Goal: Task Accomplishment & Management: Complete application form

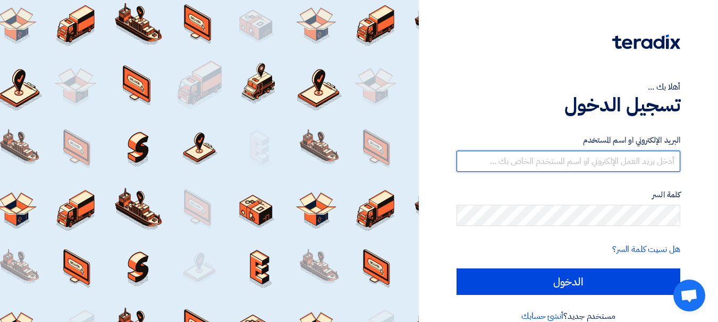
click at [604, 164] on input "text" at bounding box center [568, 161] width 224 height 21
type input "yasir@nabatat.com.sa"
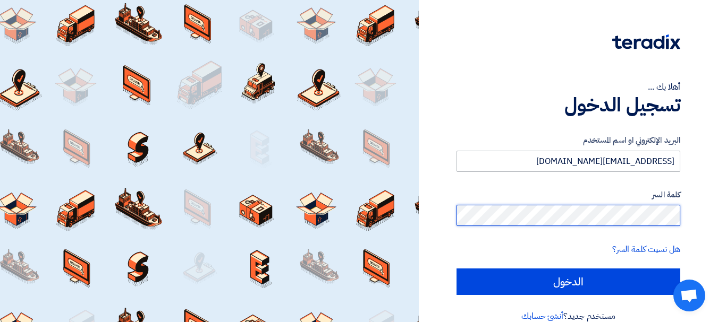
click at [456, 269] on input "الدخول" at bounding box center [568, 282] width 224 height 27
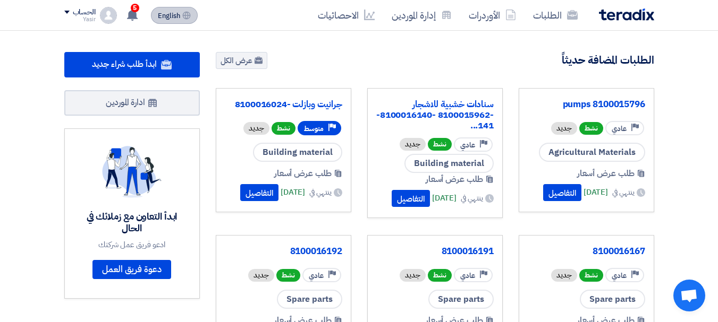
click at [175, 15] on span "English" at bounding box center [169, 15] width 22 height 7
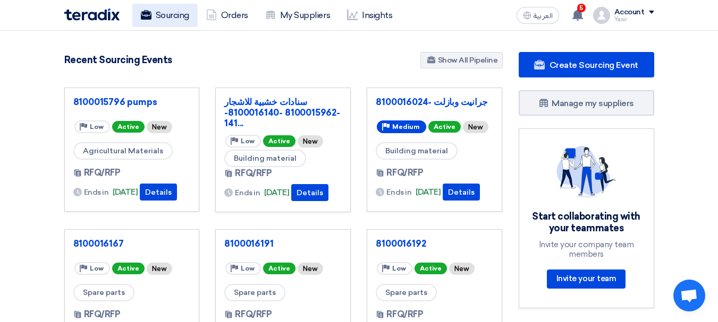
click at [182, 4] on link "Sourcing" at bounding box center [164, 15] width 65 height 23
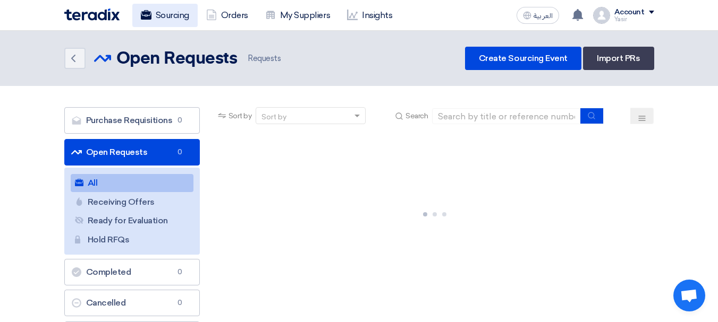
click at [174, 11] on link "Sourcing" at bounding box center [164, 15] width 65 height 23
click at [186, 22] on link "Sourcing" at bounding box center [164, 15] width 65 height 23
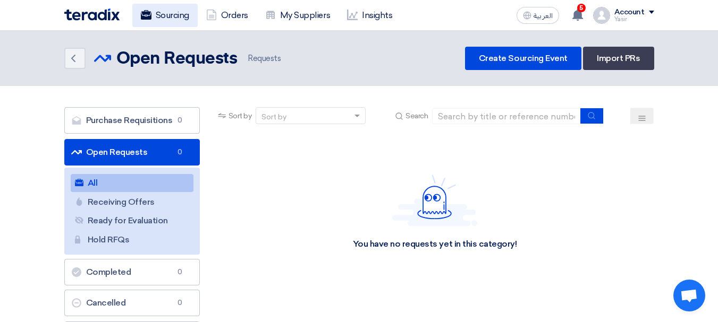
click at [181, 18] on link "Sourcing" at bounding box center [164, 15] width 65 height 23
click at [151, 156] on link "Open Requests Open Requests 1889" at bounding box center [131, 152] width 135 height 27
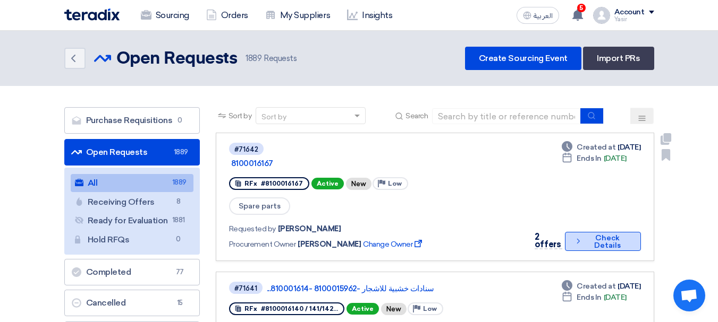
click at [584, 232] on button "Check details Check Details" at bounding box center [602, 241] width 75 height 19
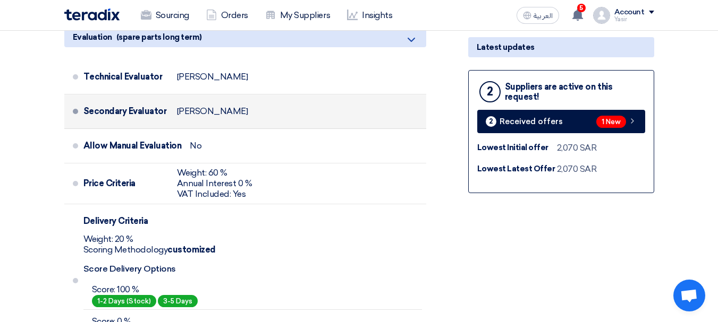
scroll to position [372, 0]
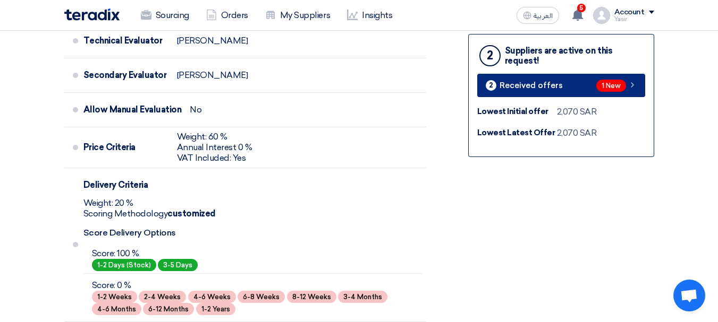
click at [606, 86] on span "1 New" at bounding box center [611, 86] width 30 height 12
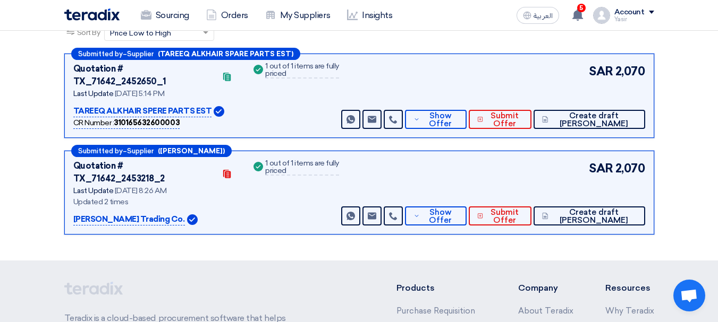
scroll to position [162, 0]
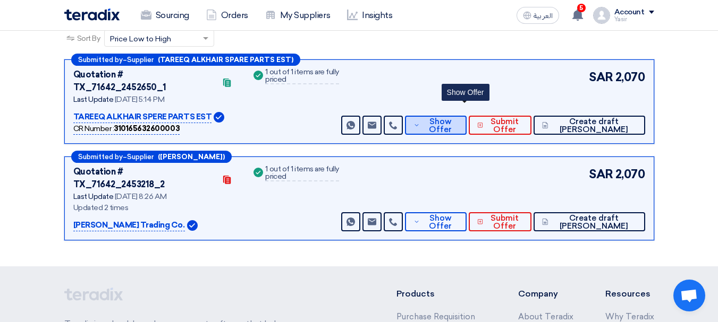
click at [457, 118] on span "Show Offer" at bounding box center [439, 126] width 35 height 16
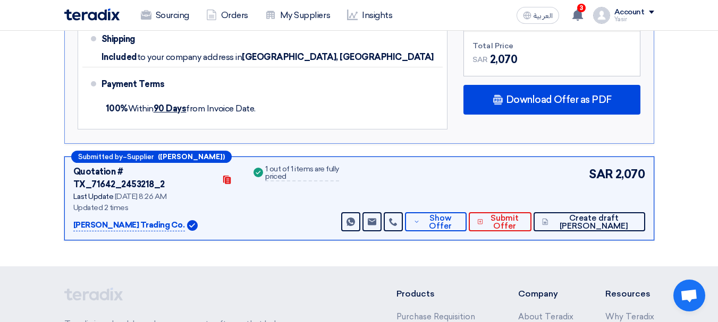
scroll to position [746, 0]
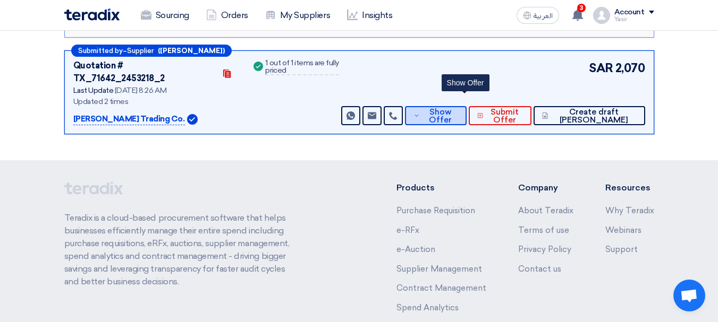
click at [457, 108] on span "Show Offer" at bounding box center [439, 116] width 35 height 16
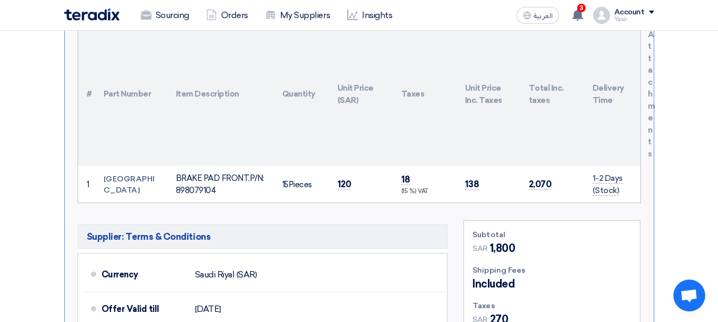
scroll to position [427, 0]
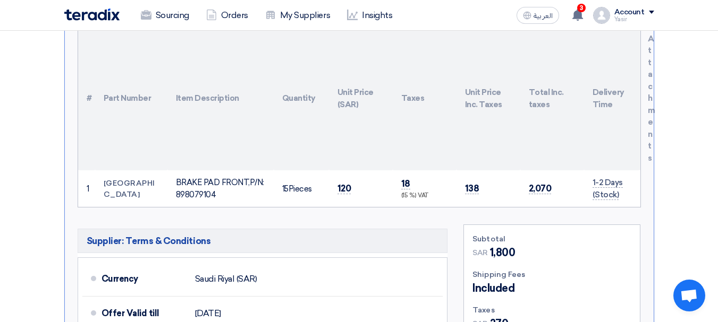
click at [355, 171] on td "120" at bounding box center [361, 189] width 64 height 37
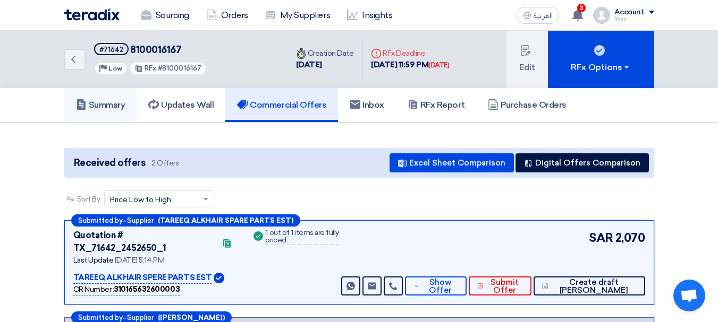
scroll to position [0, 0]
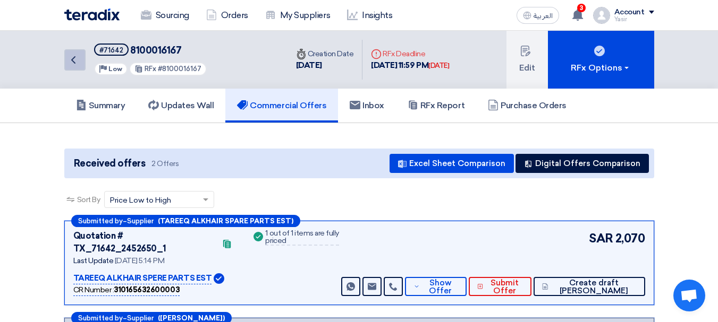
click at [77, 68] on link "Back" at bounding box center [74, 59] width 21 height 21
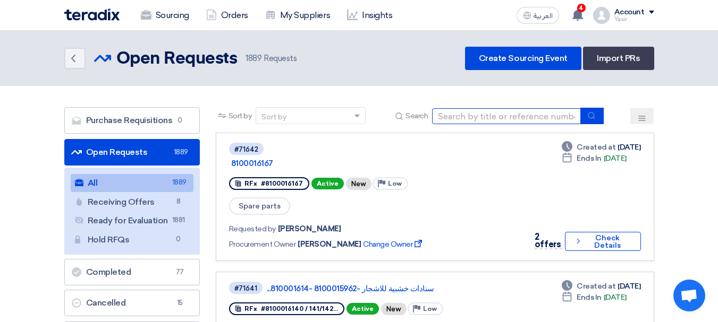
drag, startPoint x: 542, startPoint y: 118, endPoint x: 566, endPoint y: 117, distance: 24.0
click at [542, 118] on input at bounding box center [506, 116] width 149 height 16
paste input "8100016118"
type input "8100016118"
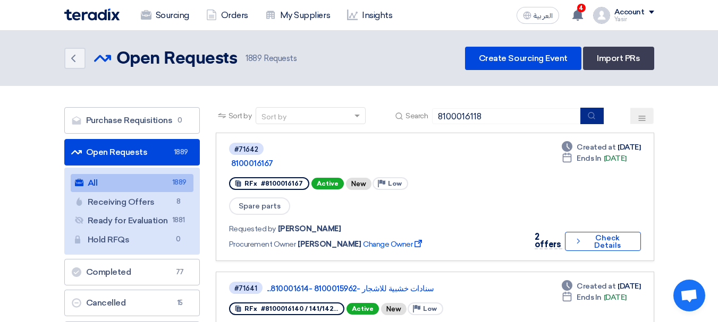
click at [586, 112] on button "submit" at bounding box center [591, 116] width 23 height 16
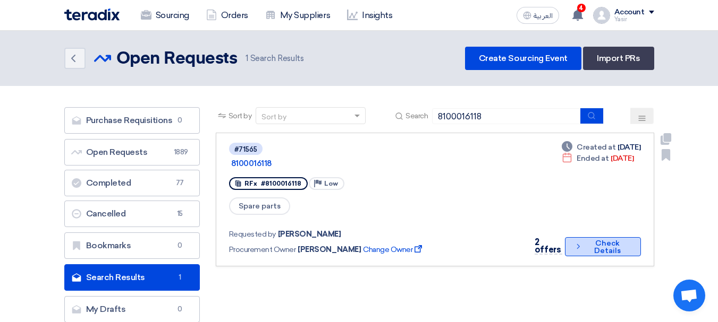
click at [579, 237] on button "Check details Check Details" at bounding box center [602, 246] width 75 height 19
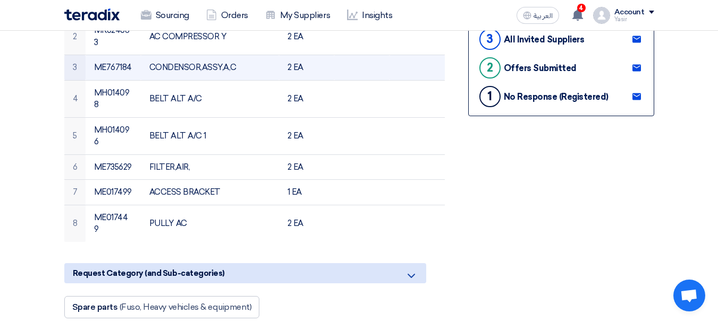
scroll to position [266, 0]
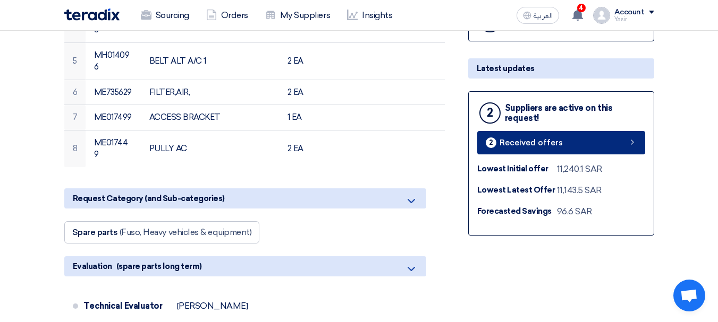
click at [616, 148] on link "2 Received offers" at bounding box center [561, 142] width 168 height 23
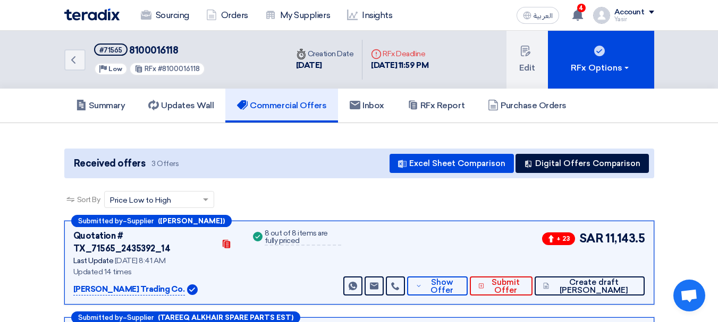
scroll to position [106, 0]
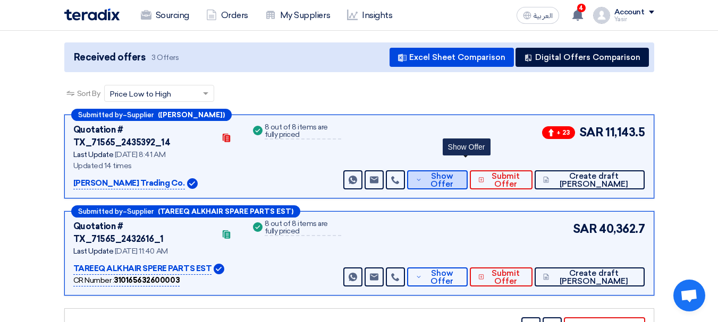
click at [459, 173] on span "Show Offer" at bounding box center [441, 181] width 35 height 16
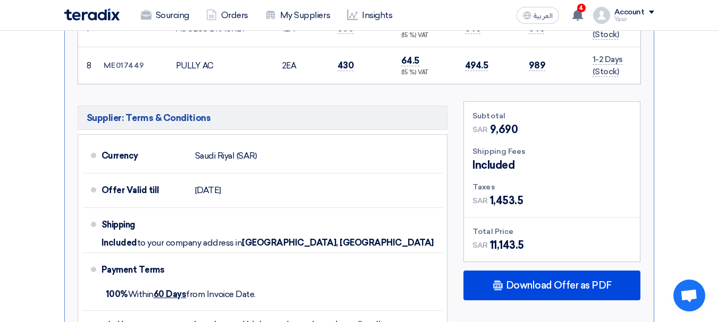
scroll to position [744, 0]
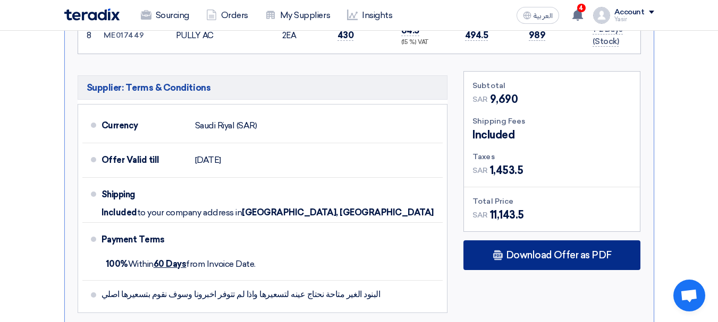
click at [577, 253] on div "Download Offer as PDF" at bounding box center [551, 256] width 177 height 30
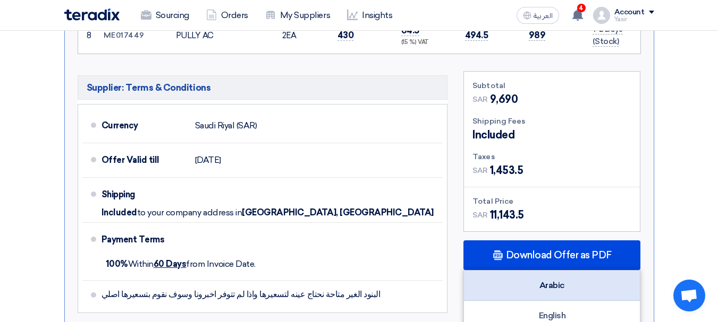
click at [566, 271] on div "Arabic" at bounding box center [552, 286] width 176 height 30
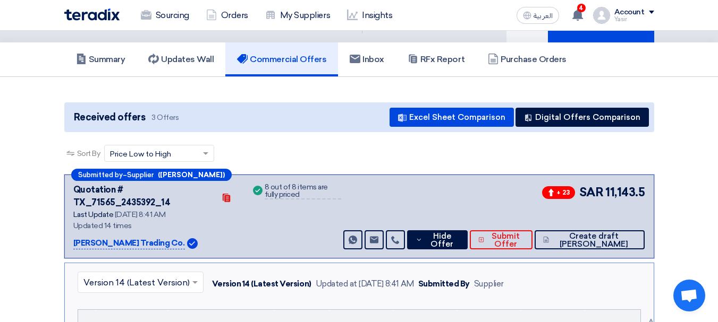
scroll to position [0, 0]
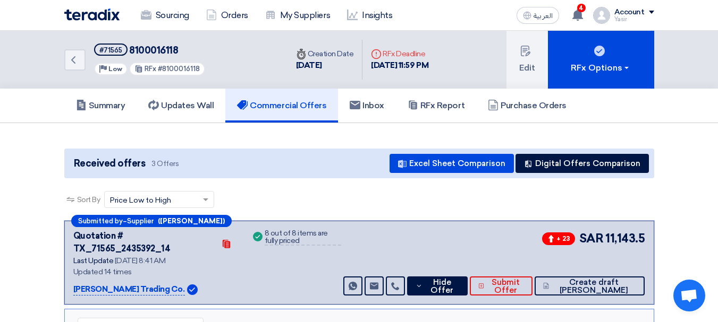
click at [152, 46] on span "8100016118" at bounding box center [153, 51] width 49 height 12
copy span "8100016118"
click at [116, 48] on div "#71565" at bounding box center [110, 50] width 23 height 7
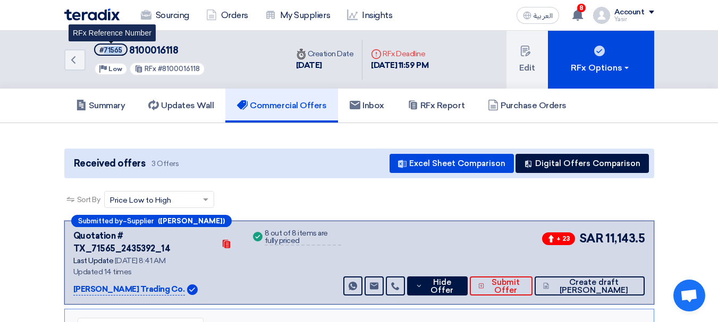
copy div "71565"
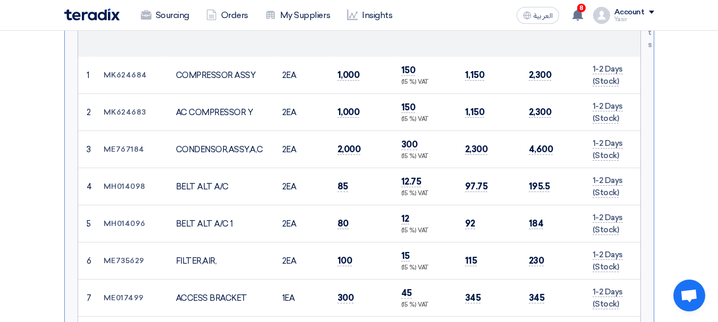
scroll to position [425, 0]
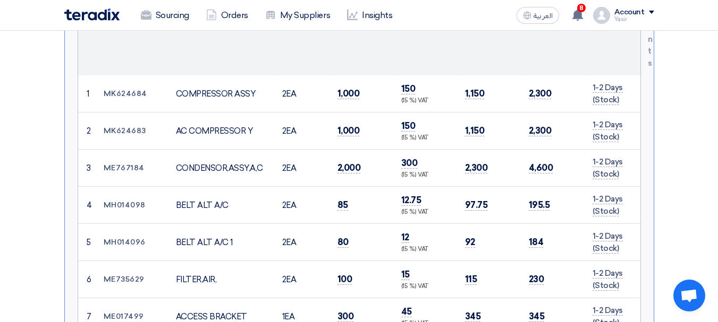
click at [135, 80] on td "MK624684" at bounding box center [131, 93] width 72 height 37
copy td "MK624684"
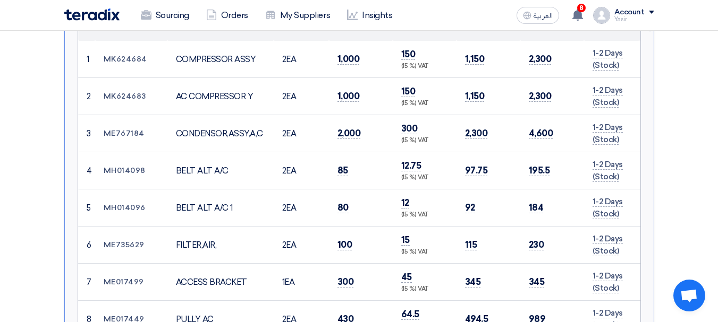
scroll to position [478, 0]
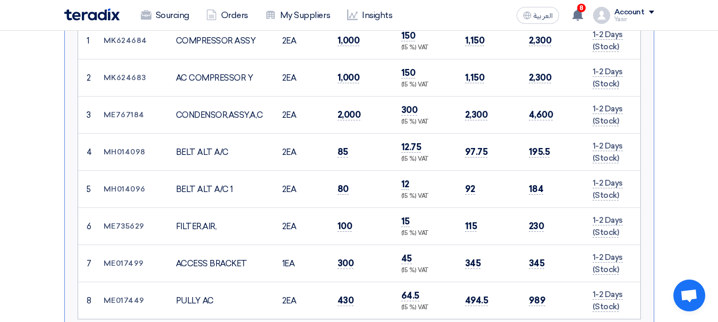
click at [129, 102] on td "ME767184" at bounding box center [131, 115] width 72 height 37
copy td "ME767184"
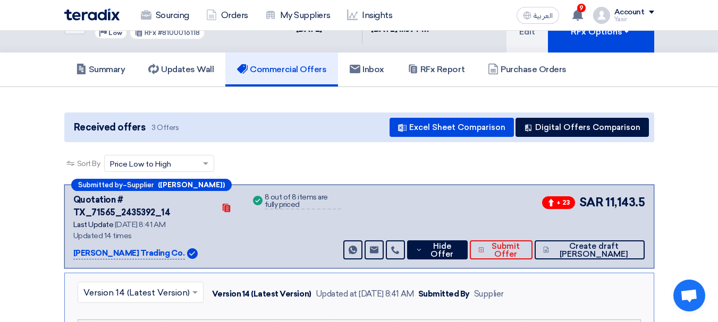
scroll to position [0, 0]
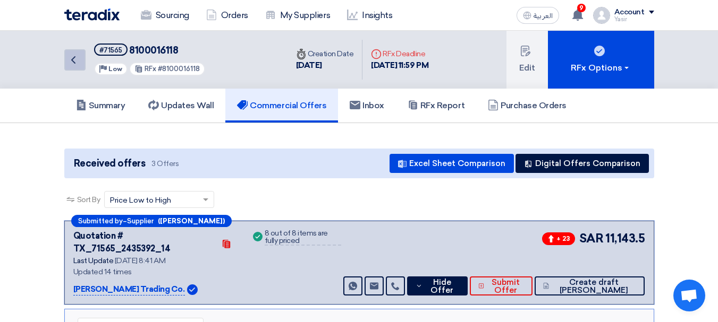
click at [76, 66] on icon "Back" at bounding box center [73, 60] width 13 height 13
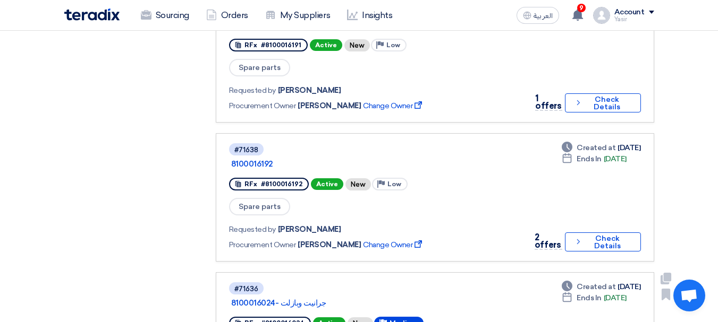
scroll to position [425, 0]
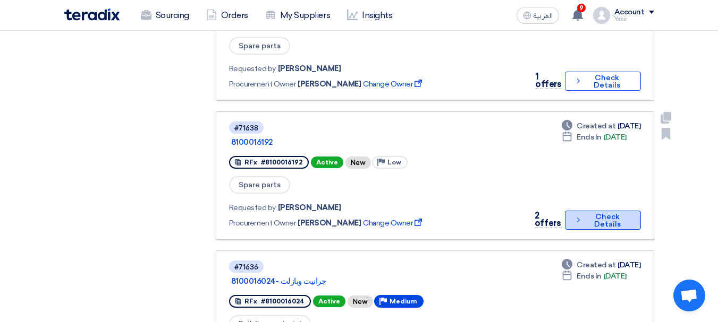
click at [599, 211] on button "Check details Check Details" at bounding box center [602, 220] width 75 height 19
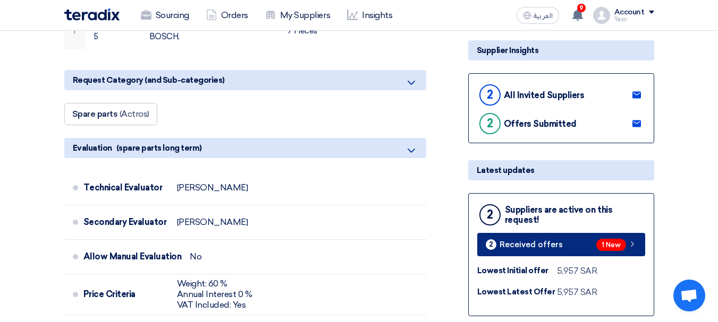
click at [594, 240] on link "2 Received offers 1 New" at bounding box center [561, 244] width 168 height 23
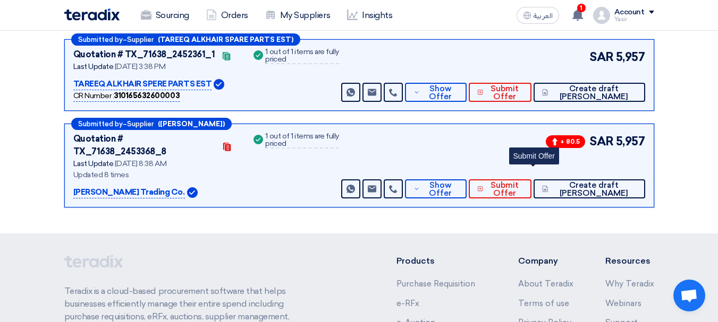
scroll to position [164, 0]
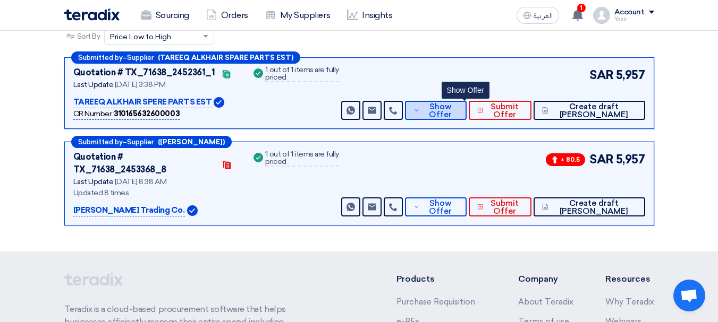
click at [457, 103] on span "Show Offer" at bounding box center [439, 111] width 35 height 16
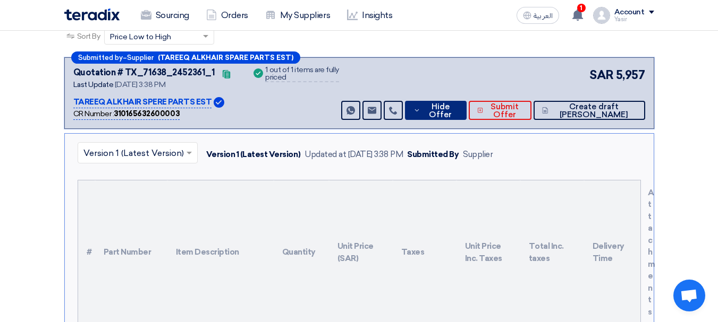
scroll to position [323, 0]
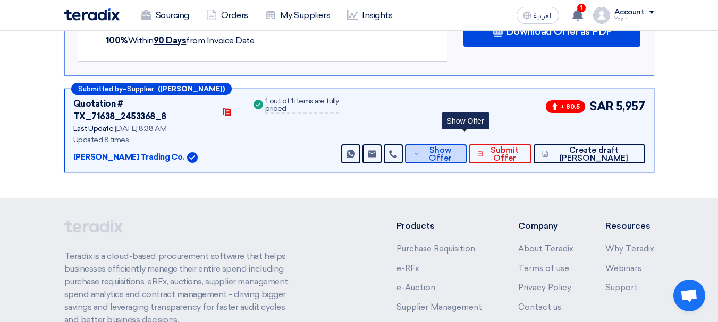
drag, startPoint x: 456, startPoint y: 138, endPoint x: 478, endPoint y: 152, distance: 26.1
click at [457, 147] on span "Show Offer" at bounding box center [439, 155] width 35 height 16
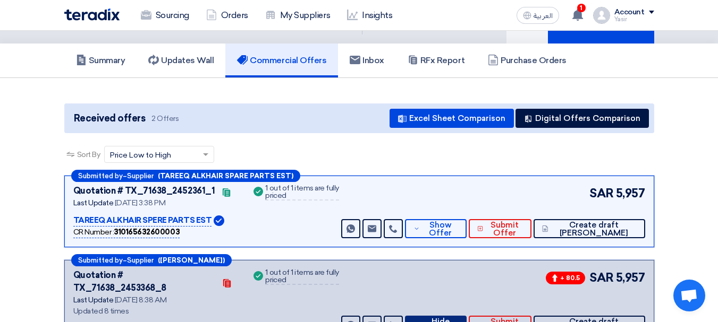
scroll to position [0, 0]
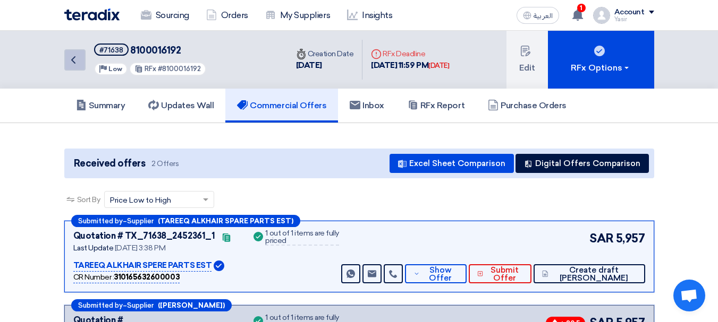
click at [75, 69] on link "Back" at bounding box center [74, 59] width 21 height 21
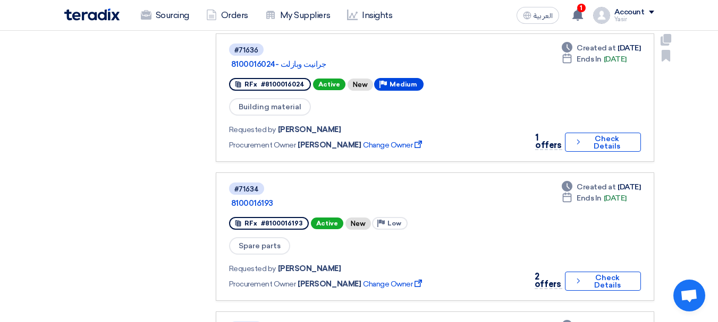
scroll to position [744, 0]
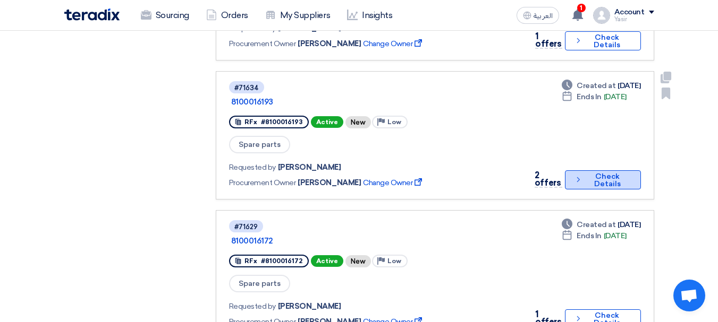
click at [587, 171] on button "Check details Check Details" at bounding box center [602, 180] width 75 height 19
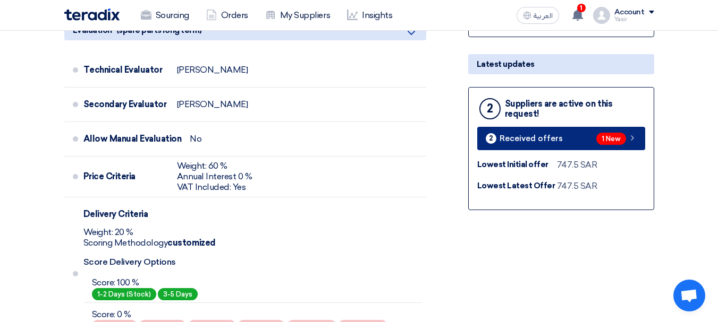
click at [555, 143] on div "2 Received offers" at bounding box center [524, 138] width 77 height 11
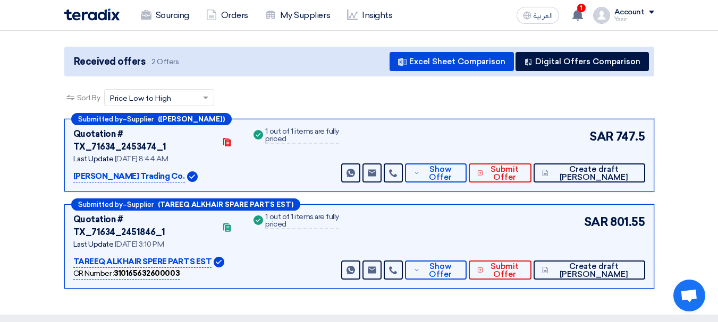
scroll to position [106, 0]
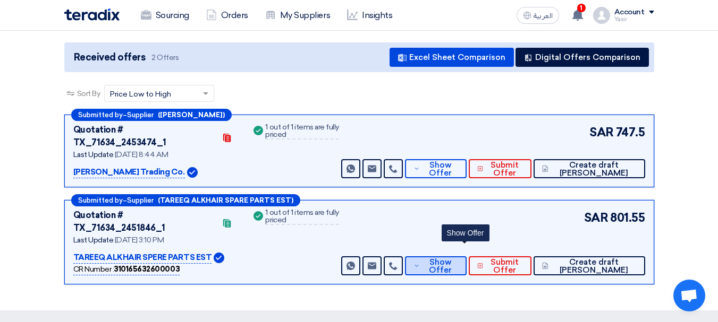
click at [457, 259] on span "Show Offer" at bounding box center [439, 267] width 35 height 16
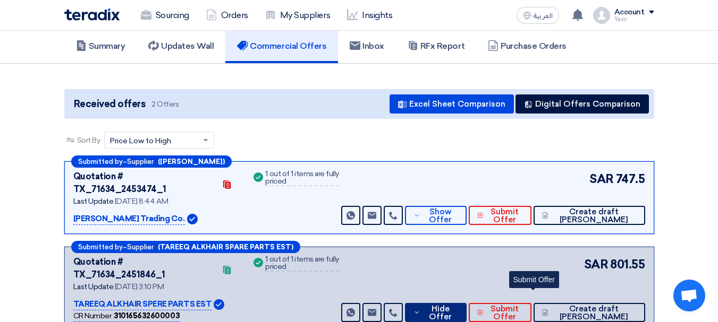
scroll to position [0, 0]
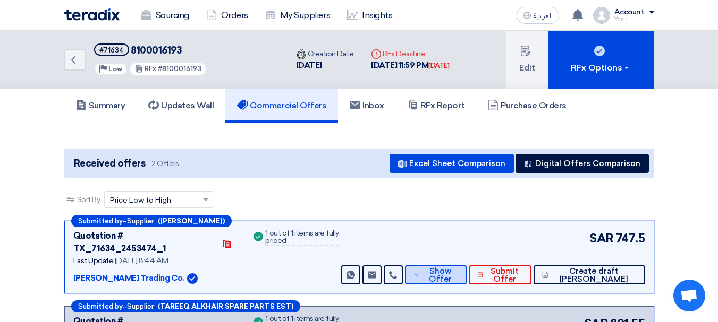
click at [457, 268] on span "Show Offer" at bounding box center [439, 276] width 35 height 16
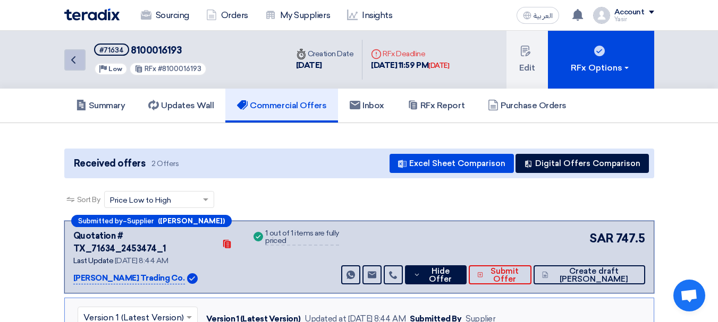
click at [73, 66] on icon "Back" at bounding box center [73, 60] width 13 height 13
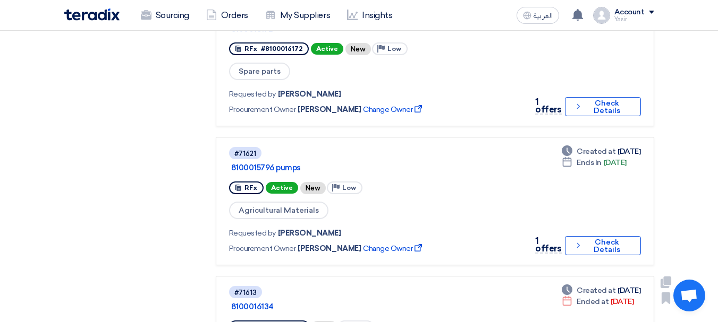
scroll to position [1116, 0]
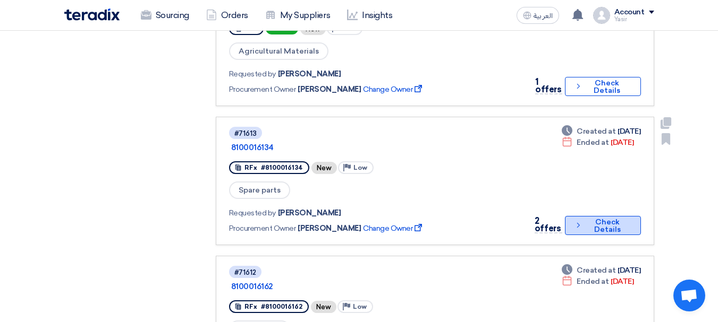
click at [583, 216] on button "Check details Check Details" at bounding box center [602, 225] width 75 height 19
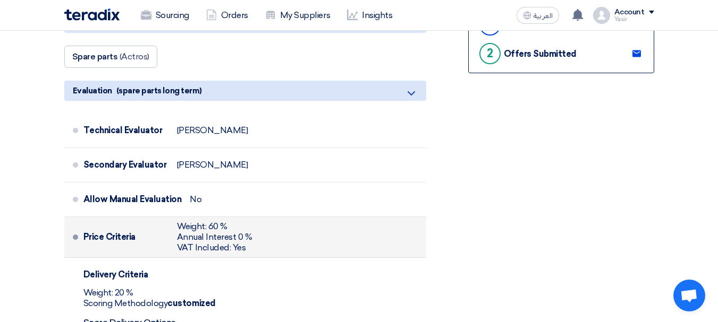
scroll to position [319, 0]
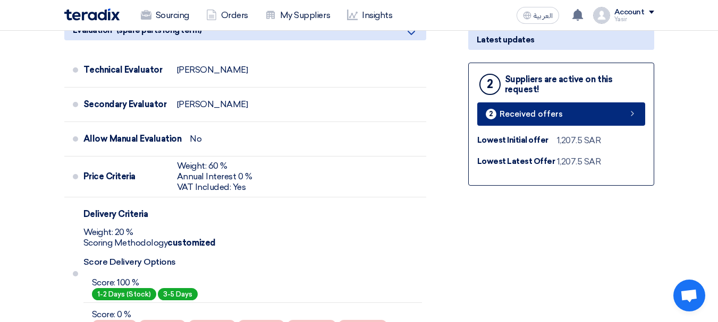
click at [621, 124] on link "2 Received offers" at bounding box center [561, 114] width 168 height 23
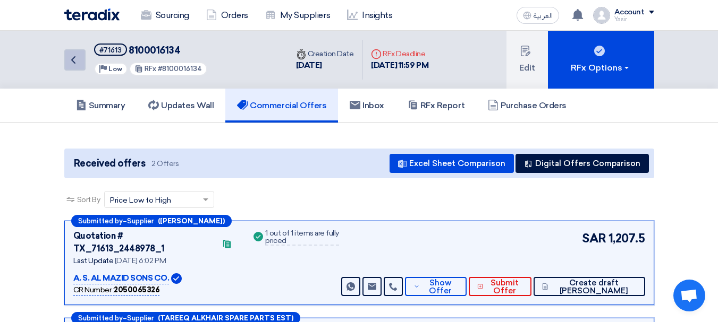
click at [76, 66] on link "Back" at bounding box center [74, 59] width 21 height 21
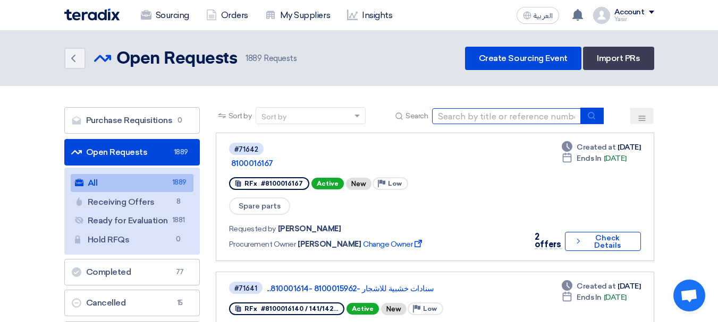
click at [506, 122] on input at bounding box center [506, 116] width 149 height 16
paste input "8100016193"
type input "8100016193"
click at [606, 116] on div "Sort by Sort by Search 8100016193" at bounding box center [435, 120] width 438 height 26
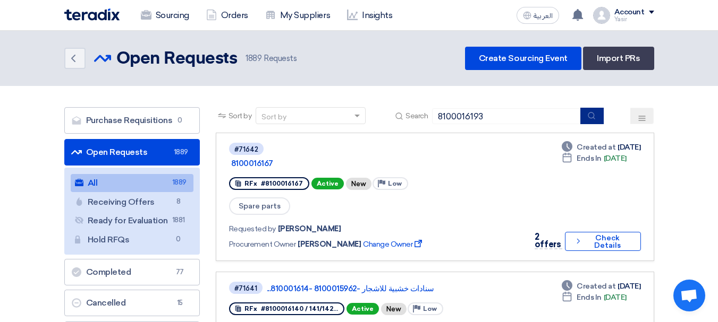
click at [601, 120] on button "submit" at bounding box center [591, 116] width 23 height 16
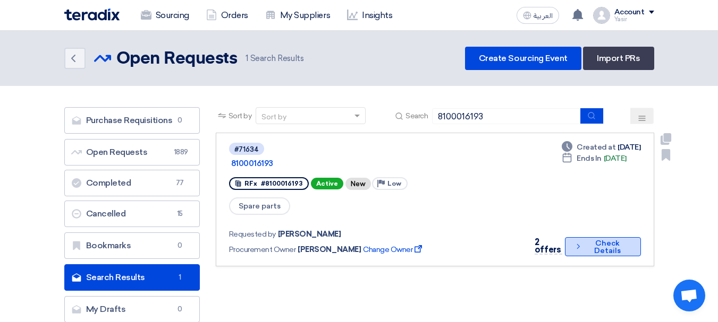
click at [586, 237] on button "Check details Check Details" at bounding box center [602, 246] width 75 height 19
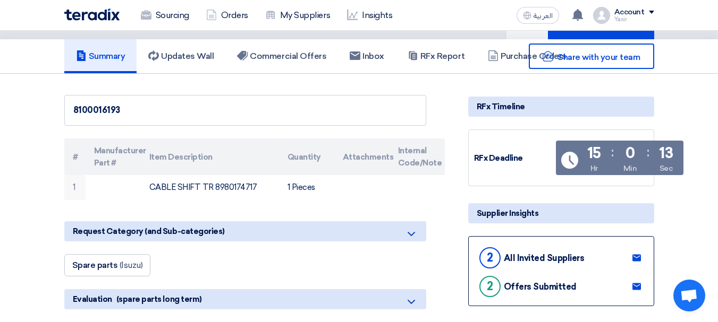
scroll to position [106, 0]
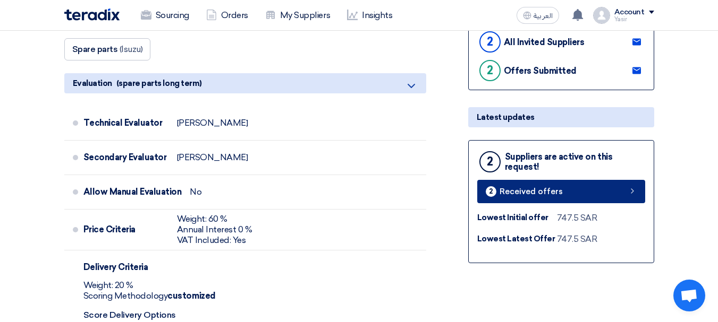
click at [583, 182] on link "2 Received offers" at bounding box center [561, 191] width 168 height 23
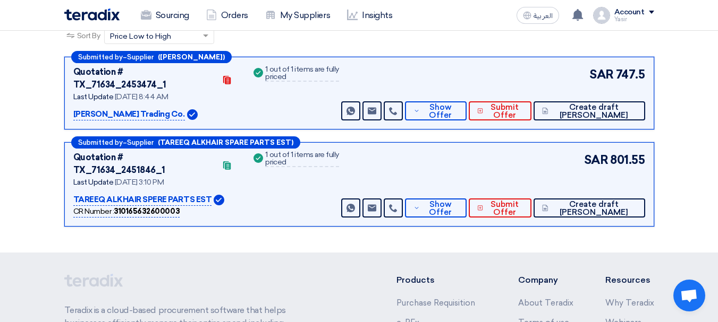
scroll to position [164, 0]
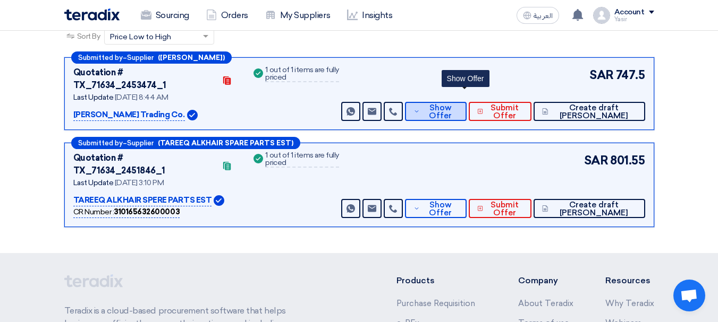
click at [457, 104] on span "Show Offer" at bounding box center [439, 112] width 35 height 16
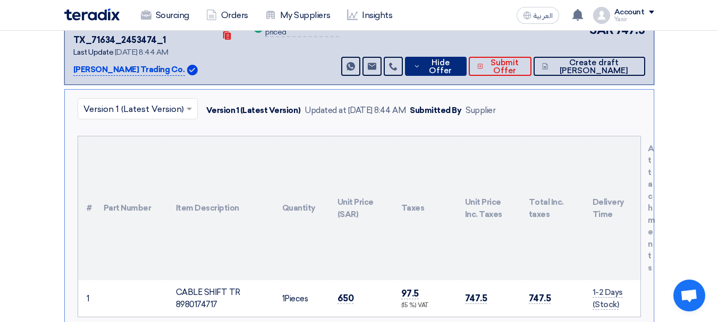
scroll to position [270, 0]
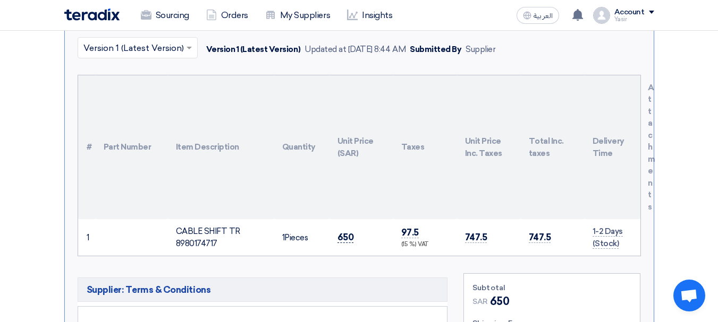
click at [344, 232] on span "650" at bounding box center [345, 237] width 16 height 11
copy span "650"
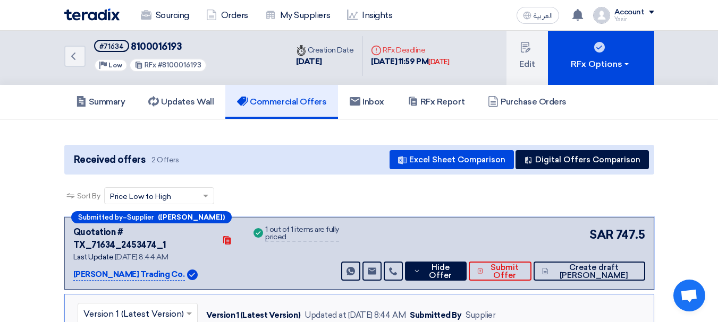
scroll to position [0, 0]
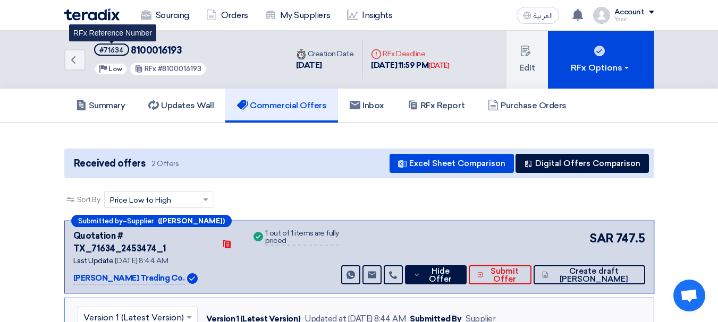
click at [117, 49] on div "#71634" at bounding box center [111, 50] width 24 height 7
copy div "71634"
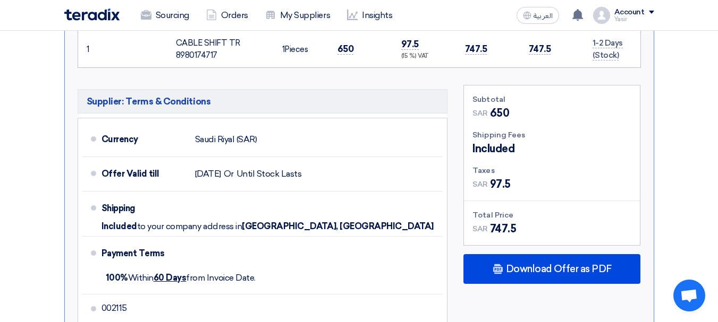
scroll to position [478, 0]
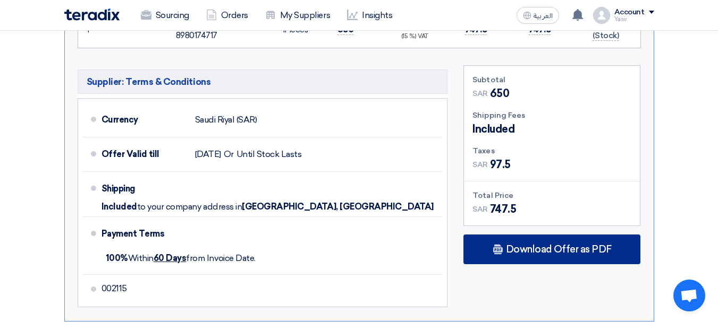
click at [514, 235] on div "Download Offer as PDF" at bounding box center [551, 250] width 177 height 30
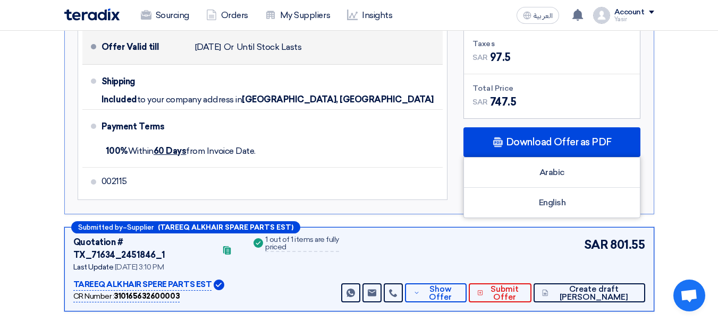
scroll to position [638, 0]
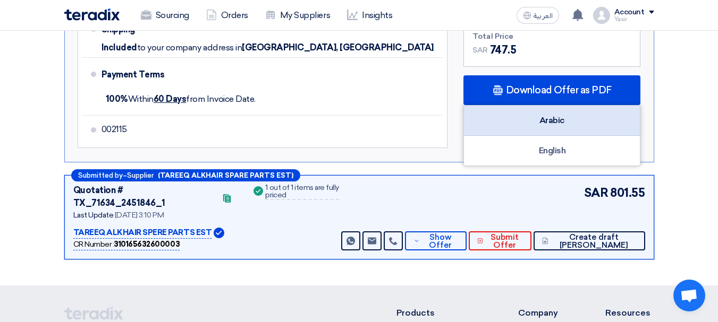
click at [530, 107] on div "Arabic" at bounding box center [552, 121] width 176 height 30
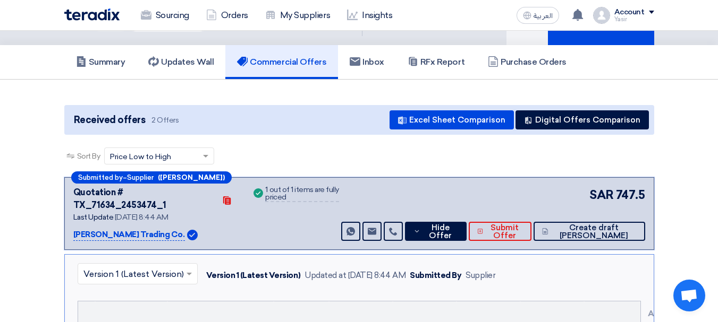
scroll to position [0, 0]
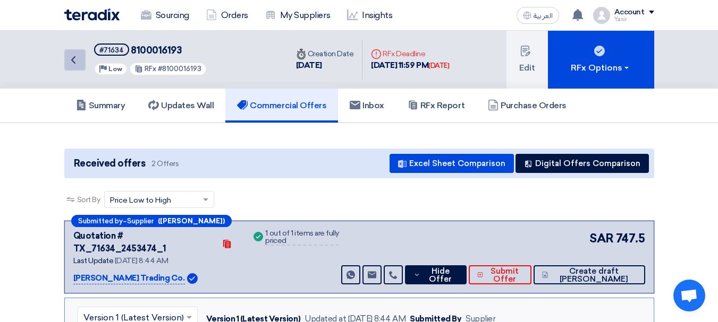
click at [77, 69] on link "Back" at bounding box center [74, 59] width 21 height 21
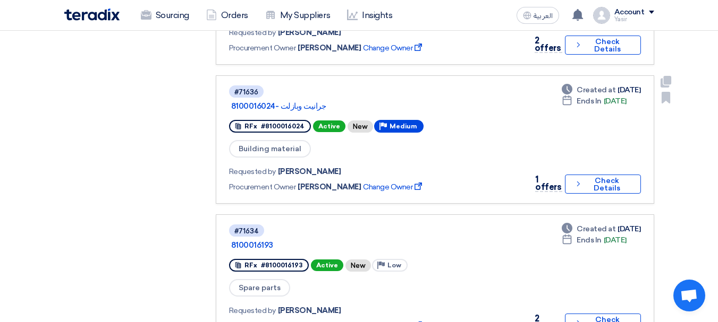
scroll to position [691, 0]
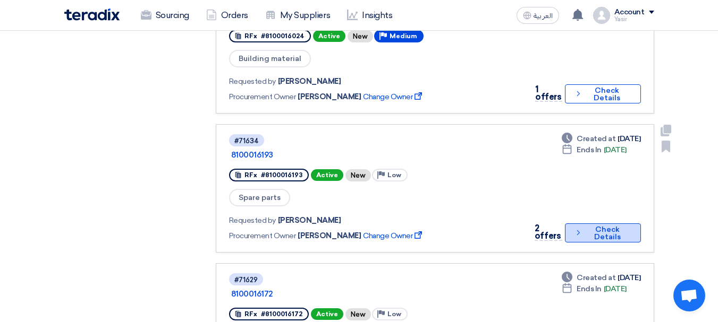
click at [570, 224] on button "Check details Check Details" at bounding box center [602, 233] width 75 height 19
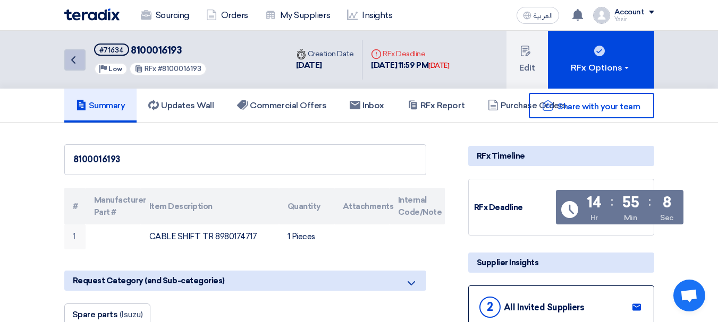
click at [75, 63] on icon "Back" at bounding box center [73, 60] width 13 height 13
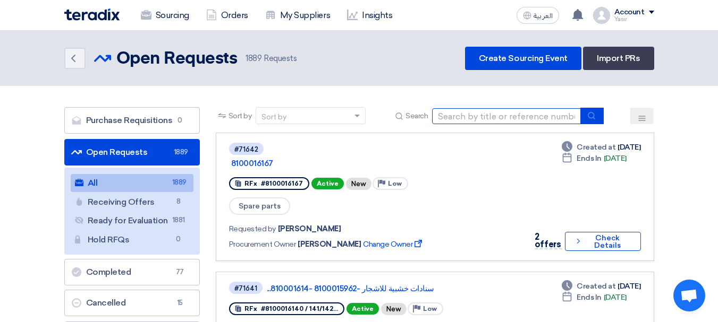
drag, startPoint x: 494, startPoint y: 116, endPoint x: 571, endPoint y: 118, distance: 77.1
click at [494, 116] on input at bounding box center [506, 116] width 149 height 16
paste input "8100016196"
type input "8100016196"
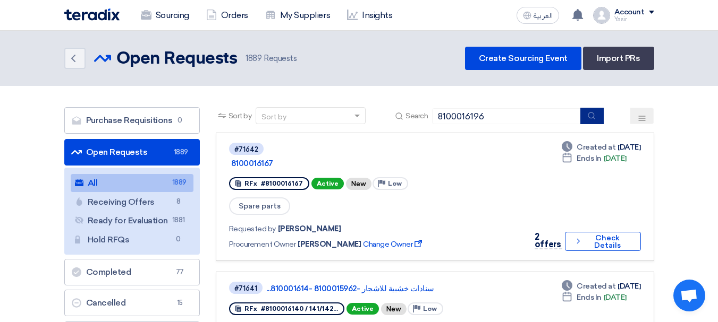
click at [596, 118] on icon "submit" at bounding box center [591, 116] width 9 height 9
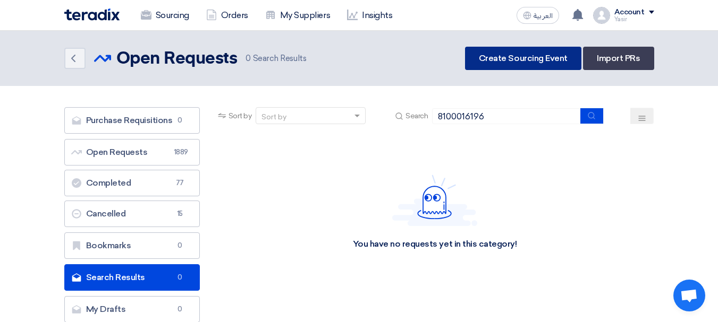
click at [515, 69] on link "Create Sourcing Event" at bounding box center [523, 58] width 116 height 23
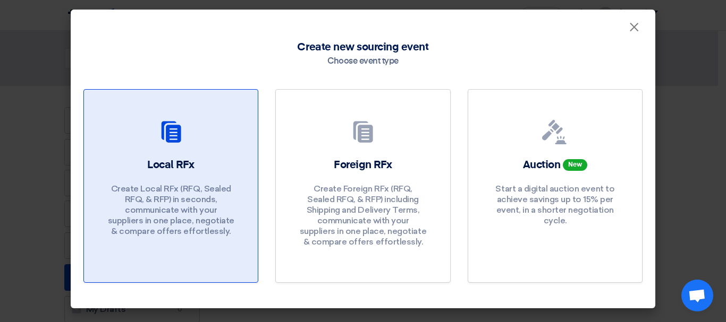
click at [212, 144] on div at bounding box center [171, 135] width 148 height 30
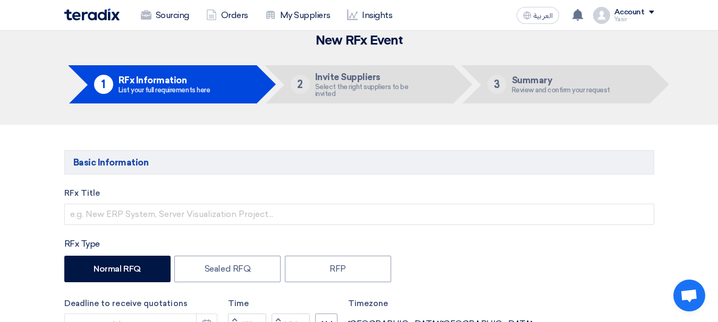
scroll to position [53, 0]
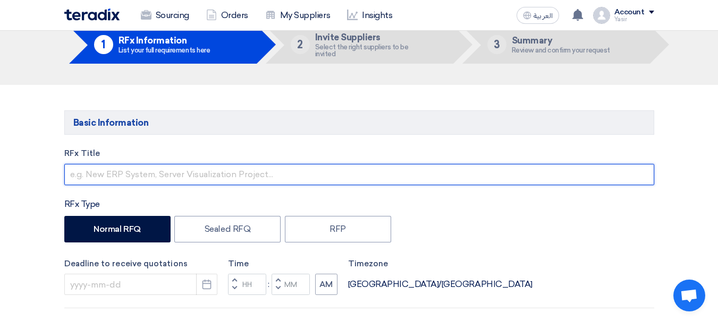
click at [194, 175] on input "text" at bounding box center [359, 174] width 590 height 21
paste input "8100016196"
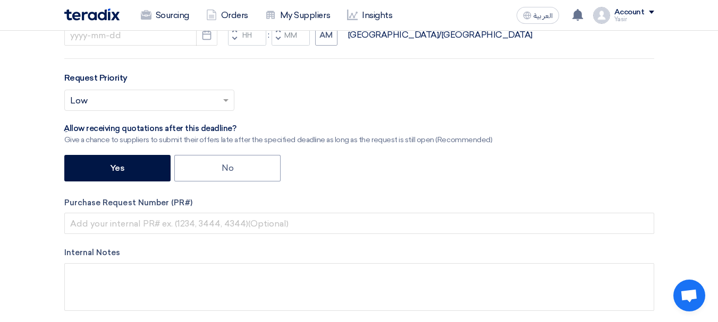
scroll to position [372, 0]
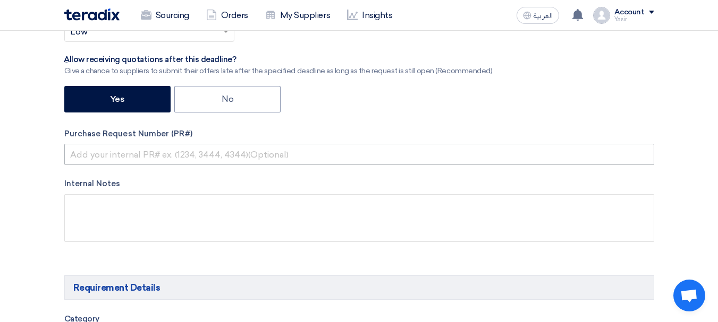
type input "8100016196"
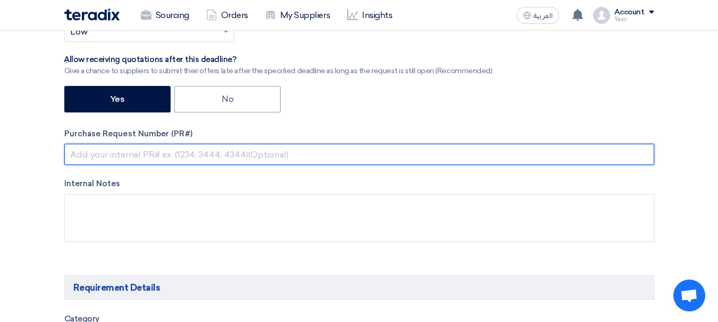
click at [207, 155] on input "text" at bounding box center [359, 154] width 590 height 21
paste input "8100016196"
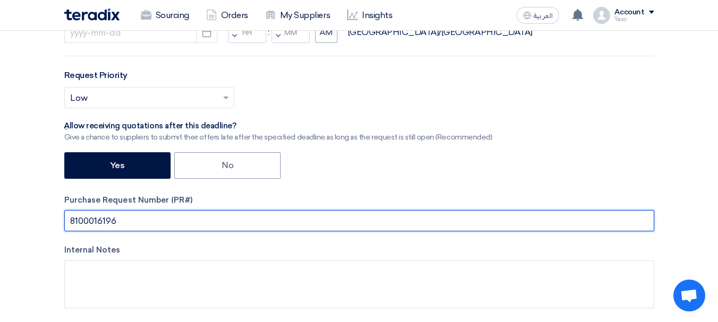
scroll to position [213, 0]
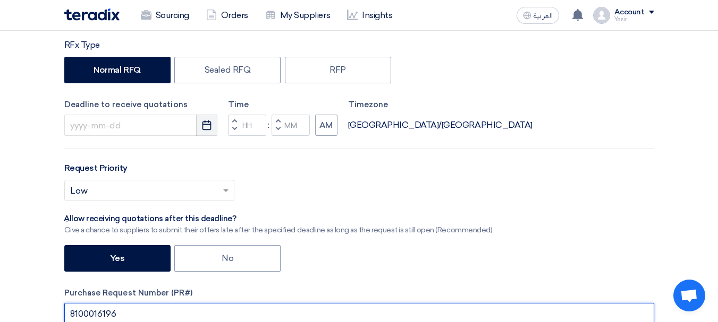
type input "8100016196"
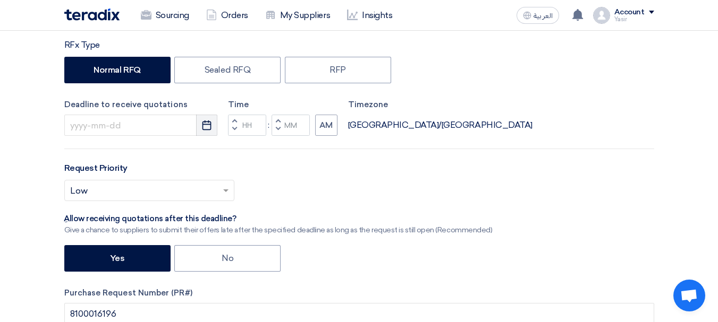
click at [210, 126] on icon "Pick a date" at bounding box center [206, 125] width 11 height 11
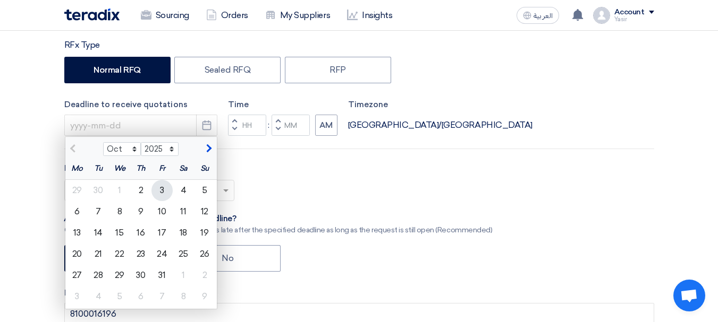
click at [163, 194] on div "3" at bounding box center [161, 190] width 21 height 21
type input "10/3/2025"
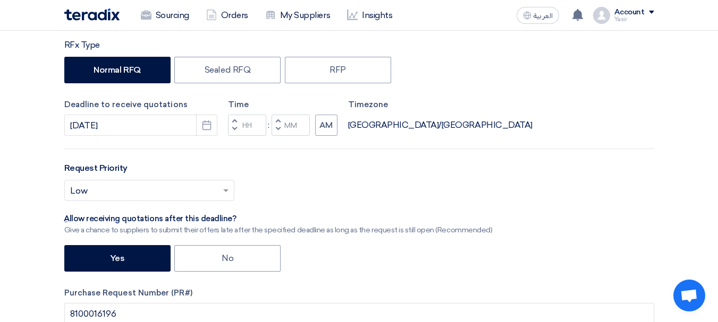
click at [231, 129] on button "Decrement hours" at bounding box center [234, 129] width 13 height 13
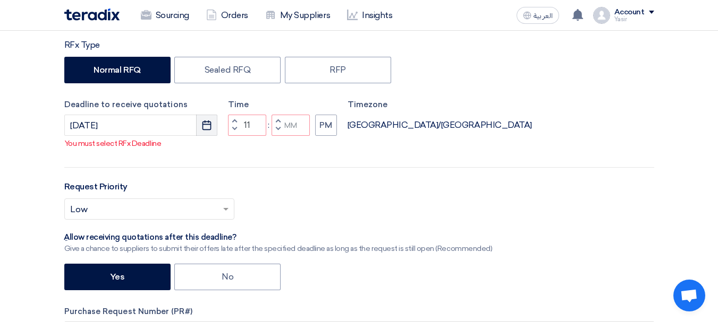
click at [206, 127] on icon "Pick a date" at bounding box center [206, 125] width 11 height 11
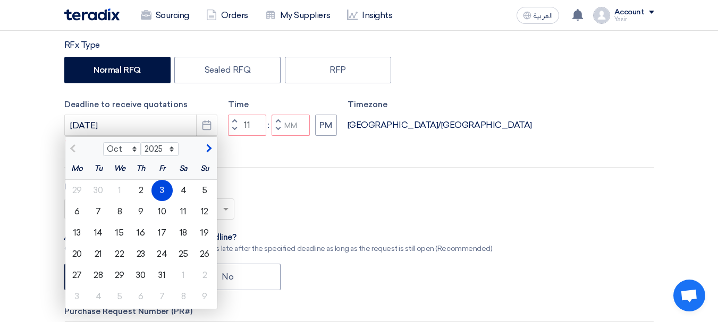
click at [277, 183] on div "RFx Title 8100016196 RFx Type Normal RFQ Sealed RFQ RFP Deadline to receive quo…" at bounding box center [359, 212] width 606 height 448
click at [167, 185] on div "3" at bounding box center [161, 190] width 21 height 21
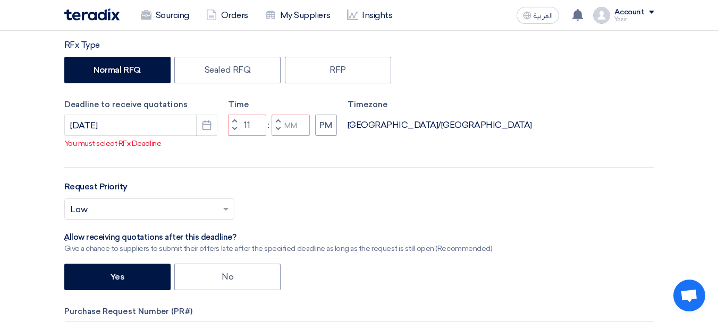
click at [278, 132] on span "button" at bounding box center [278, 129] width 4 height 6
type input "10"
type input "59"
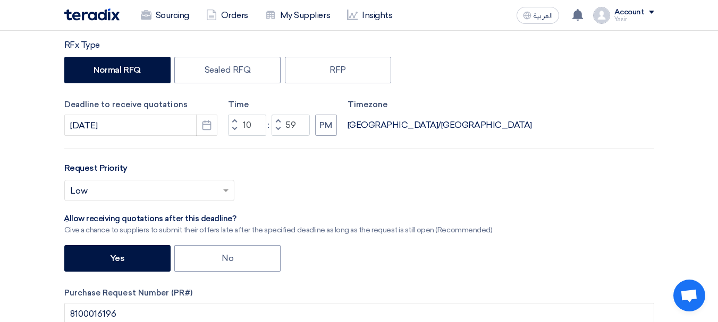
click at [276, 120] on span "button" at bounding box center [278, 121] width 4 height 6
type input "11"
type input "00"
click at [239, 123] on button "Decrement hours" at bounding box center [234, 129] width 13 height 13
click at [234, 120] on span "button" at bounding box center [234, 121] width 4 height 6
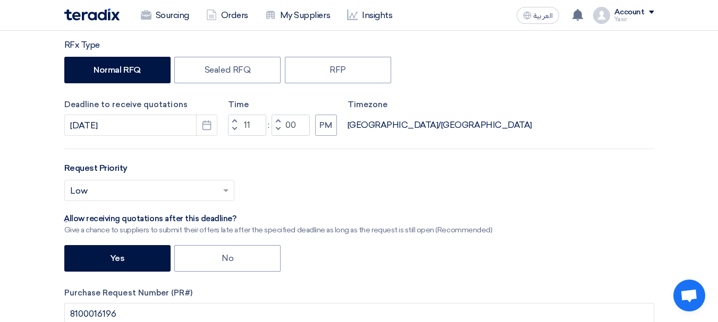
click at [234, 120] on span "button" at bounding box center [234, 121] width 4 height 6
click at [274, 129] on button "Decrement minutes" at bounding box center [277, 129] width 13 height 13
type input "11"
type input "59"
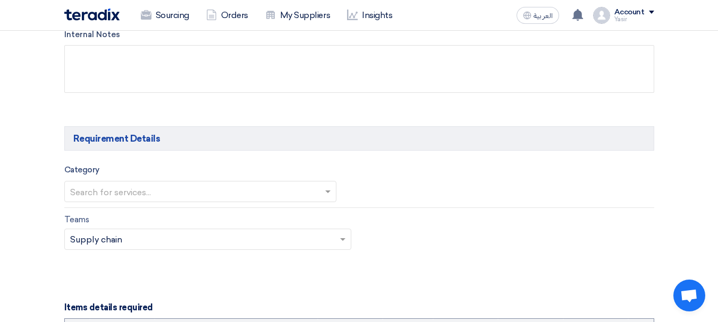
scroll to position [584, 0]
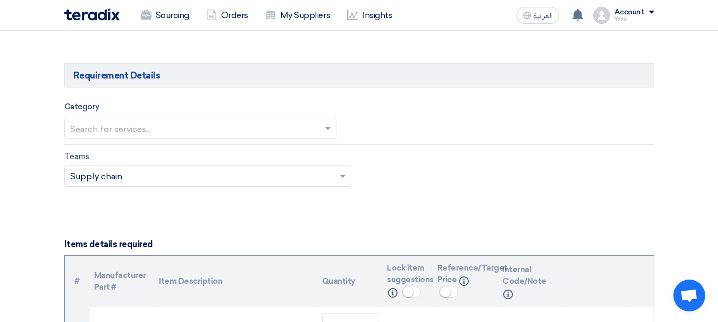
click at [125, 129] on input "text" at bounding box center [195, 130] width 250 height 18
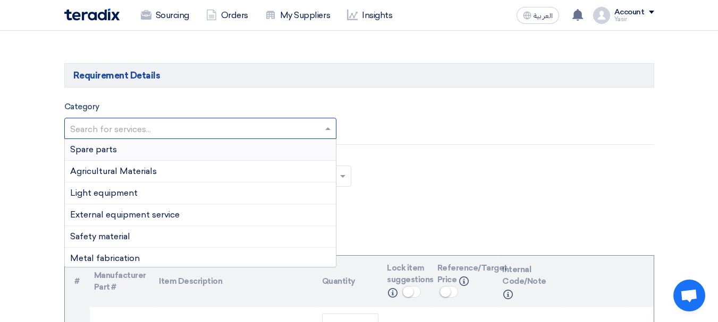
click at [131, 151] on div "Spare parts" at bounding box center [200, 150] width 271 height 22
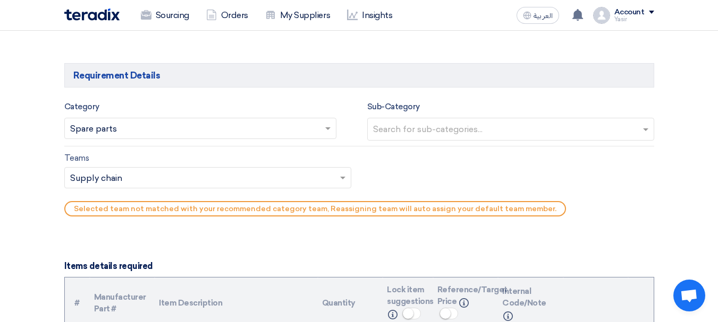
click at [470, 128] on input "text" at bounding box center [512, 131] width 278 height 18
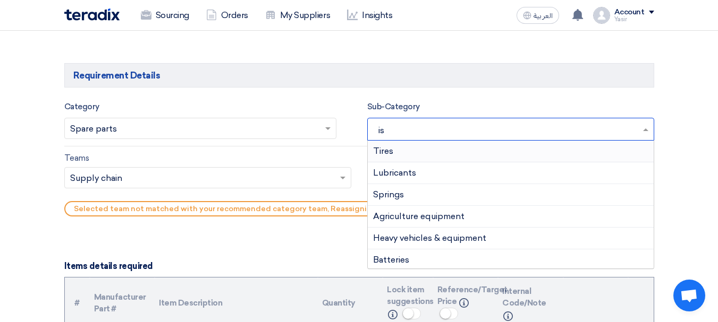
type input "isu"
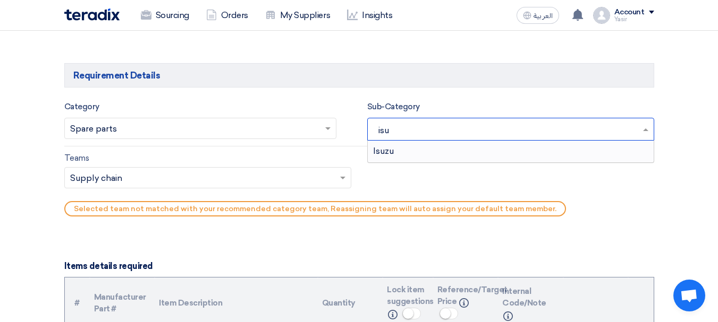
click at [427, 145] on div "Isuzu" at bounding box center [511, 151] width 286 height 21
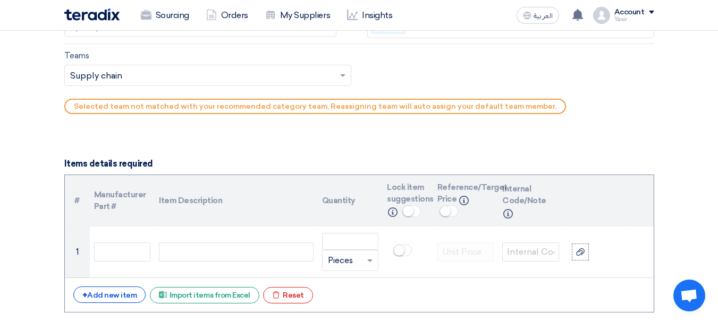
scroll to position [691, 0]
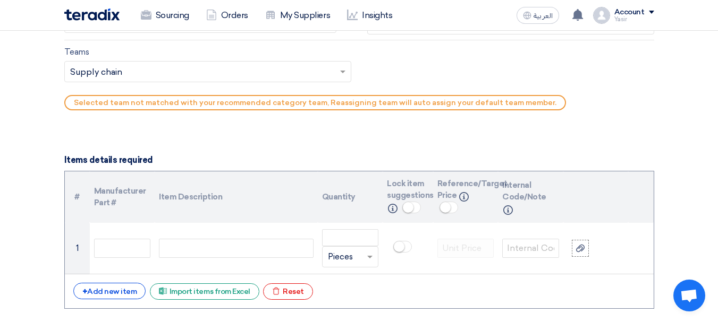
click at [122, 70] on input "text" at bounding box center [202, 73] width 265 height 18
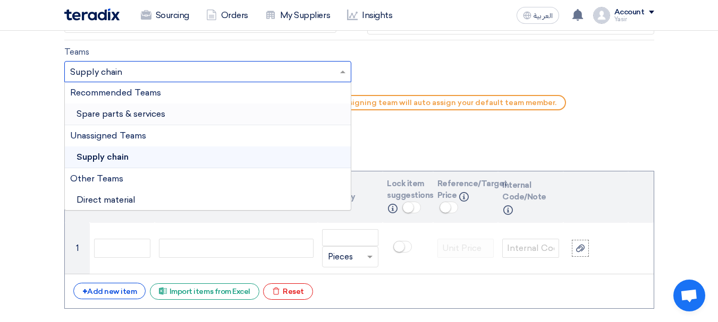
click at [110, 109] on span "Spare parts & services" at bounding box center [121, 114] width 89 height 10
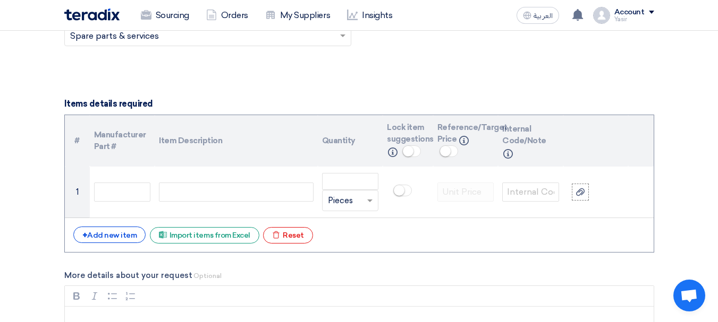
scroll to position [744, 0]
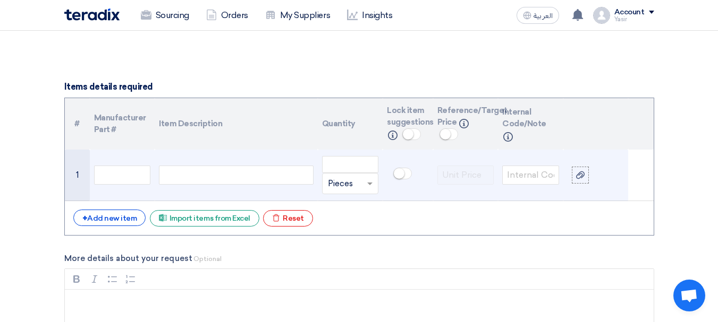
click at [235, 180] on div at bounding box center [236, 175] width 154 height 19
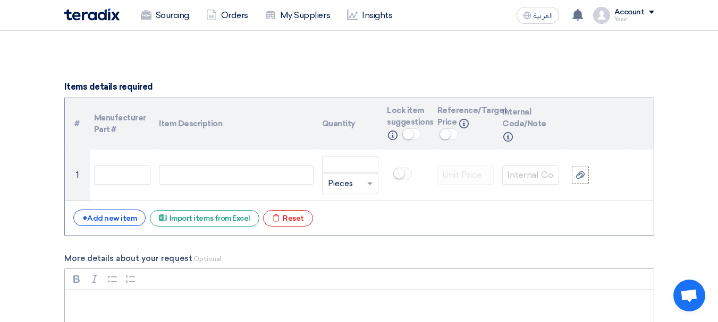
click at [535, 307] on p "Rich Text Editor, main" at bounding box center [363, 304] width 571 height 13
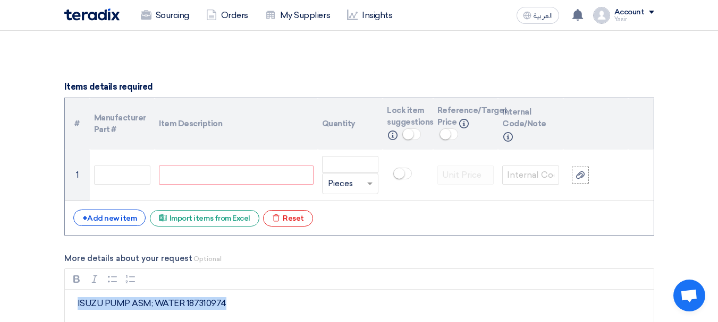
drag, startPoint x: 230, startPoint y: 300, endPoint x: 0, endPoint y: 298, distance: 229.5
click at [0, 298] on section "Basic Information RFx Title 8100016196 RFx Type Normal RFQ Sealed RFQ RFP Deadl…" at bounding box center [359, 304] width 718 height 1821
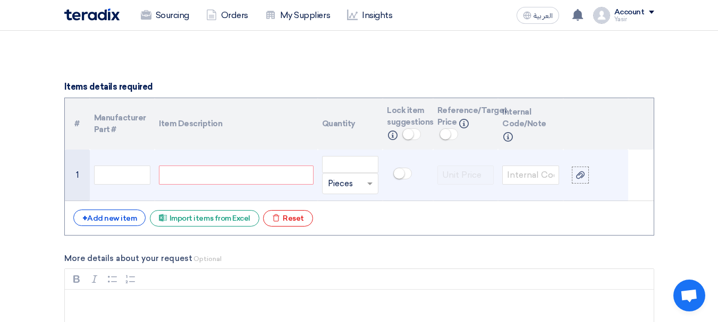
click at [202, 169] on div at bounding box center [236, 175] width 154 height 19
paste div
drag, startPoint x: 265, startPoint y: 176, endPoint x: 362, endPoint y: 180, distance: 97.3
click at [362, 180] on tr "1 ISUZU PUMP ASM; WATER 187310974 Unit × Pieces" at bounding box center [359, 176] width 589 height 52
click at [135, 176] on input "text" at bounding box center [122, 175] width 57 height 19
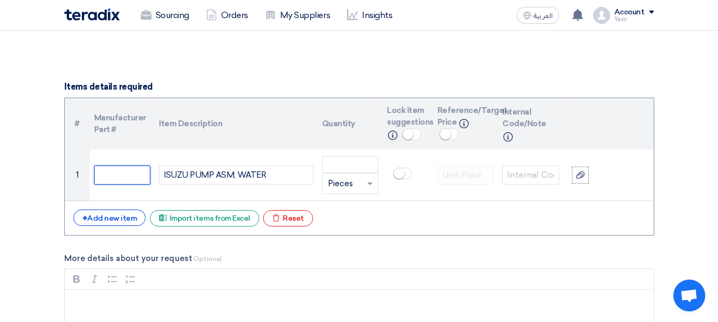
paste input "187310974"
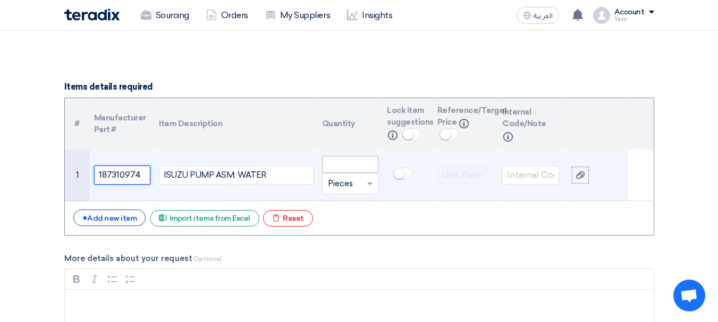
type input "187310974"
click at [361, 170] on input "number" at bounding box center [350, 164] width 57 height 17
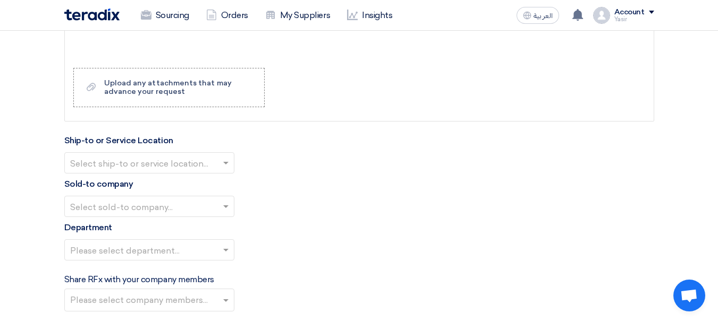
scroll to position [1063, 0]
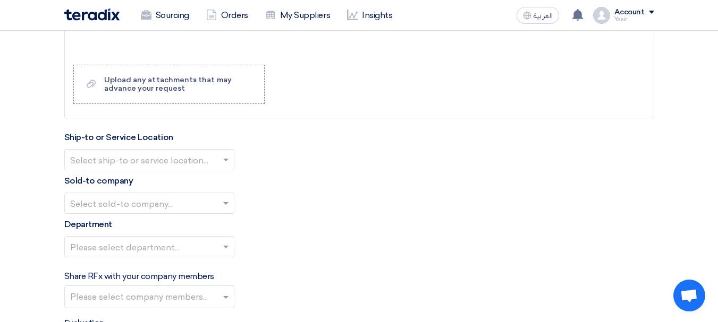
click at [191, 159] on input "text" at bounding box center [144, 161] width 148 height 18
type input "5"
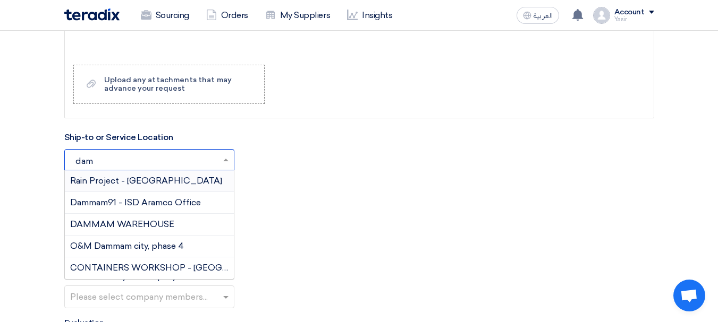
type input "damm"
click at [131, 228] on span "DAMMAM WAREHOUSE" at bounding box center [122, 224] width 104 height 10
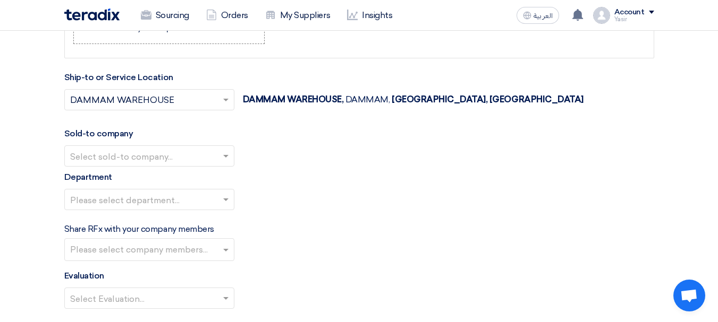
scroll to position [1169, 0]
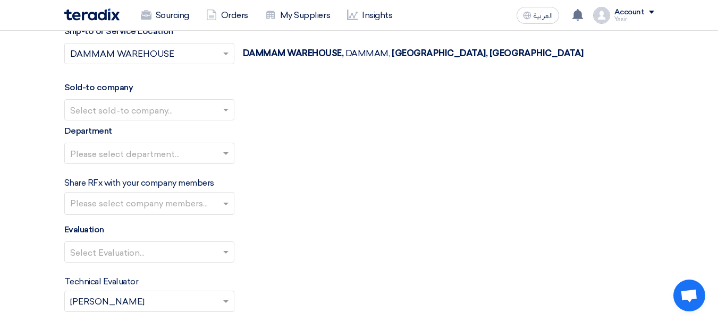
click at [110, 112] on input "text" at bounding box center [144, 112] width 148 height 18
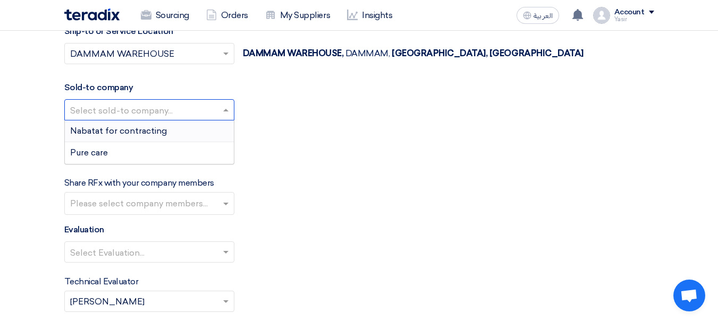
click at [131, 126] on span "Nabatat for contracting" at bounding box center [118, 131] width 97 height 10
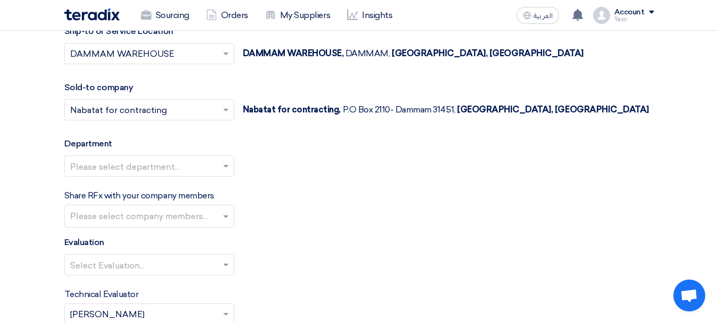
click at [137, 159] on input "text" at bounding box center [144, 168] width 148 height 18
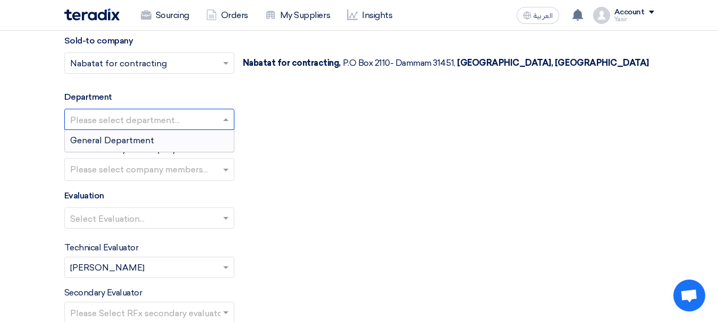
scroll to position [1275, 0]
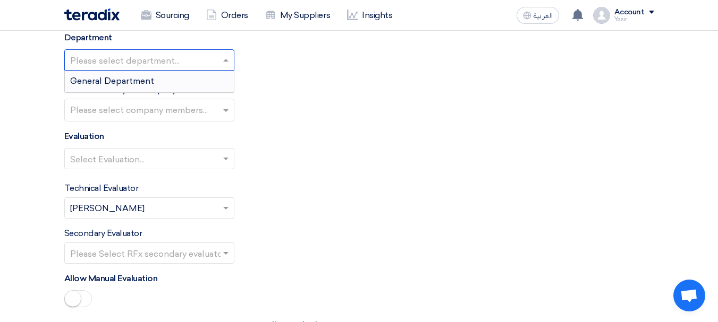
click at [126, 81] on span "General Department" at bounding box center [112, 81] width 84 height 10
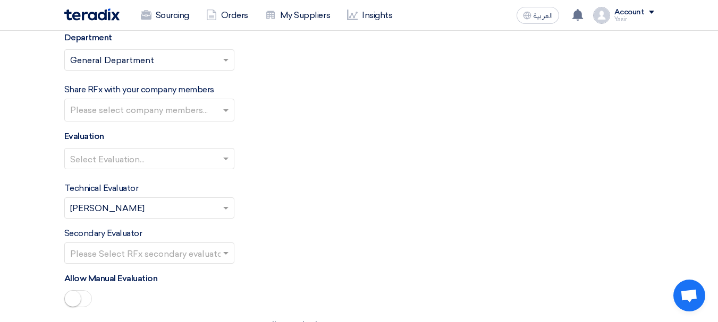
click at [118, 154] on input "text" at bounding box center [144, 160] width 148 height 18
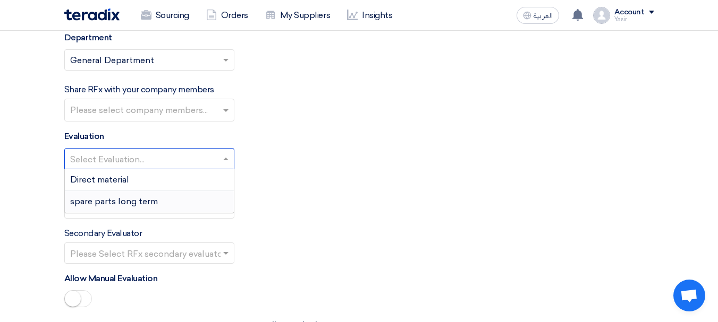
click at [96, 205] on span "spare parts long term" at bounding box center [114, 202] width 88 height 10
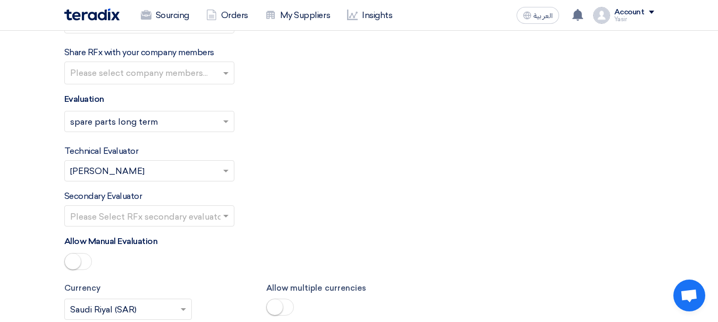
scroll to position [1328, 0]
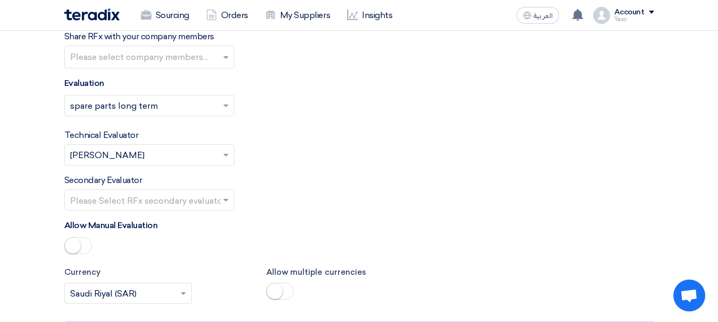
click at [141, 197] on input "text" at bounding box center [144, 202] width 148 height 18
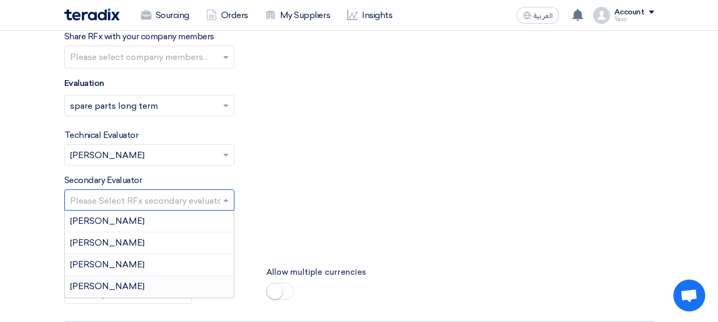
click at [103, 283] on div "[PERSON_NAME]" at bounding box center [149, 286] width 169 height 21
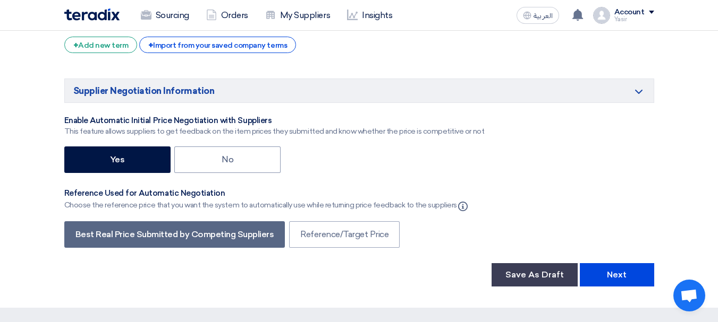
scroll to position [1753, 0]
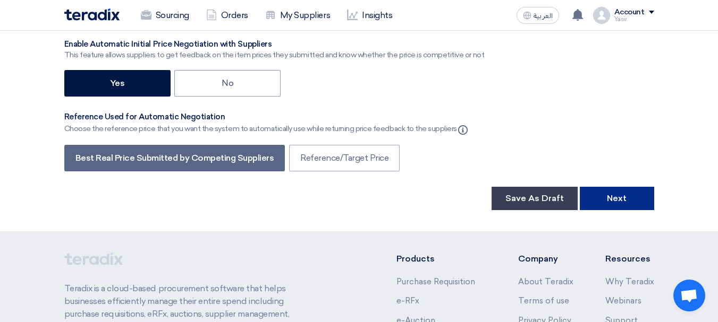
click at [621, 199] on button "Next" at bounding box center [617, 198] width 74 height 23
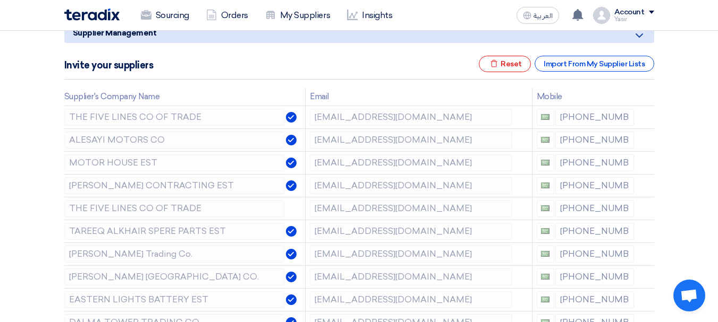
scroll to position [159, 0]
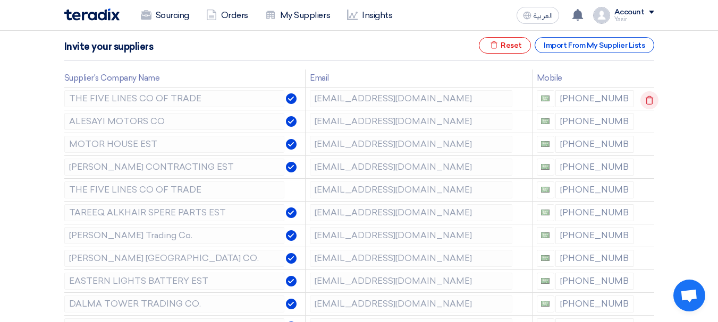
click at [648, 100] on icon at bounding box center [649, 100] width 18 height 18
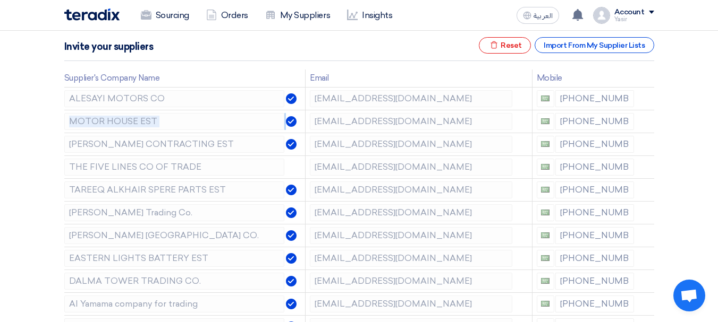
click at [0, 0] on icon at bounding box center [0, 0] width 0 height 0
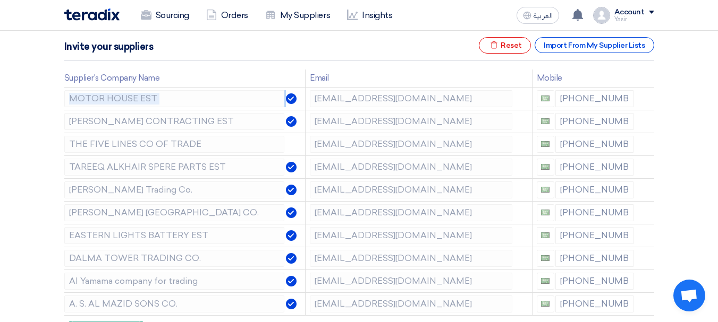
click at [0, 0] on icon at bounding box center [0, 0] width 0 height 0
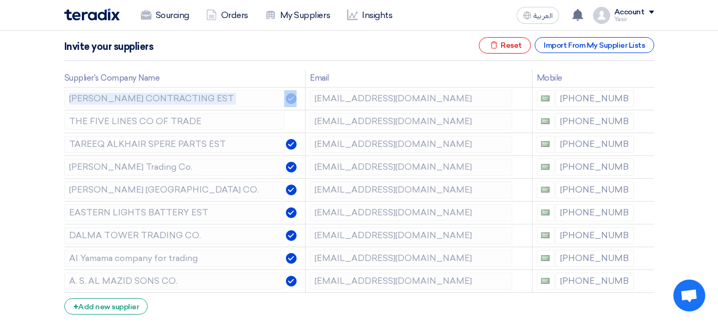
click at [0, 0] on icon at bounding box center [0, 0] width 0 height 0
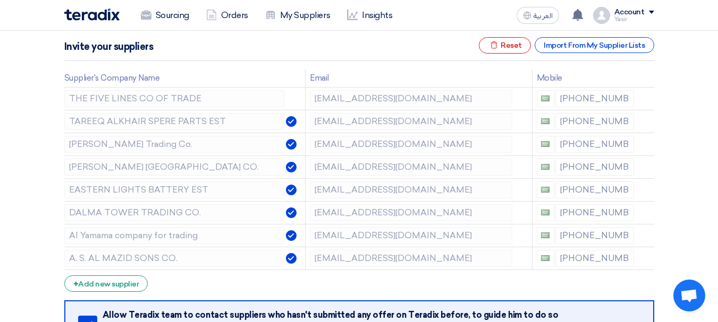
click at [0, 0] on icon at bounding box center [0, 0] width 0 height 0
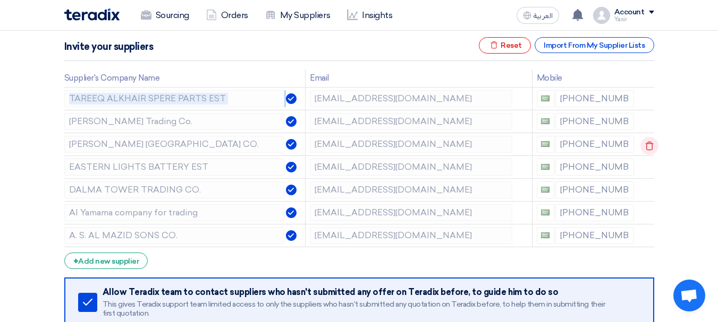
click at [651, 143] on use at bounding box center [650, 145] width 8 height 9
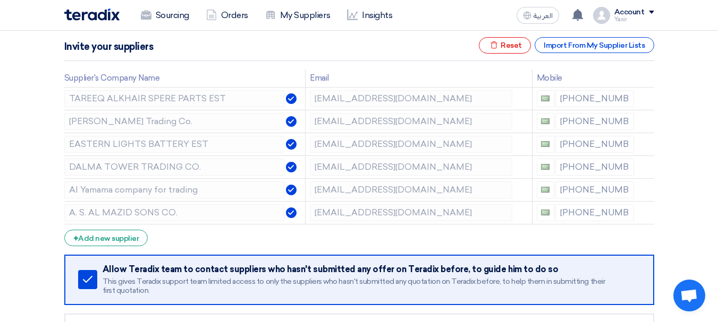
click at [0, 0] on use at bounding box center [0, 0] width 0 height 0
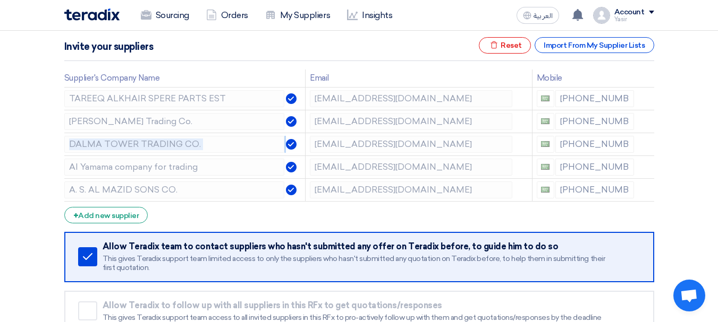
click at [0, 0] on use at bounding box center [0, 0] width 0 height 0
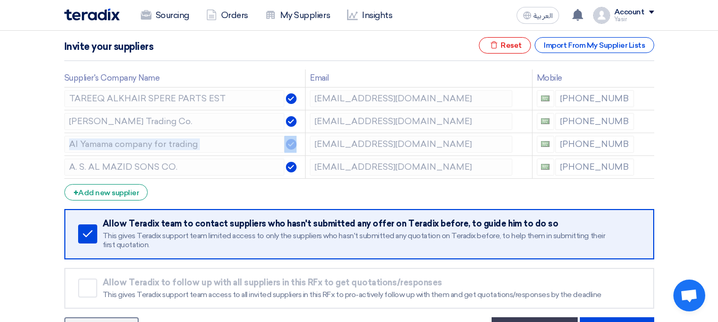
click at [0, 0] on use at bounding box center [0, 0] width 0 height 0
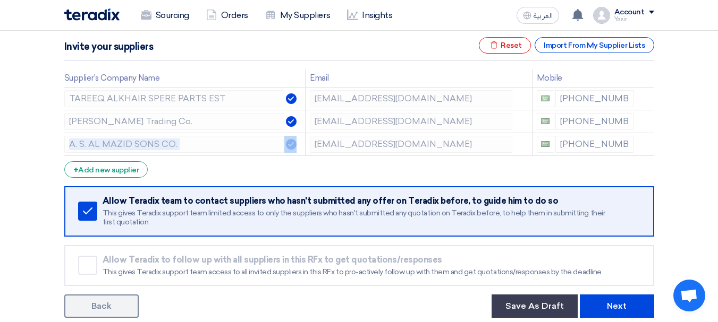
click at [0, 0] on use at bounding box center [0, 0] width 0 height 0
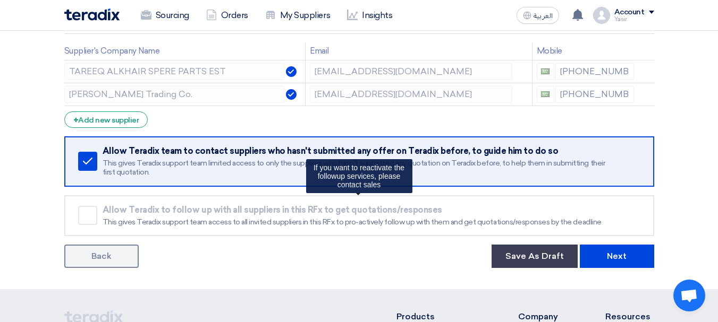
scroll to position [213, 0]
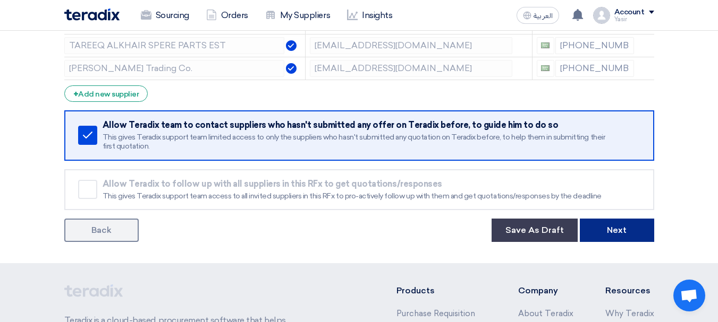
click at [605, 232] on button "Next" at bounding box center [617, 230] width 74 height 23
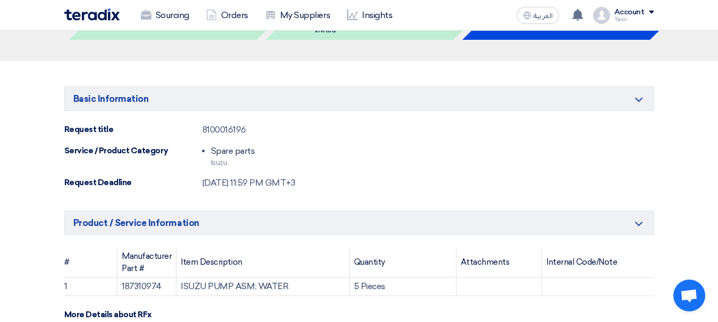
scroll to position [106, 0]
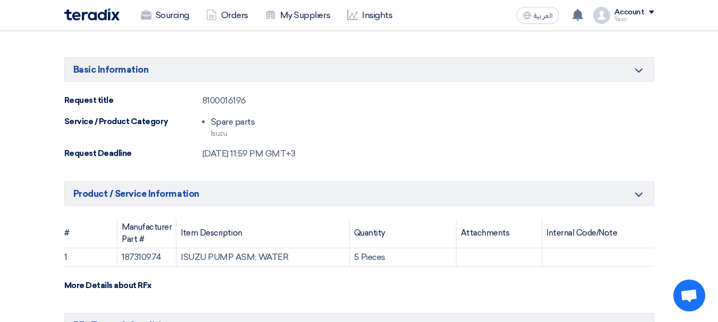
click at [224, 99] on div "8100016196" at bounding box center [224, 101] width 44 height 13
click at [227, 100] on div "8100016196" at bounding box center [224, 101] width 44 height 13
copy div "8100016196"
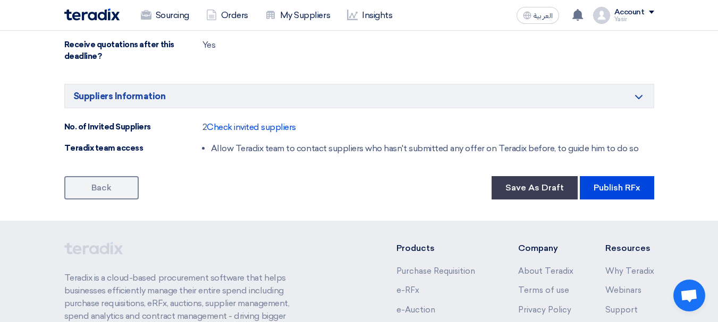
scroll to position [776, 0]
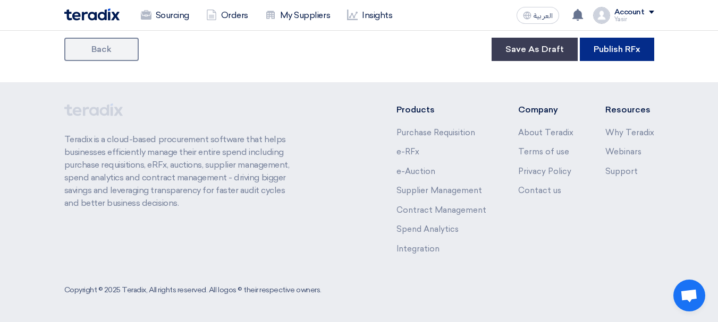
click at [619, 48] on button "Publish RFx" at bounding box center [617, 49] width 74 height 23
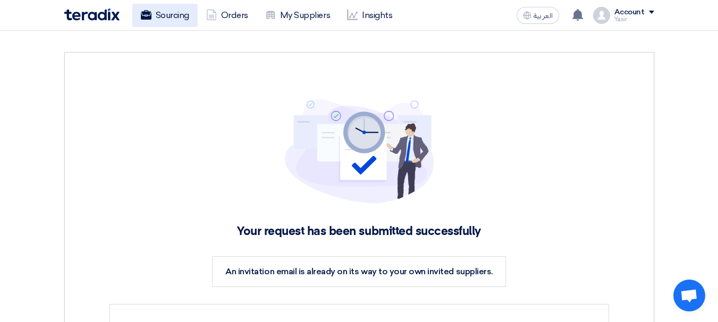
click at [158, 18] on link "Sourcing" at bounding box center [164, 15] width 65 height 23
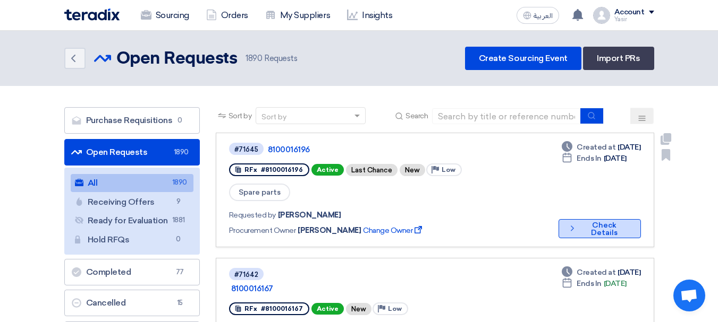
click at [581, 219] on button "Check details Check Details" at bounding box center [599, 228] width 82 height 19
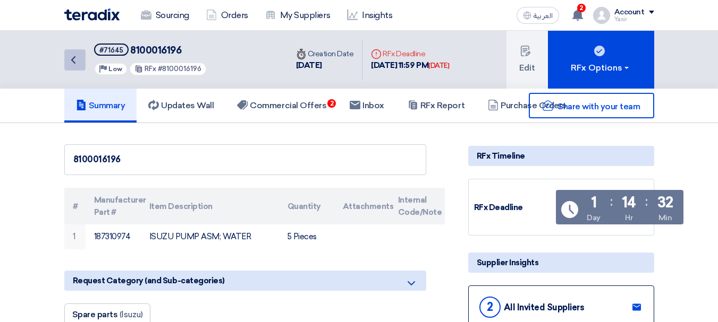
click at [80, 63] on link "Back" at bounding box center [74, 59] width 21 height 21
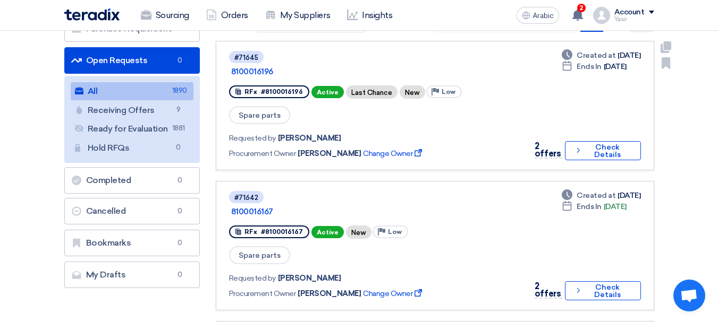
scroll to position [106, 0]
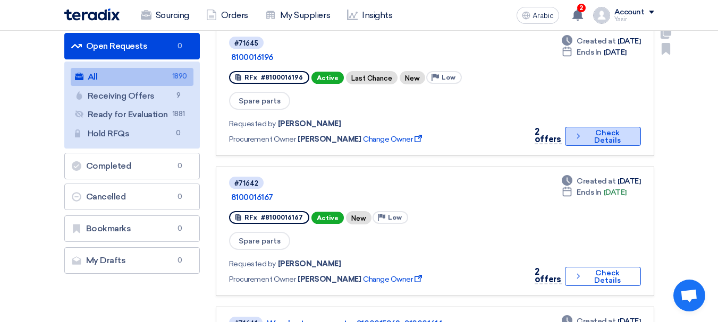
click at [605, 129] on font "Check Details" at bounding box center [607, 137] width 27 height 16
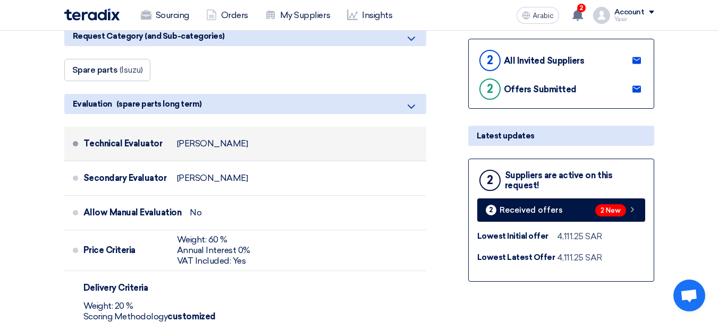
scroll to position [266, 0]
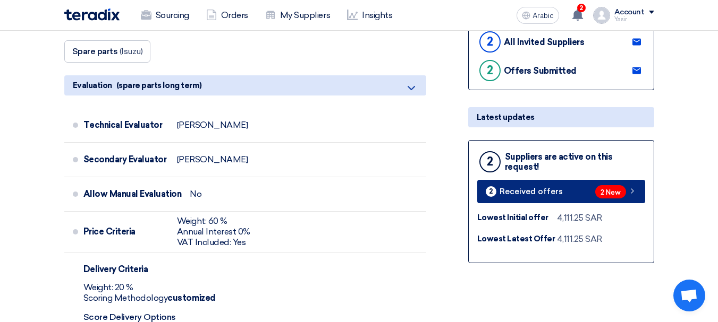
click at [570, 199] on link "2 Received offers 2 New" at bounding box center [561, 191] width 168 height 23
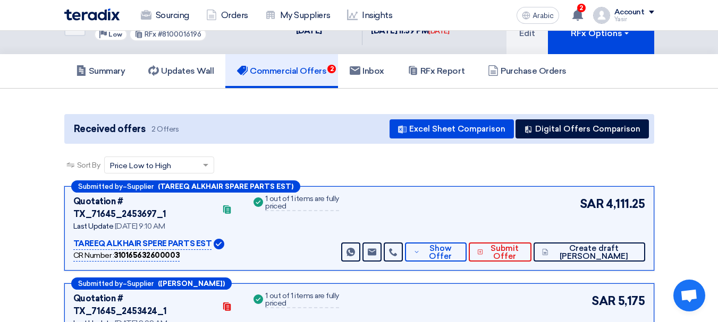
scroll to position [53, 0]
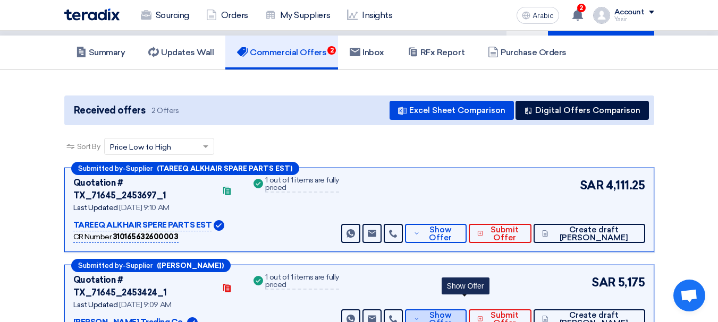
click at [457, 312] on span "Show Offer" at bounding box center [439, 320] width 35 height 16
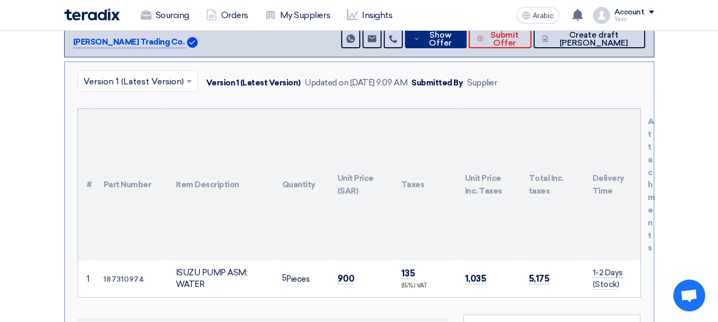
scroll to position [372, 0]
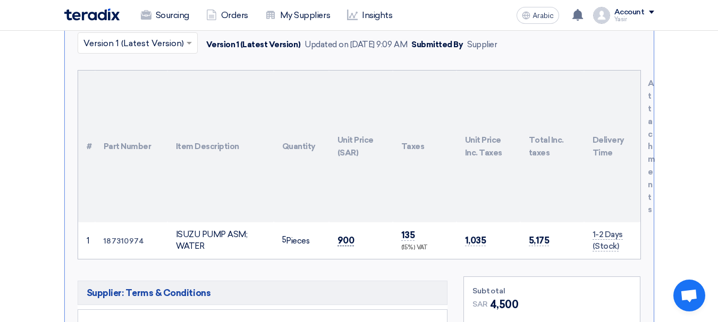
click at [352, 235] on font "900" at bounding box center [345, 240] width 17 height 11
click at [350, 235] on font "900" at bounding box center [345, 240] width 17 height 11
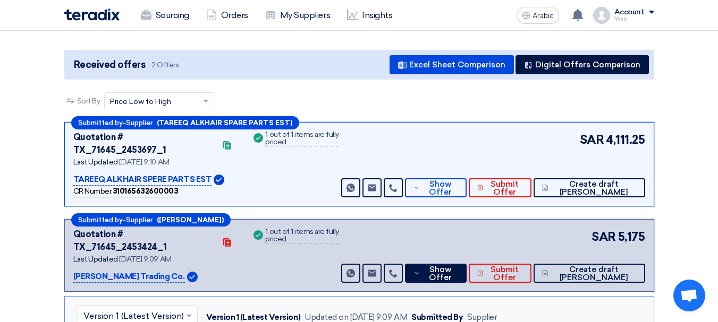
scroll to position [53, 0]
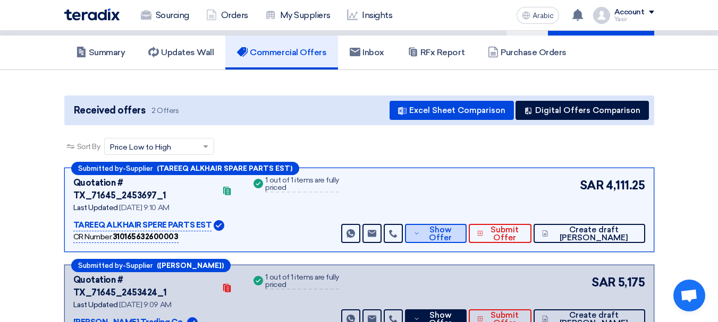
click at [460, 211] on div "SAR 4,111.25 Send Message Send Message" at bounding box center [491, 210] width 305 height 66
click at [452, 225] on font "Show Offer" at bounding box center [440, 234] width 23 height 18
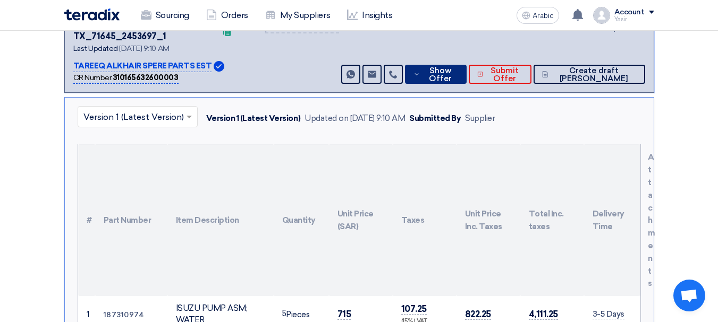
scroll to position [319, 0]
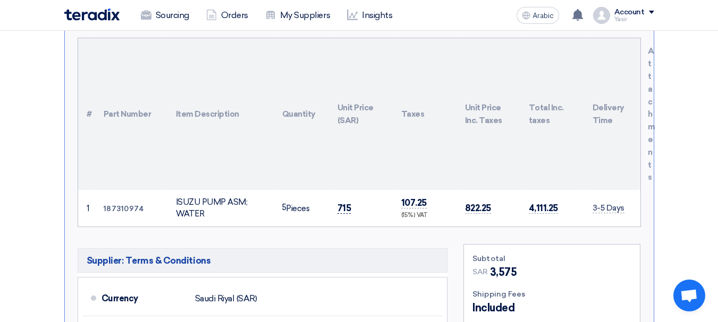
click at [344, 203] on font "715" at bounding box center [344, 208] width 14 height 11
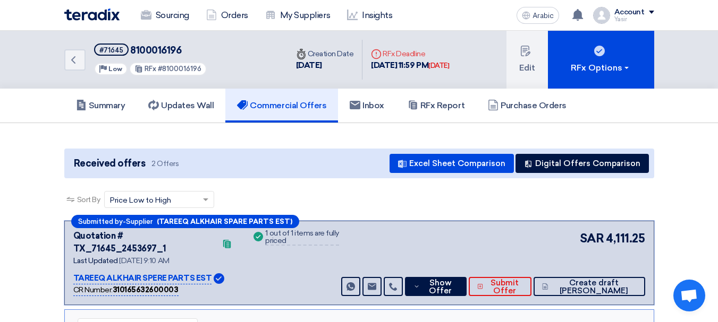
scroll to position [266, 0]
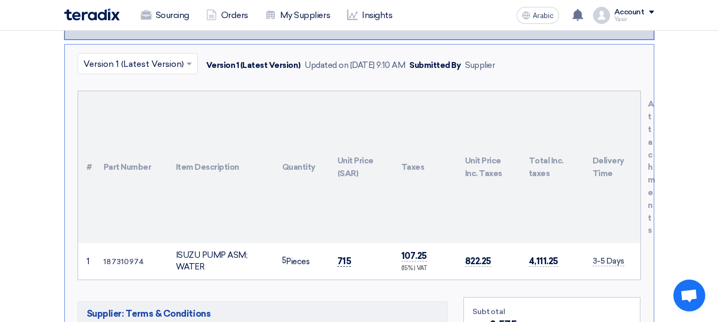
click at [338, 256] on font "715" at bounding box center [344, 261] width 14 height 11
click at [351, 250] on td "715" at bounding box center [361, 261] width 64 height 37
click at [342, 256] on font "715" at bounding box center [344, 261] width 14 height 11
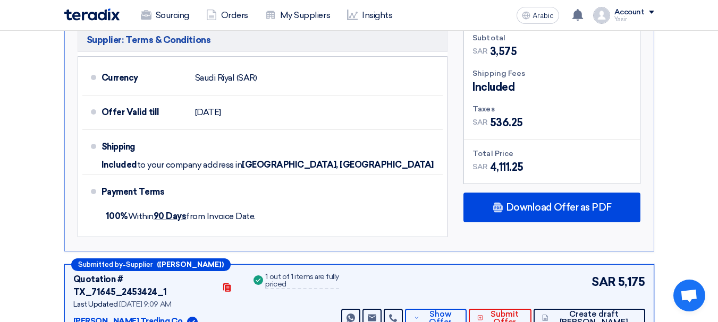
scroll to position [584, 0]
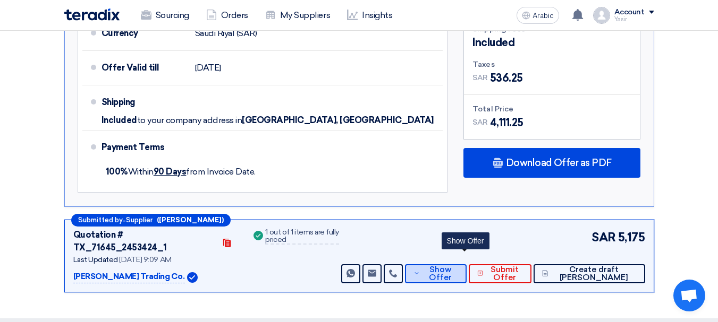
click at [452, 265] on font "Show Offer" at bounding box center [440, 274] width 23 height 18
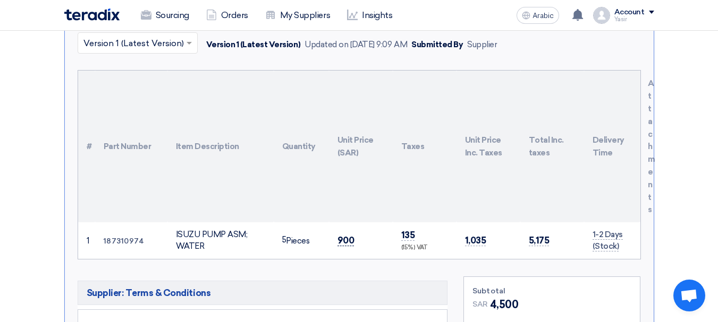
click at [341, 235] on font "900" at bounding box center [345, 240] width 17 height 11
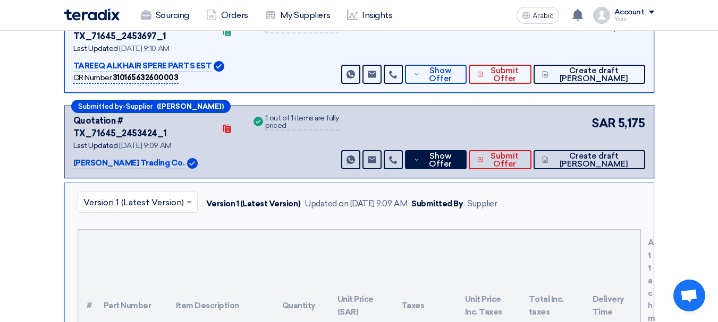
scroll to position [53, 0]
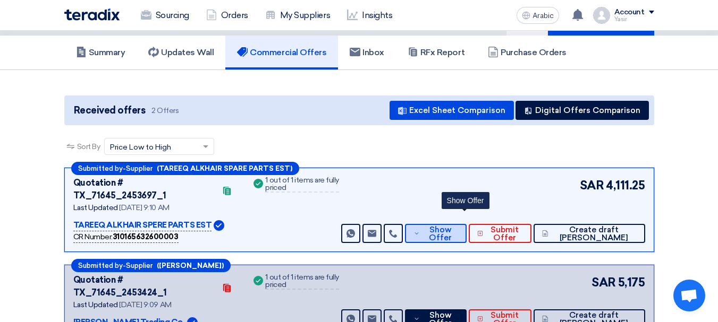
click at [420, 230] on icon at bounding box center [416, 234] width 6 height 9
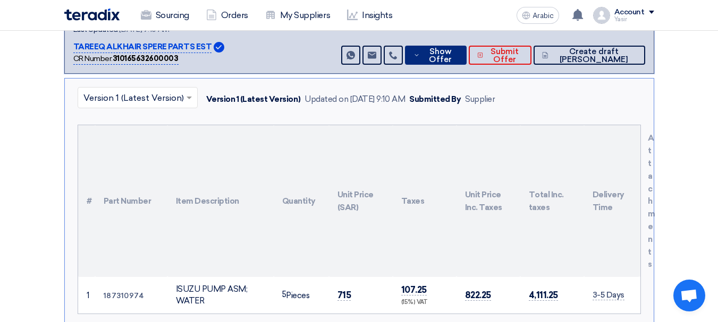
scroll to position [266, 0]
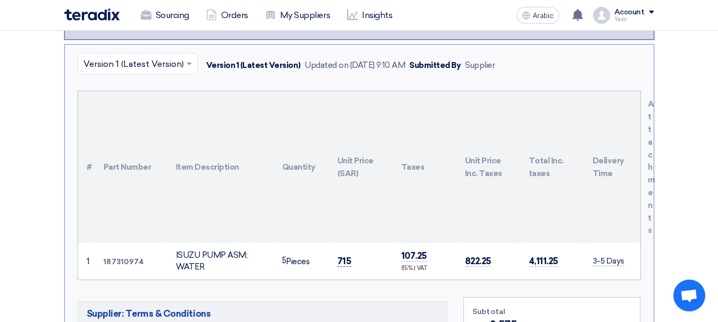
click at [347, 256] on font "715" at bounding box center [344, 261] width 14 height 11
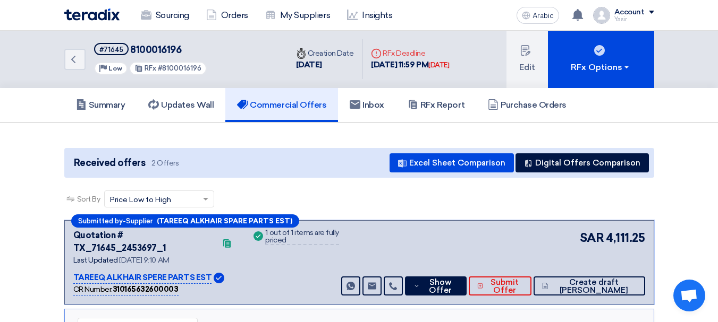
scroll to position [0, 0]
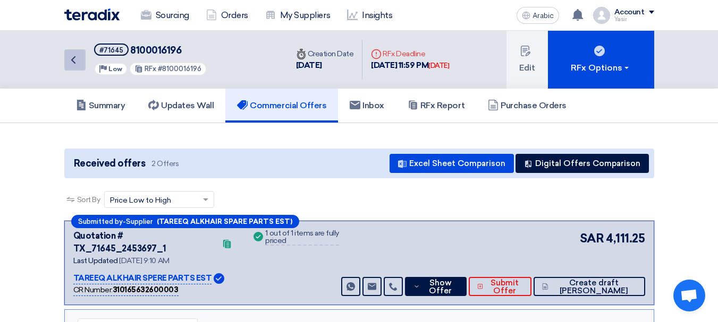
click at [75, 58] on icon "Back" at bounding box center [73, 60] width 13 height 13
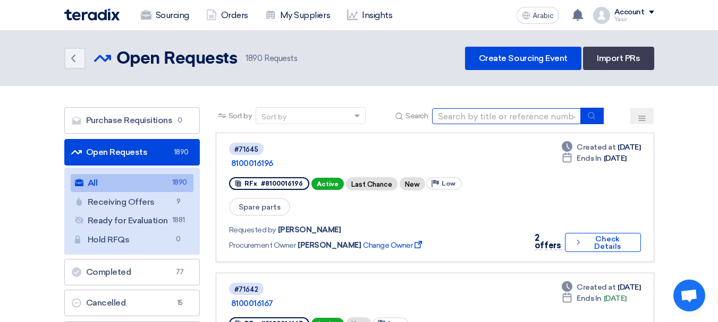
click at [502, 116] on input at bounding box center [506, 116] width 149 height 16
paste input "8100016210"
type input "8100016210"
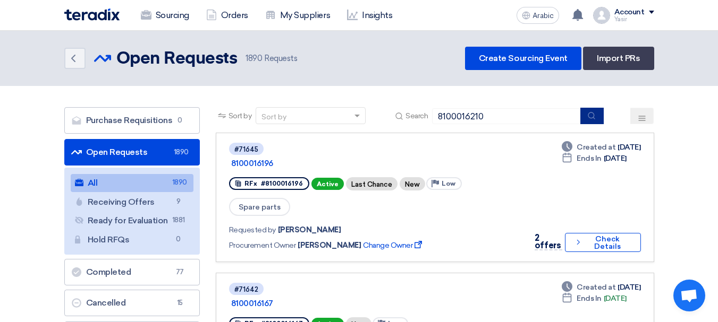
click at [585, 115] on button "submit" at bounding box center [591, 116] width 23 height 16
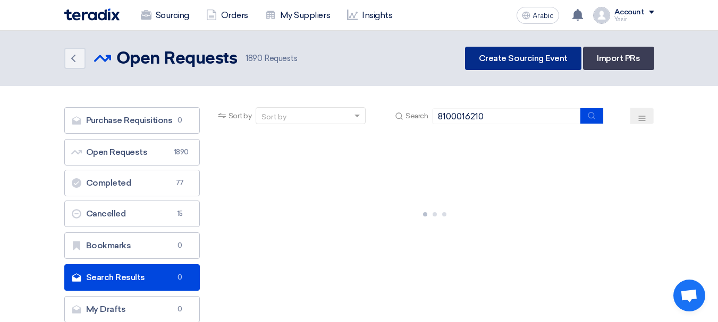
click at [510, 57] on font "Create Sourcing Event" at bounding box center [523, 58] width 89 height 10
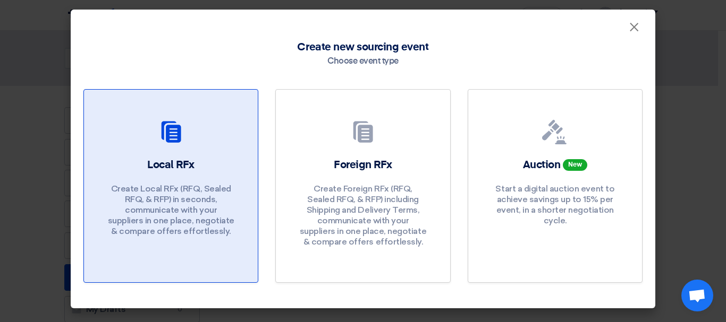
click at [192, 148] on div at bounding box center [171, 135] width 148 height 30
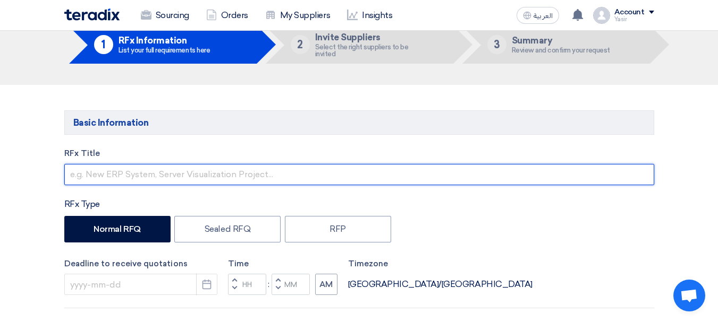
click at [157, 167] on input "text" at bounding box center [359, 174] width 590 height 21
paste input "8100016210"
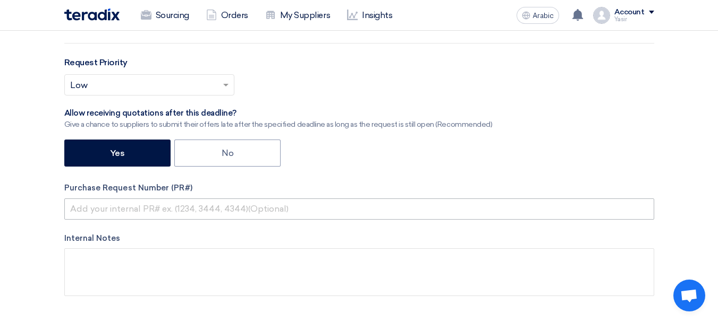
type input "8100016210"
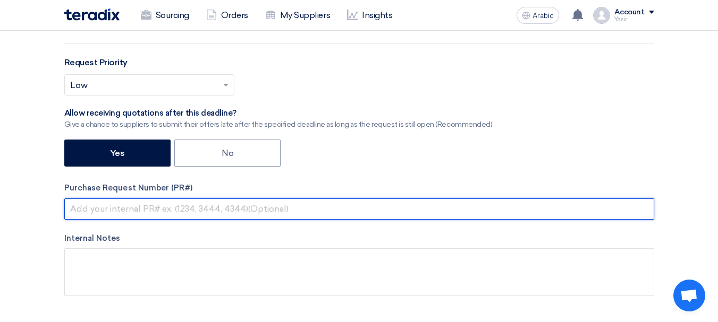
click at [138, 208] on input "text" at bounding box center [359, 209] width 590 height 21
paste input "8100016210"
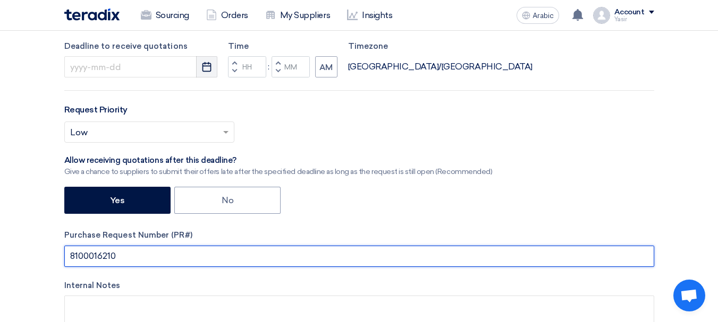
scroll to position [213, 0]
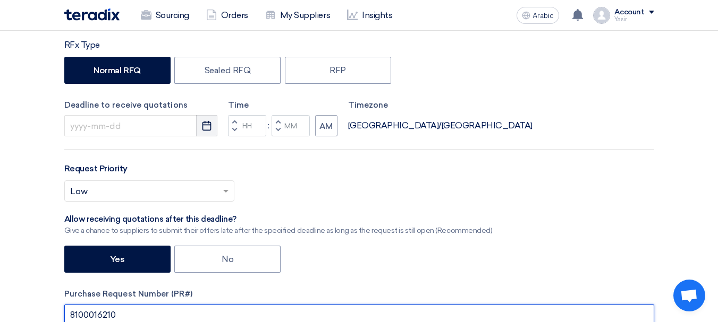
type input "8100016210"
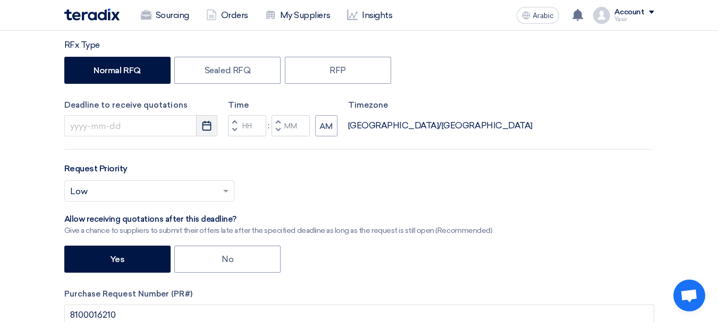
click at [205, 129] on icon "Pick a date" at bounding box center [206, 126] width 11 height 11
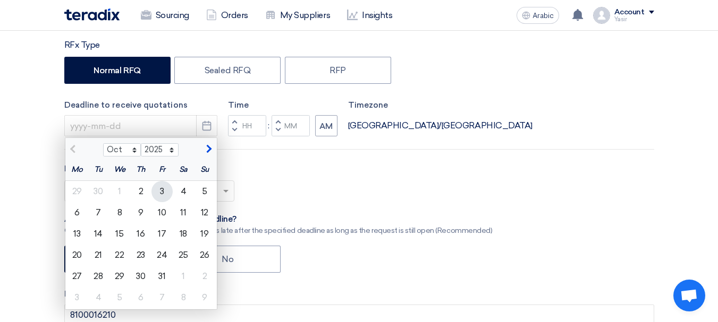
click at [162, 190] on font "3" at bounding box center [162, 191] width 4 height 10
type input "10/3/2025"
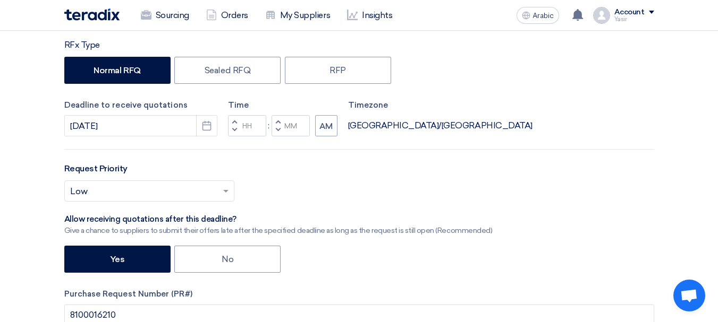
click at [236, 122] on span "button" at bounding box center [234, 121] width 4 height 6
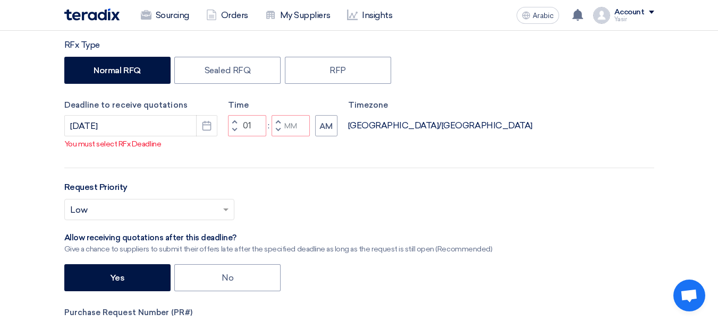
click at [231, 129] on button "Increment hours" at bounding box center [234, 121] width 13 height 13
click at [233, 133] on span "button" at bounding box center [234, 130] width 4 height 6
click at [278, 133] on span "button" at bounding box center [278, 130] width 4 height 6
type input "11"
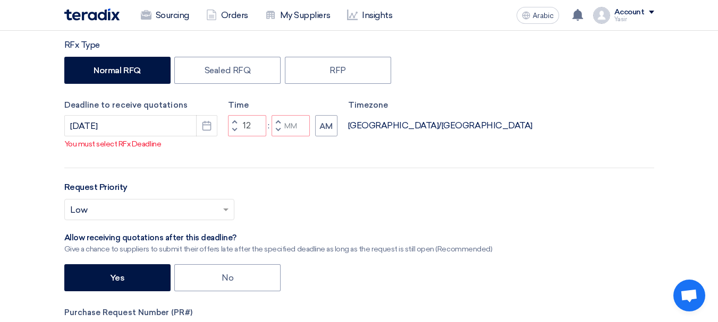
type input "59"
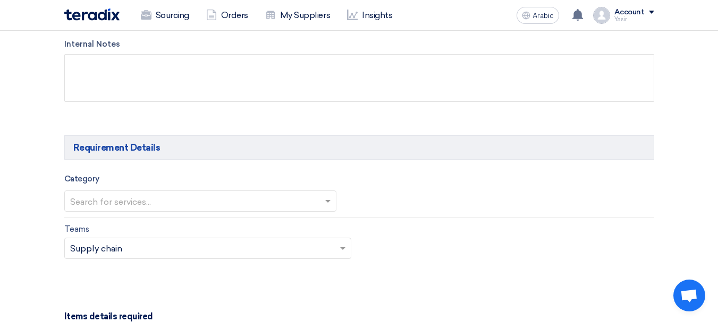
scroll to position [531, 0]
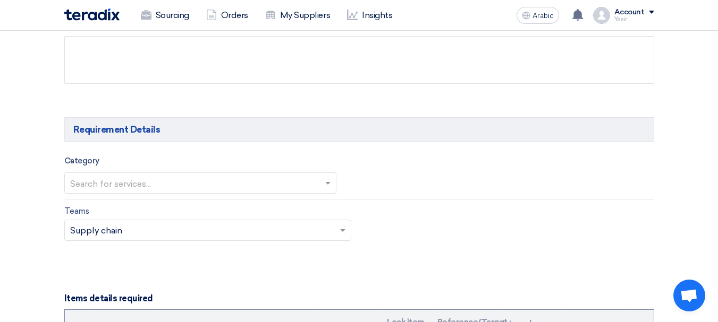
click at [124, 187] on input "text" at bounding box center [195, 184] width 250 height 18
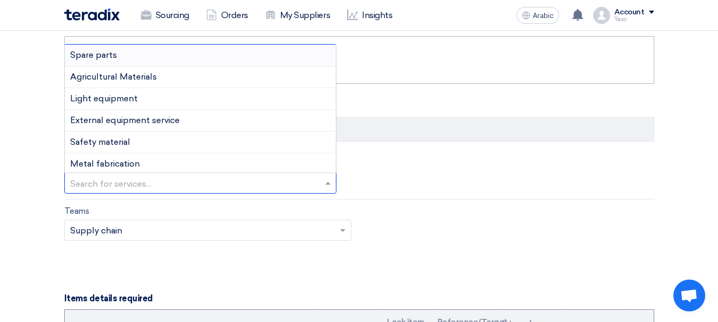
click at [104, 55] on font "Spare parts" at bounding box center [93, 55] width 47 height 10
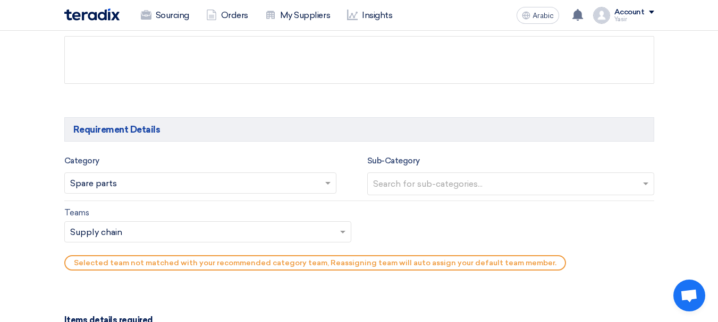
click at [394, 181] on input "text" at bounding box center [512, 185] width 278 height 18
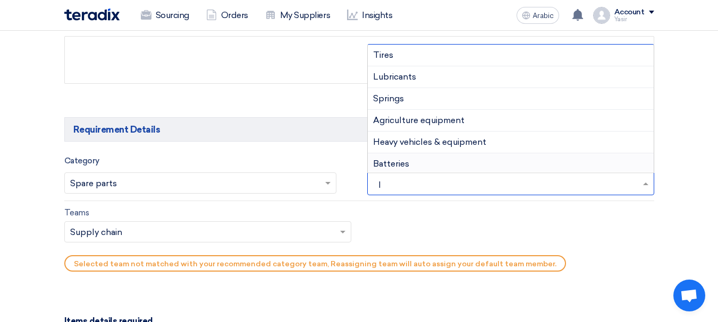
type input "IS"
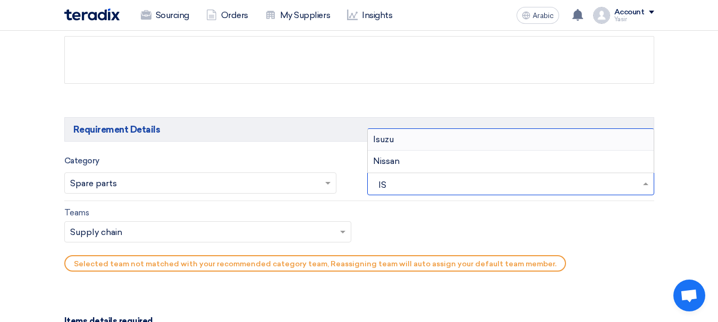
click at [384, 143] on font "Isuzu" at bounding box center [383, 139] width 21 height 10
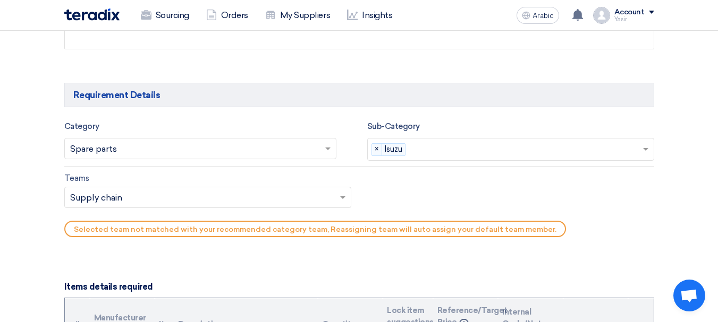
scroll to position [584, 0]
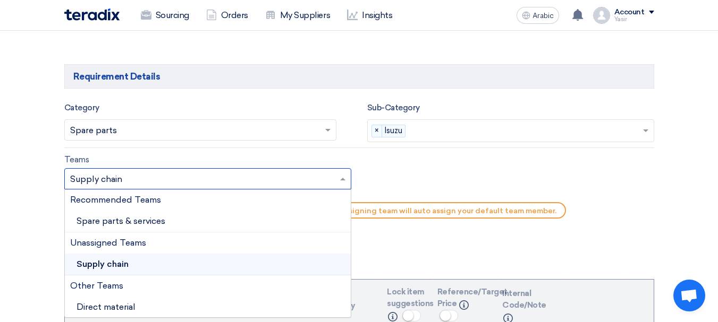
click at [92, 171] on div at bounding box center [208, 180] width 286 height 18
click at [121, 225] on font "Spare parts & services" at bounding box center [121, 221] width 89 height 10
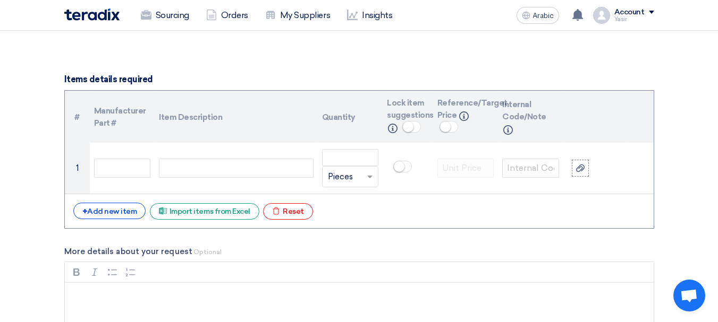
scroll to position [797, 0]
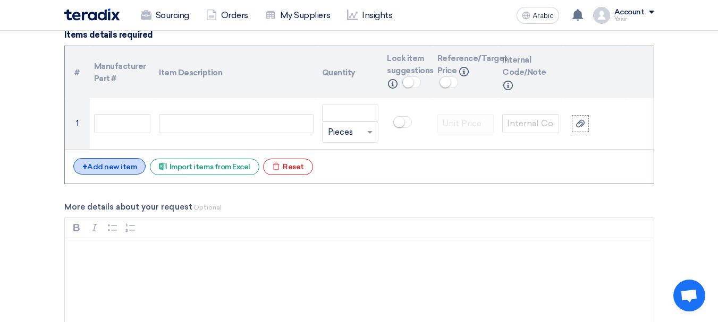
click at [130, 169] on font "Add new item" at bounding box center [111, 167] width 49 height 9
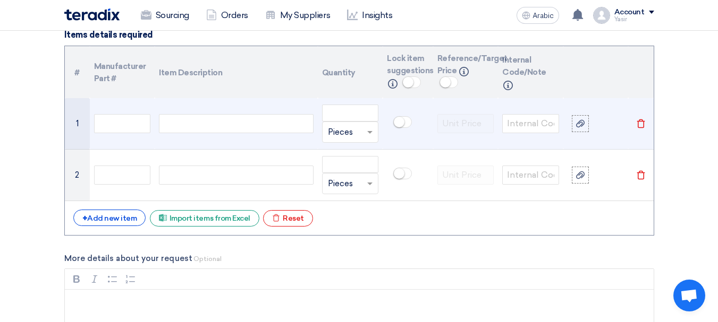
click at [198, 143] on td at bounding box center [236, 124] width 163 height 52
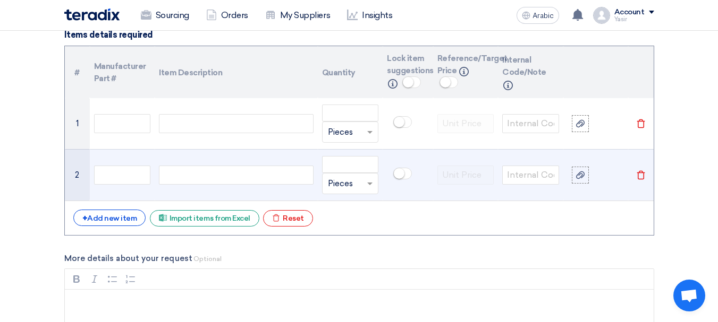
click at [190, 174] on div at bounding box center [236, 175] width 154 height 19
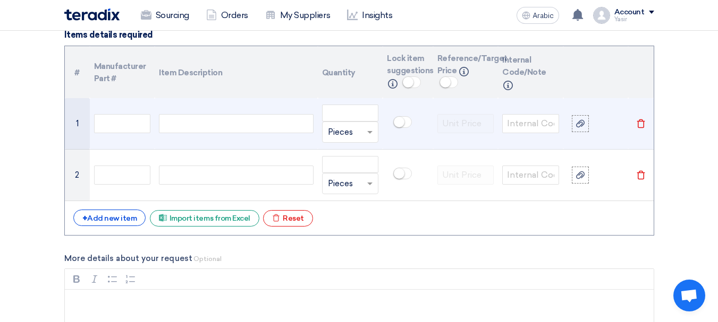
click at [192, 121] on div at bounding box center [236, 123] width 154 height 19
paste div
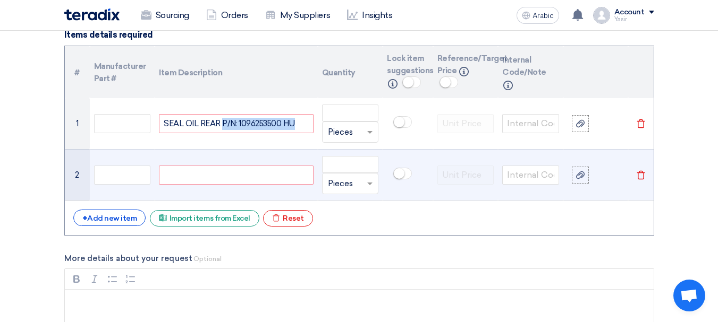
drag, startPoint x: 223, startPoint y: 123, endPoint x: 368, endPoint y: 151, distance: 147.6
click at [368, 151] on tbody "1 SEAL OIL REAR P/N: 1096253500 HU Unit × Pieces Delete 2" at bounding box center [359, 149] width 589 height 103
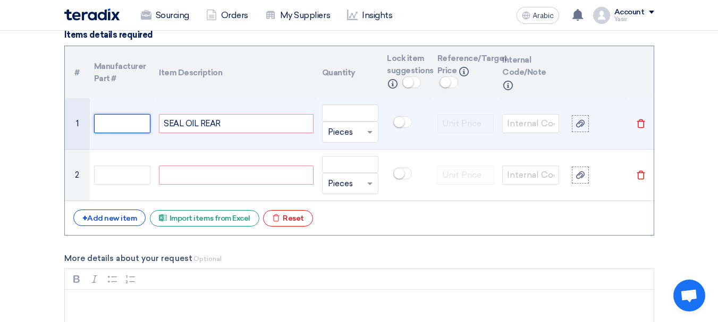
click at [139, 129] on input "text" at bounding box center [122, 123] width 57 height 19
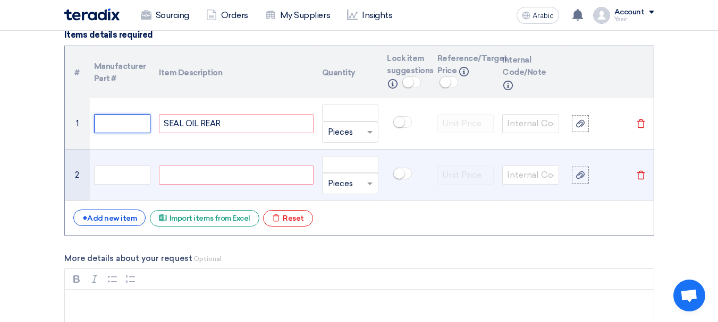
paste input "P/N: 1096253500 HU"
type input "P/N: 1096253500 HU"
click at [133, 173] on input "text" at bounding box center [122, 175] width 57 height 19
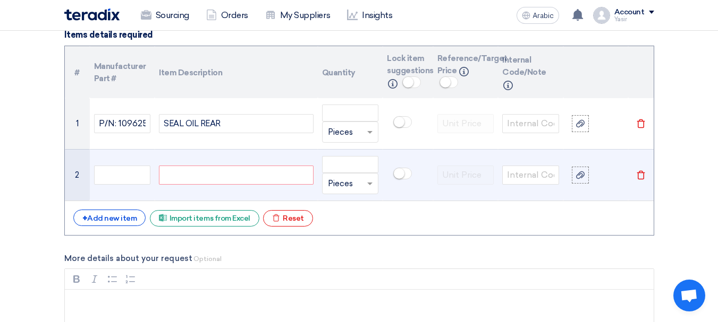
click at [206, 173] on div at bounding box center [236, 175] width 154 height 19
paste div
drag, startPoint x: 251, startPoint y: 175, endPoint x: 290, endPoint y: 181, distance: 39.2
click at [290, 181] on div "SCREW ADJUSTER P/N: ME724306" at bounding box center [236, 175] width 154 height 19
click at [254, 176] on div "SCREW ADJUSTER P/N: ME724306" at bounding box center [236, 175] width 154 height 19
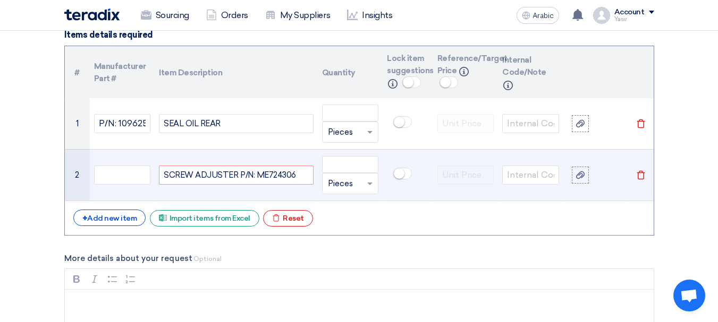
click at [287, 176] on div "SCREW ADJUSTER P/N: ME724306" at bounding box center [236, 175] width 154 height 19
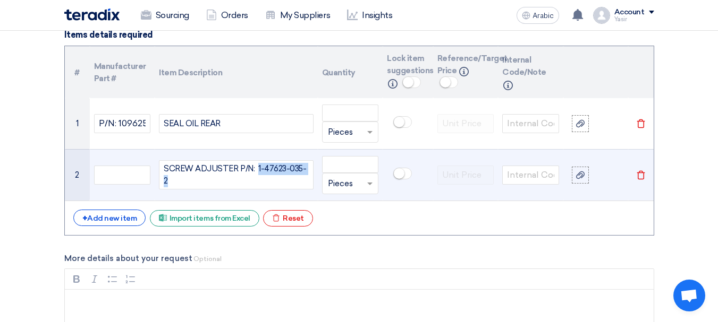
drag, startPoint x: 256, startPoint y: 175, endPoint x: 310, endPoint y: 179, distance: 53.8
click at [310, 179] on div "SCREW ADJUSTER P/N: 1-47623-035-2" at bounding box center [236, 174] width 154 height 29
click at [253, 175] on div "SCREW ADJUSTER P/N: 1-47623-035-2" at bounding box center [236, 174] width 154 height 29
drag, startPoint x: 236, startPoint y: 173, endPoint x: 331, endPoint y: 181, distance: 94.9
click at [331, 181] on tr "2 SCREW ADJUSTER P/N: 1-47623-035-2 Unit × Pieces Delete" at bounding box center [359, 175] width 589 height 52
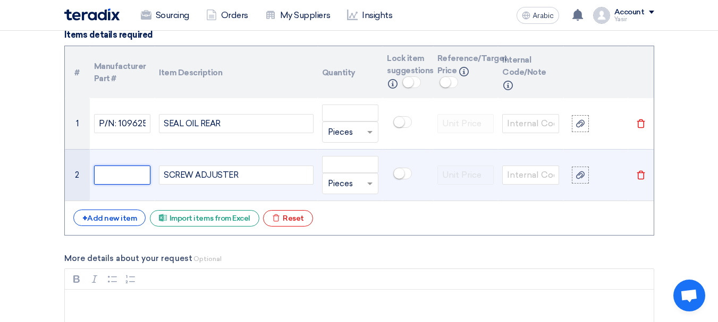
click at [132, 184] on input "text" at bounding box center [122, 175] width 57 height 19
paste input "P/N: 1-47623-035-2"
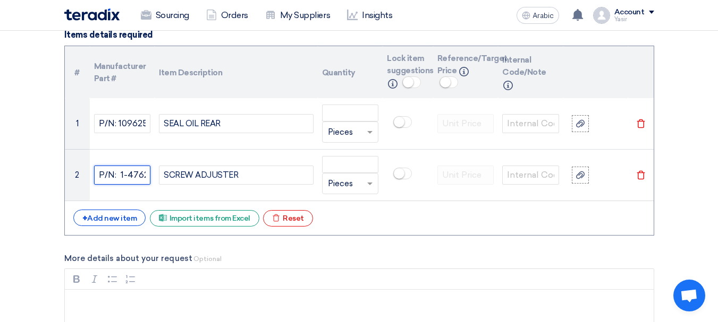
scroll to position [0, 32]
type input "P/N: 1-47623-035-2"
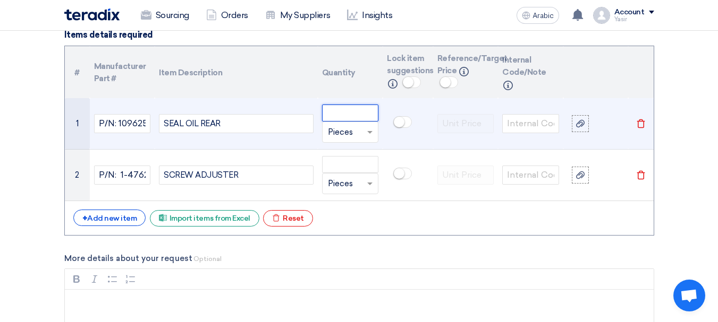
click at [351, 117] on input "number" at bounding box center [350, 113] width 57 height 17
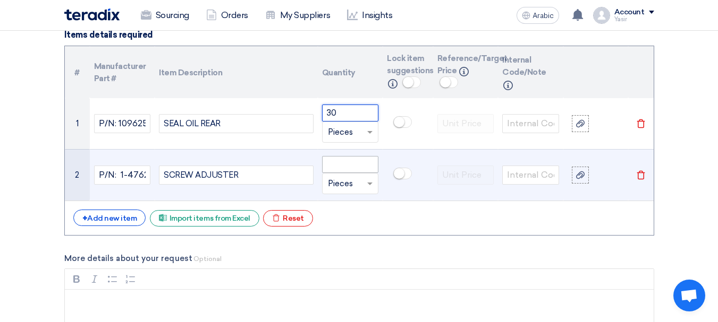
type input "30"
drag, startPoint x: 344, startPoint y: 160, endPoint x: 375, endPoint y: 151, distance: 31.6
click at [355, 158] on input "number" at bounding box center [350, 164] width 57 height 17
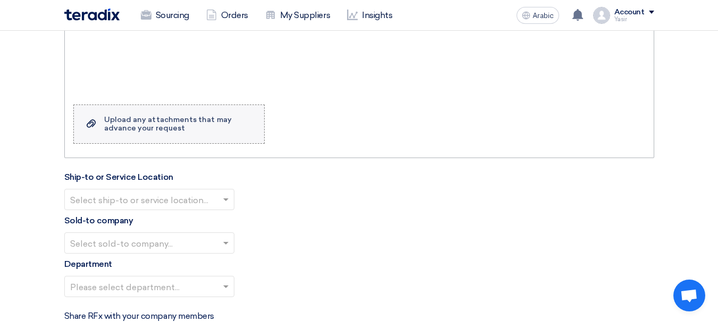
scroll to position [1169, 0]
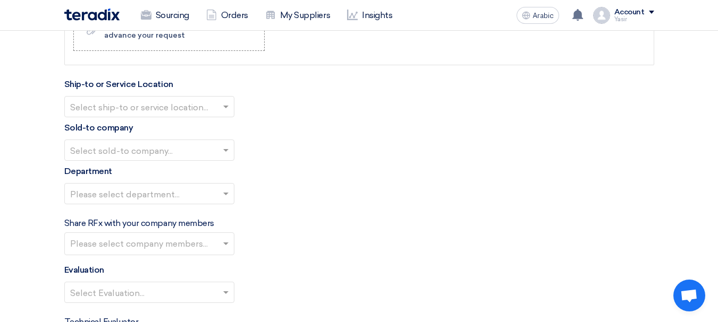
click at [177, 106] on input "text" at bounding box center [144, 108] width 148 height 18
type input "40"
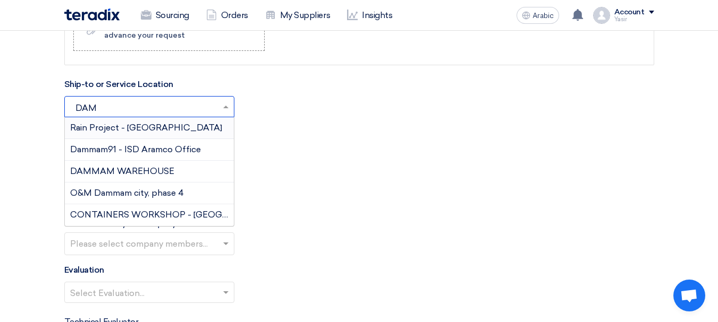
type input "DAMM"
click at [136, 168] on font "DAMMAM WAREHOUSE" at bounding box center [122, 171] width 104 height 10
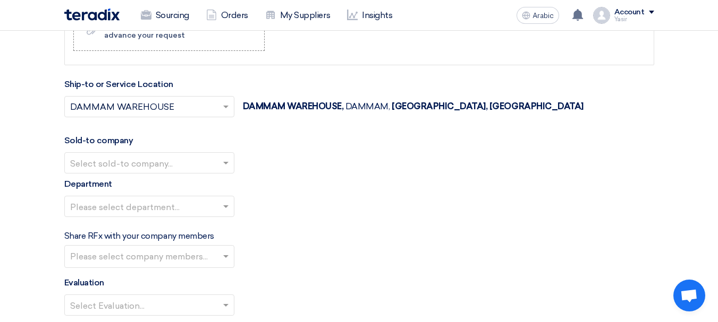
click at [126, 163] on input "text" at bounding box center [144, 164] width 148 height 18
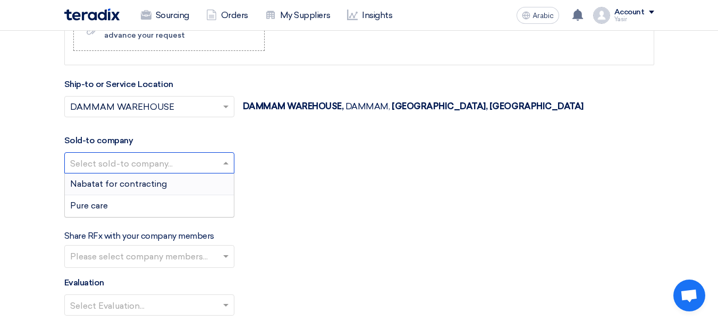
click at [124, 186] on font "Nabatat for contracting" at bounding box center [118, 184] width 97 height 10
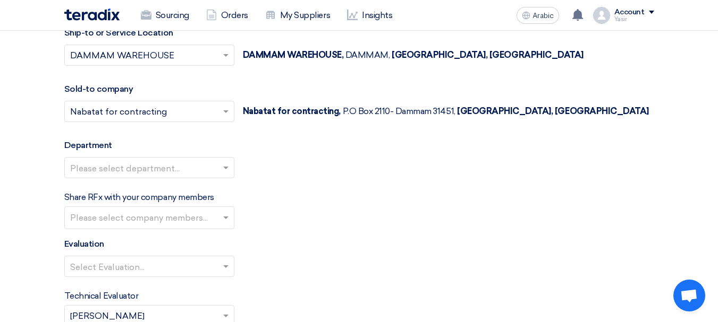
scroll to position [1275, 0]
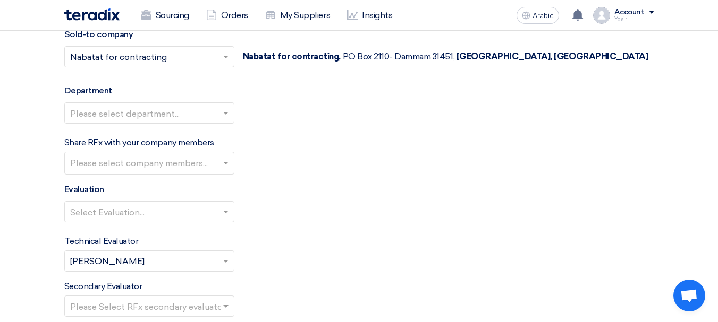
click at [138, 124] on div "Please select department..." at bounding box center [359, 118] width 590 height 30
click at [139, 119] on input "text" at bounding box center [144, 114] width 148 height 18
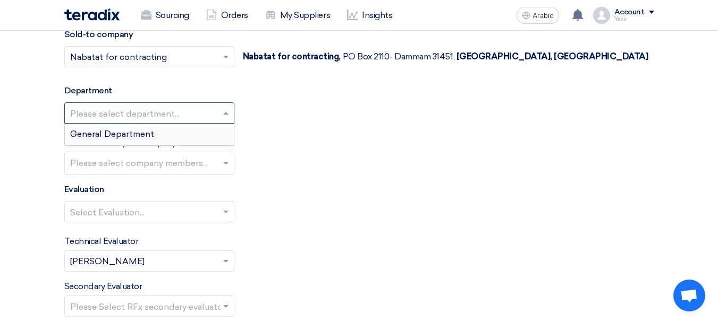
click at [113, 134] on font "General Department" at bounding box center [112, 134] width 84 height 10
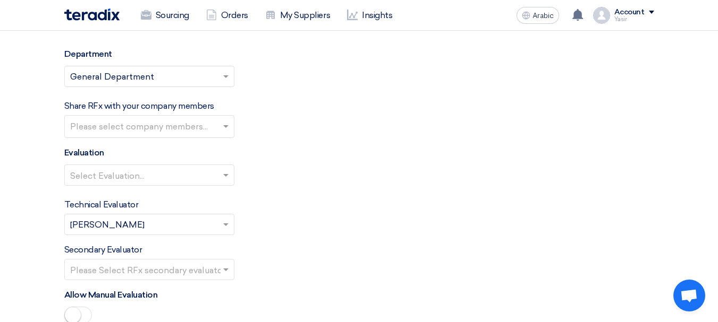
scroll to position [1328, 0]
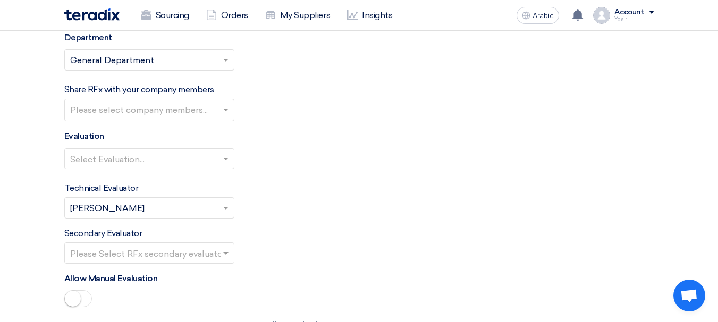
click at [119, 163] on input "text" at bounding box center [144, 160] width 148 height 18
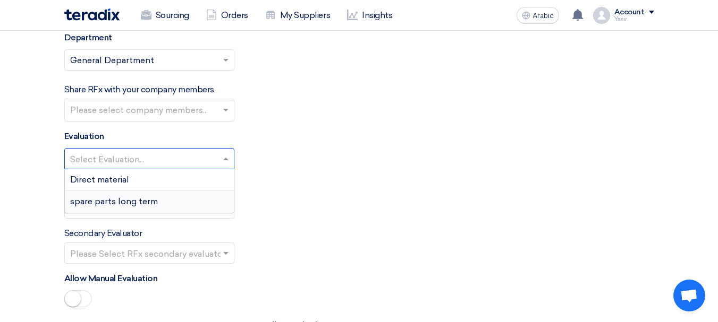
click at [91, 205] on font "spare parts long term" at bounding box center [114, 202] width 88 height 10
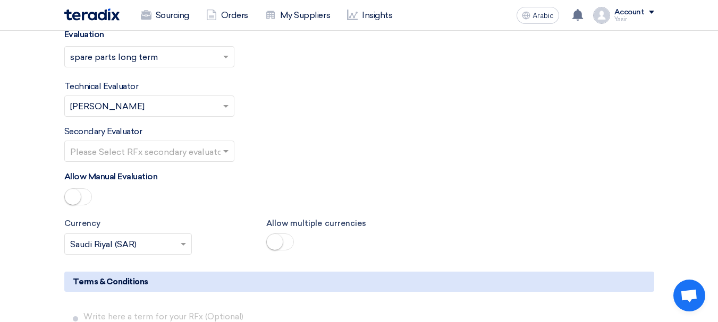
scroll to position [1434, 0]
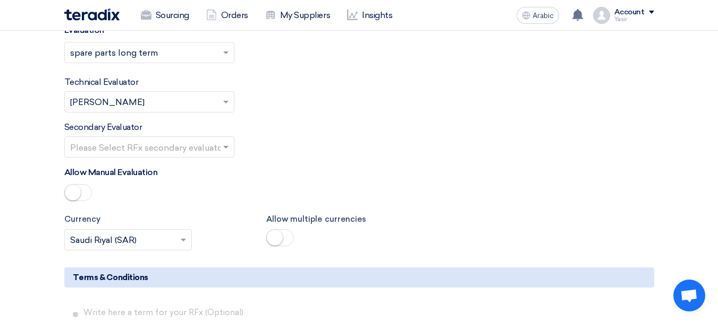
click at [200, 148] on input "text" at bounding box center [144, 148] width 148 height 18
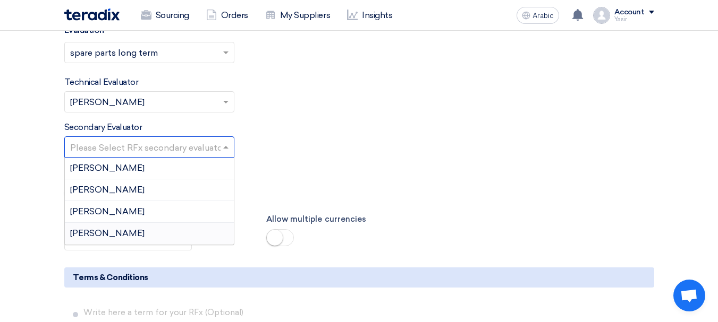
click at [89, 231] on font "[PERSON_NAME]" at bounding box center [107, 233] width 74 height 10
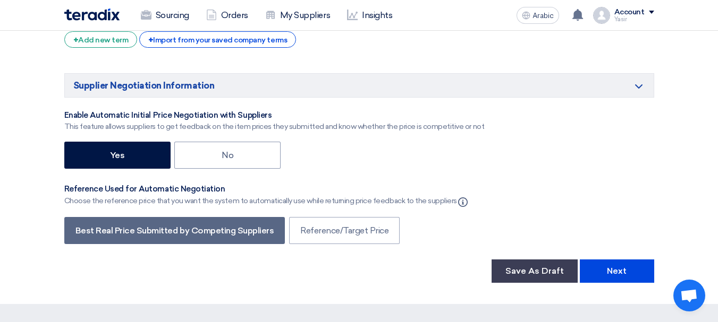
scroll to position [1806, 0]
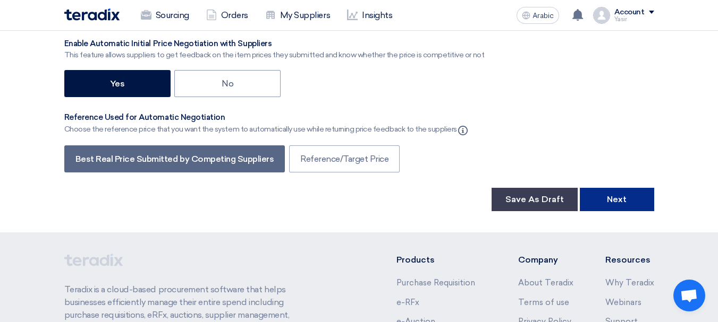
click at [607, 203] on font "Next" at bounding box center [617, 199] width 20 height 10
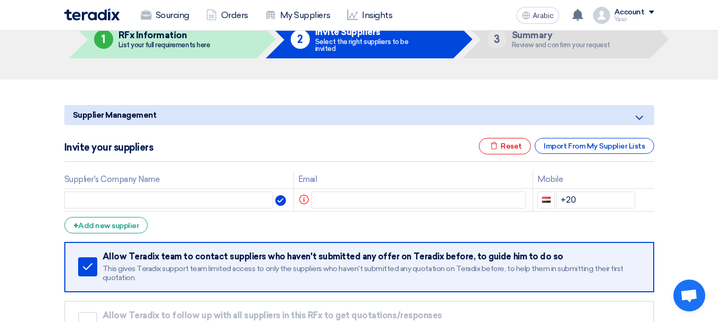
scroll to position [106, 0]
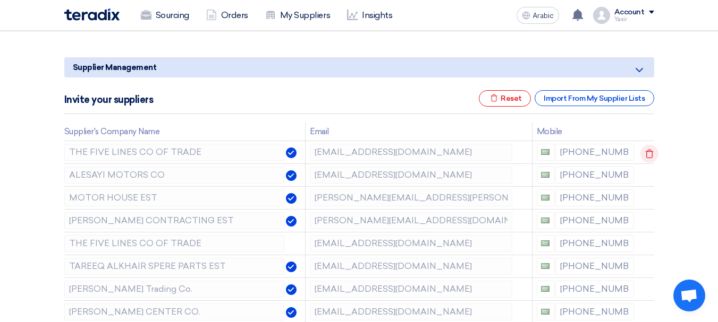
click at [643, 155] on icon at bounding box center [649, 154] width 18 height 18
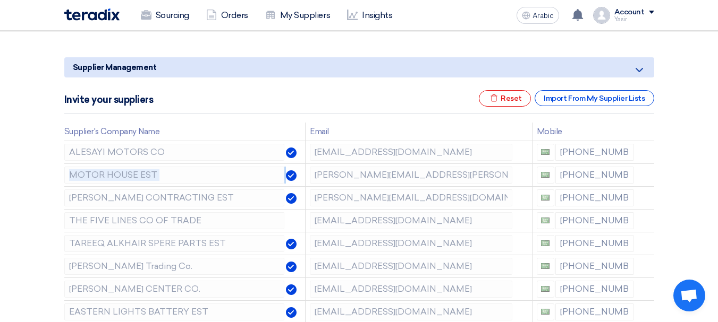
click at [0, 0] on icon at bounding box center [0, 0] width 0 height 0
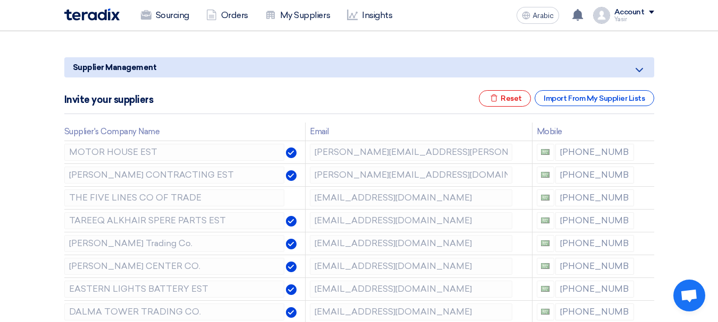
click at [0, 0] on icon at bounding box center [0, 0] width 0 height 0
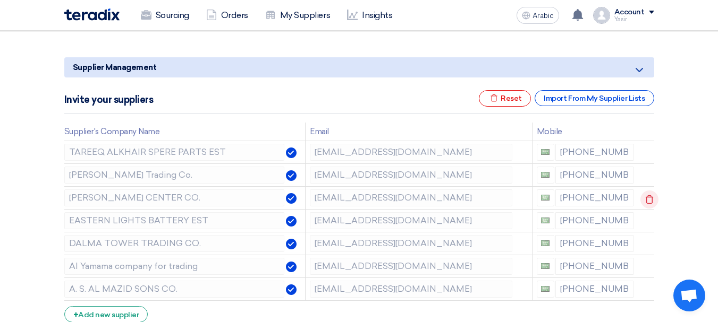
click at [650, 200] on icon at bounding box center [649, 200] width 18 height 18
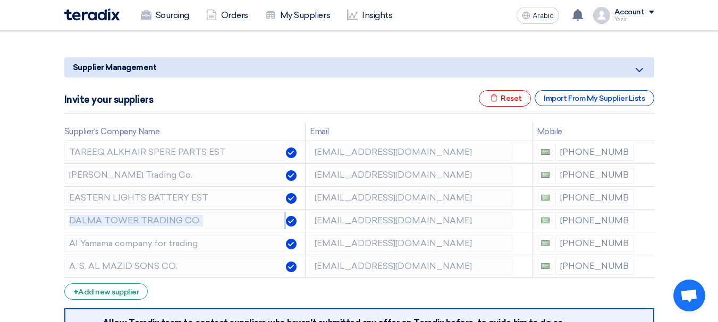
click at [0, 0] on icon at bounding box center [0, 0] width 0 height 0
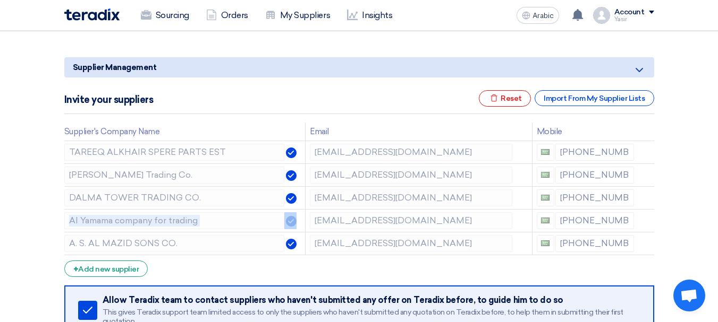
click at [0, 0] on icon at bounding box center [0, 0] width 0 height 0
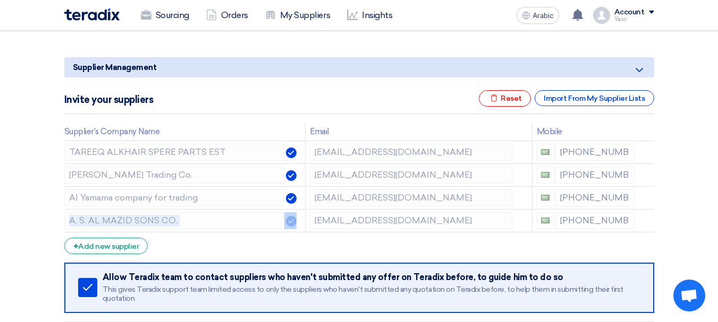
click at [0, 0] on icon at bounding box center [0, 0] width 0 height 0
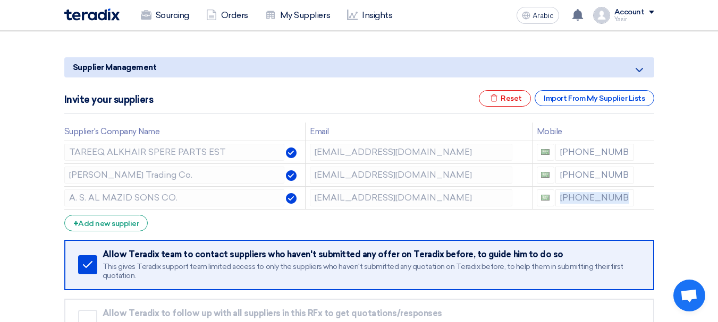
click at [0, 0] on icon at bounding box center [0, 0] width 0 height 0
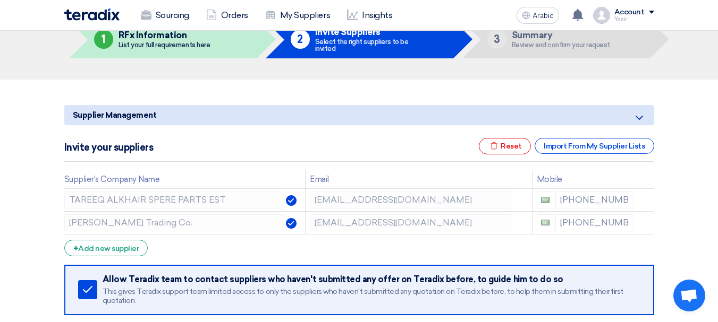
scroll to position [159, 0]
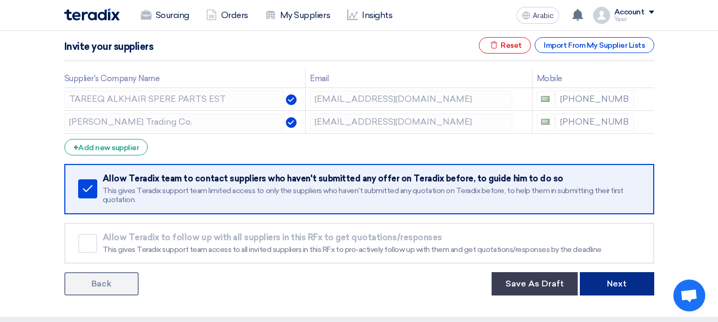
click at [615, 283] on font "Next" at bounding box center [617, 284] width 20 height 10
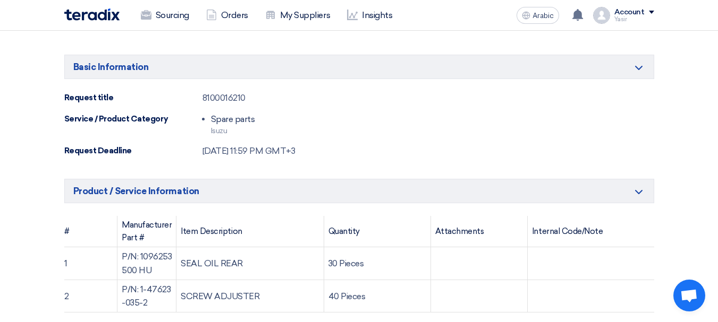
scroll to position [53, 0]
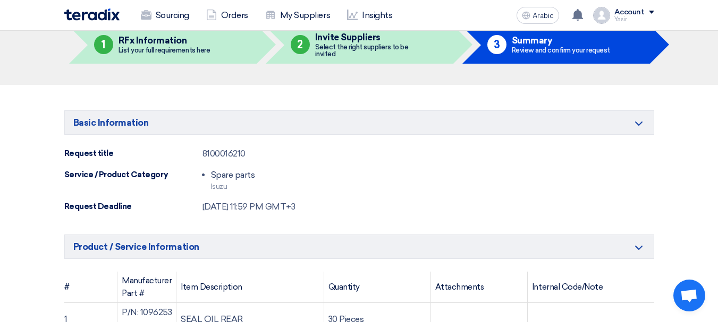
click at [215, 154] on font "8100016210" at bounding box center [223, 154] width 43 height 10
copy font "8100016210"
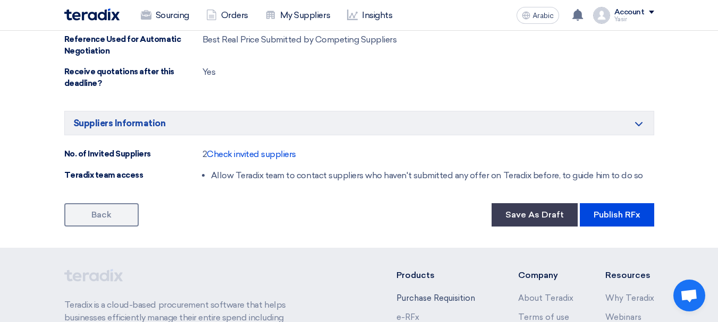
scroll to position [744, 0]
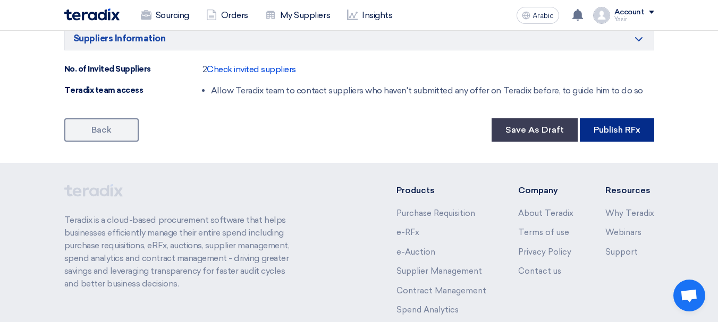
click at [616, 139] on button "Publish RFx" at bounding box center [617, 129] width 74 height 23
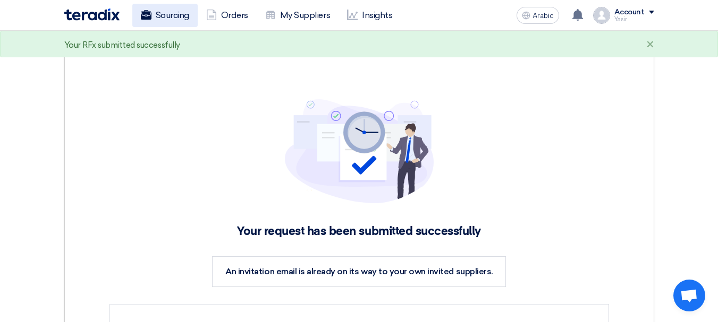
click at [157, 12] on font "Sourcing" at bounding box center [172, 15] width 33 height 10
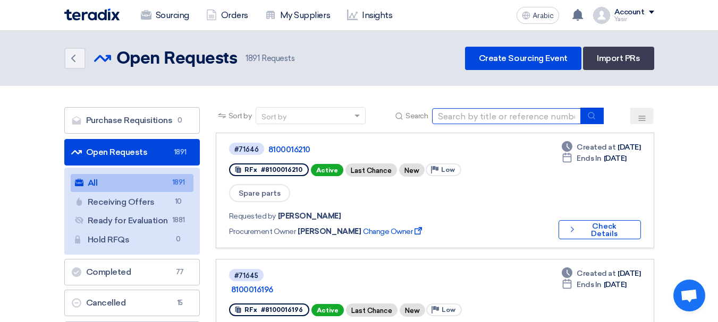
drag, startPoint x: 459, startPoint y: 115, endPoint x: 572, endPoint y: 129, distance: 113.9
click at [459, 115] on input at bounding box center [506, 116] width 149 height 16
paste input "8100016202"
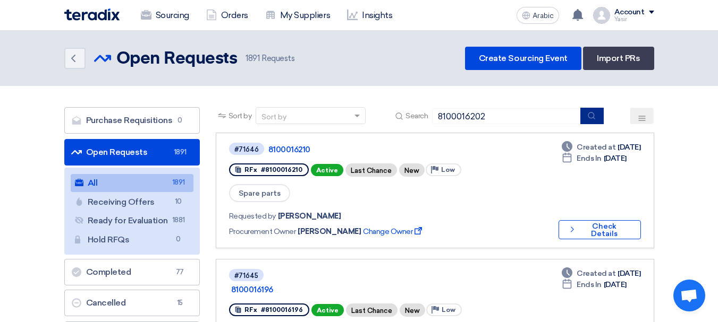
click at [595, 119] on icon "submit" at bounding box center [591, 116] width 9 height 9
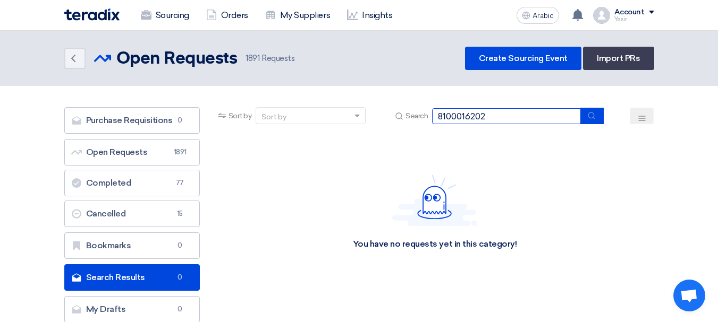
drag, startPoint x: 531, startPoint y: 114, endPoint x: 421, endPoint y: 129, distance: 111.0
click at [421, 129] on div "Sort by Sort by Search 8100016202" at bounding box center [435, 120] width 438 height 26
type input "66667"
click at [597, 119] on button "submit" at bounding box center [591, 116] width 23 height 16
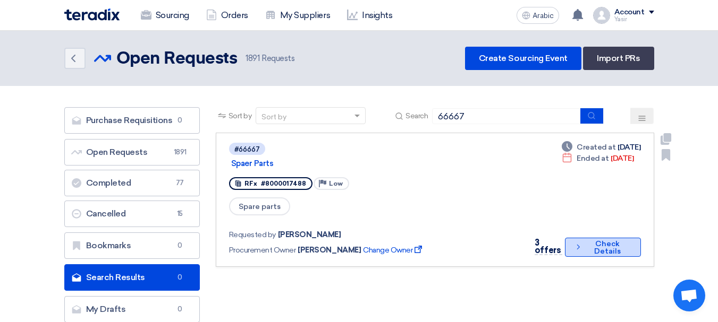
click at [580, 238] on button "Check details Check Details" at bounding box center [602, 247] width 75 height 19
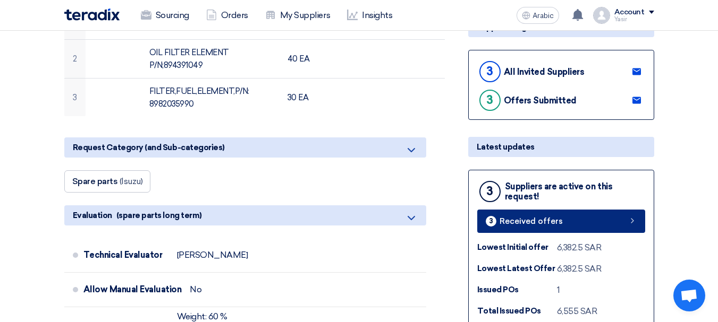
click at [574, 224] on link "3 Received offers" at bounding box center [561, 221] width 168 height 23
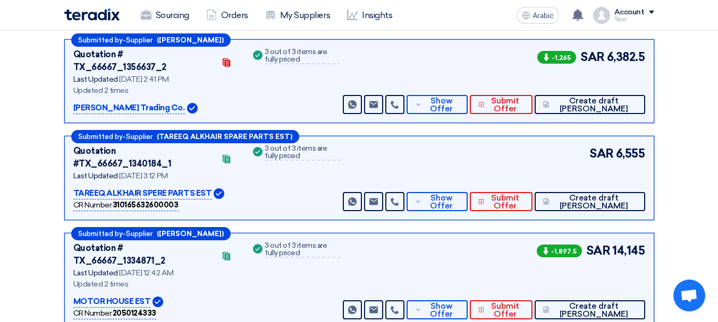
scroll to position [164, 0]
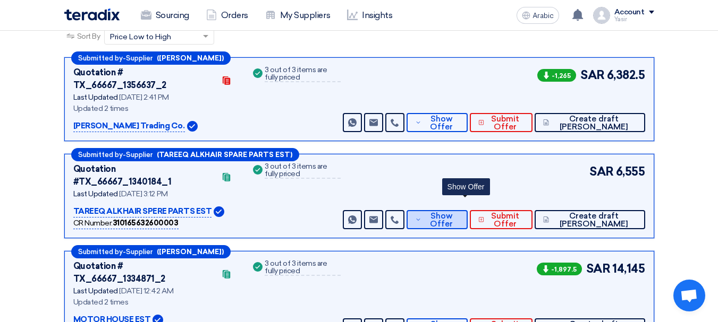
click at [459, 213] on span "Show Offer" at bounding box center [441, 221] width 35 height 16
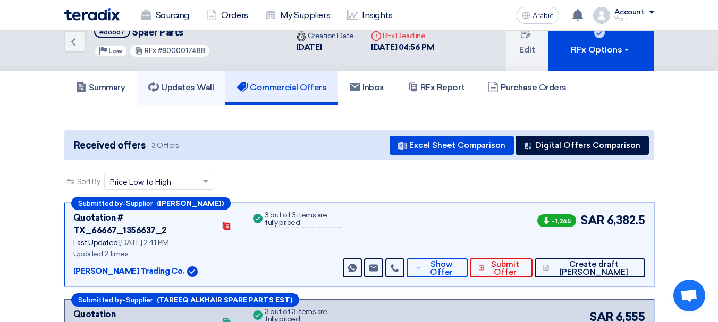
scroll to position [0, 0]
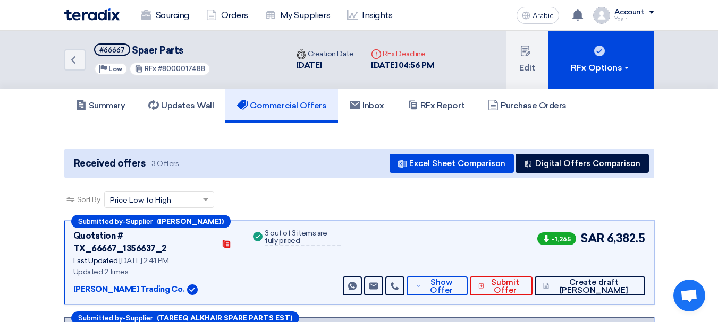
click at [183, 71] on font "#8000017488" at bounding box center [181, 69] width 47 height 8
copy font "8000017488"
click at [79, 63] on icon "Back" at bounding box center [73, 60] width 13 height 13
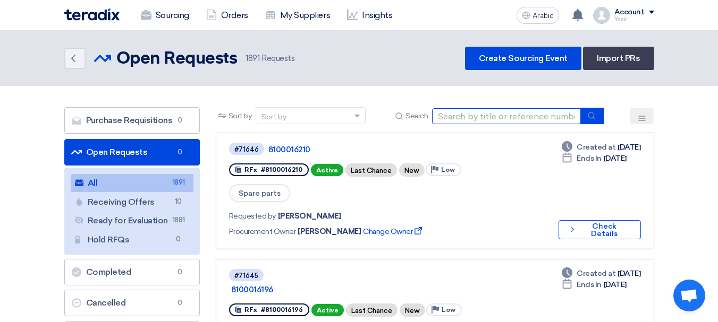
drag, startPoint x: 478, startPoint y: 114, endPoint x: 504, endPoint y: 120, distance: 26.7
click at [478, 114] on input at bounding box center [506, 116] width 149 height 16
paste input "8000017488"
paste input "100016202"
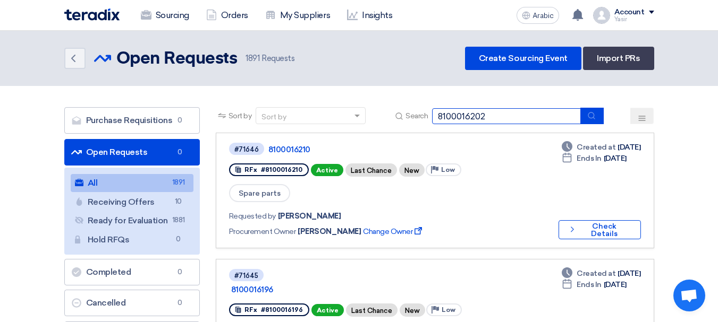
type input "8100016202"
click at [592, 116] on icon "submit" at bounding box center [591, 116] width 9 height 9
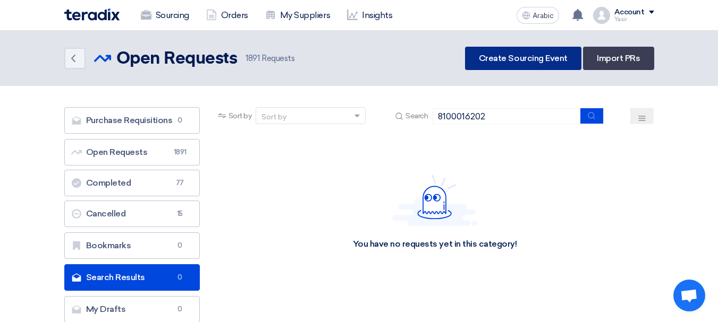
click at [542, 57] on font "Create Sourcing Event" at bounding box center [523, 58] width 89 height 10
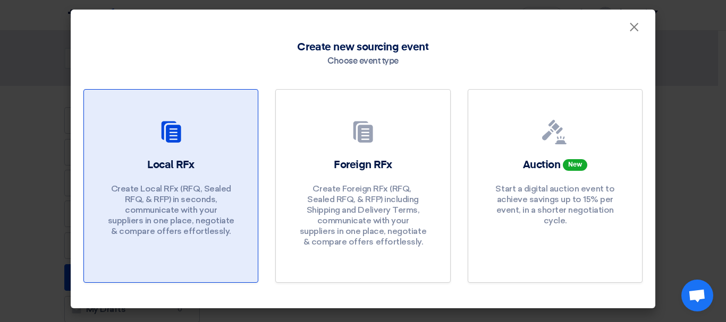
click at [103, 125] on div at bounding box center [171, 135] width 148 height 30
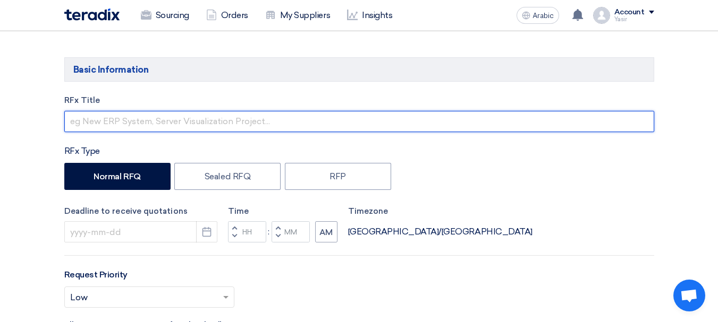
click at [145, 117] on input "text" at bounding box center [359, 121] width 590 height 21
paste input "8100016202"
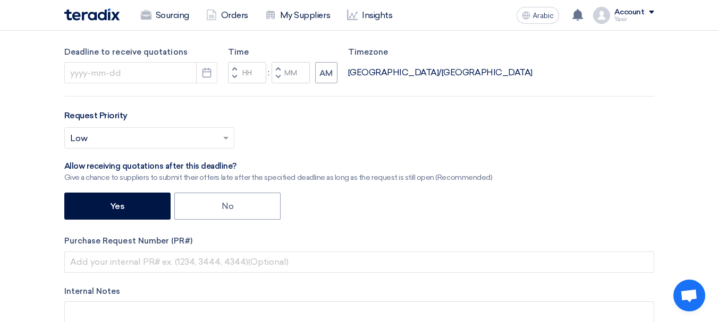
scroll to position [319, 0]
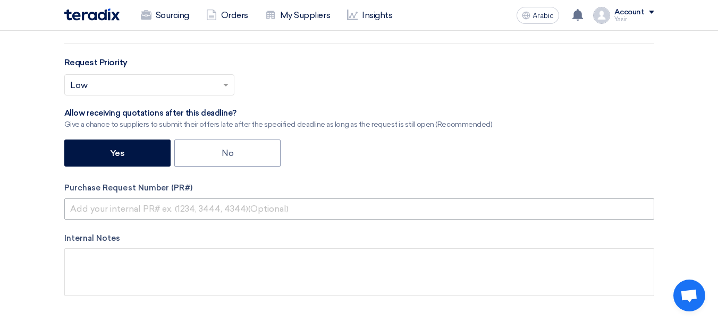
type input "8100016202"
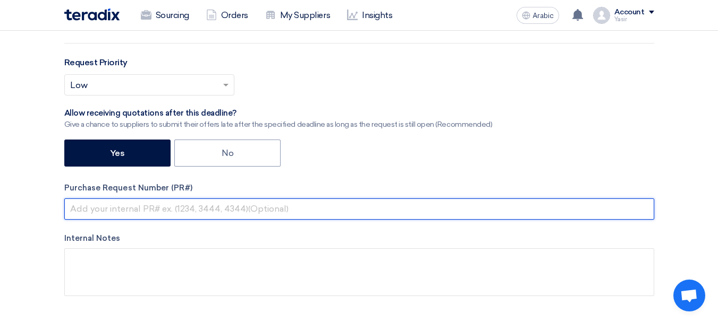
click at [162, 207] on input "text" at bounding box center [359, 209] width 590 height 21
paste input "8100016202"
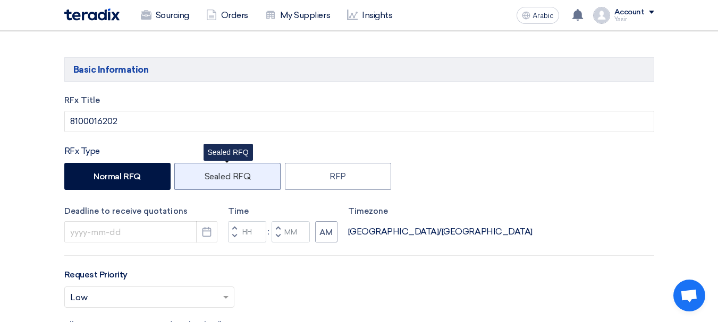
scroll to position [159, 0]
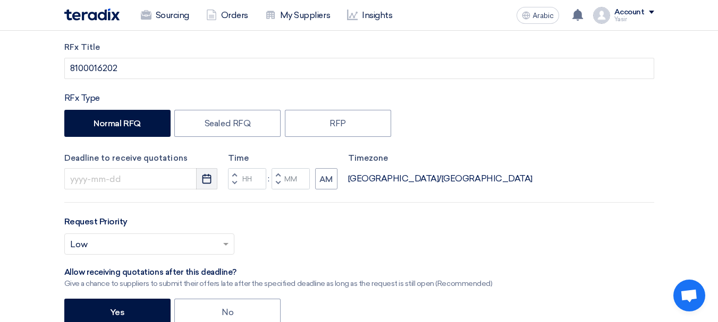
type input "8100016202"
click at [205, 177] on icon "Pick a date" at bounding box center [206, 179] width 11 height 11
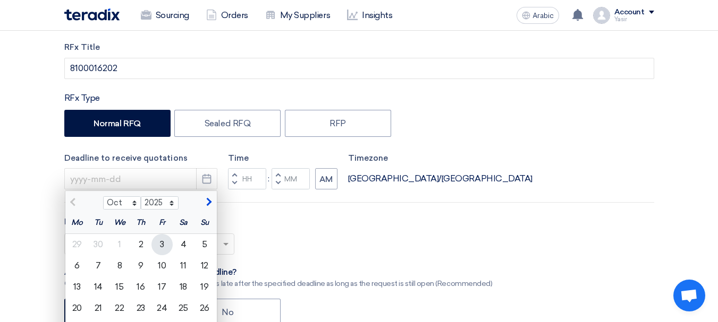
click at [163, 250] on div "3" at bounding box center [161, 244] width 21 height 21
type input "10/3/2025"
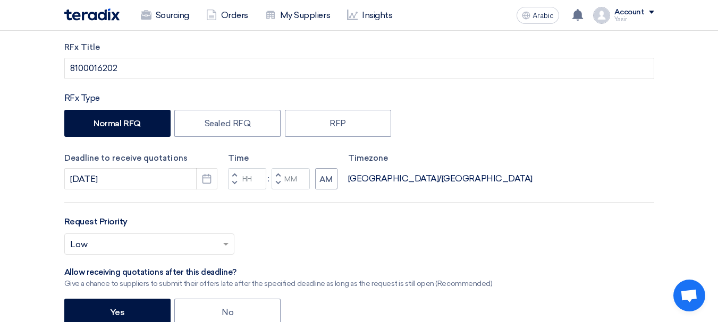
click at [236, 184] on button "Decrement hours" at bounding box center [234, 183] width 13 height 13
type input "11"
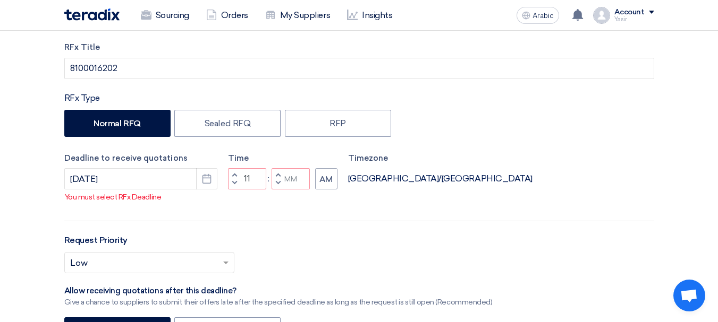
click at [278, 178] on span "button" at bounding box center [278, 175] width 4 height 6
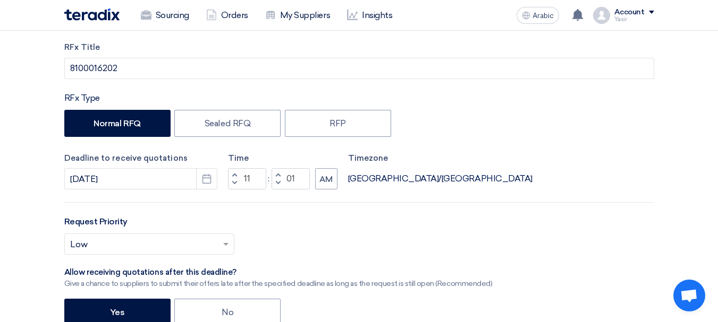
click at [282, 179] on button "Decrement minutes" at bounding box center [277, 183] width 13 height 13
type input "00"
click at [276, 183] on span "button" at bounding box center [278, 183] width 4 height 6
type input "10"
type input "59"
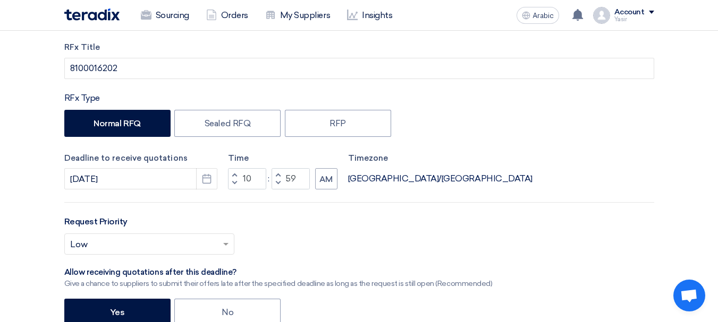
click at [236, 175] on span "button" at bounding box center [234, 175] width 4 height 6
type input "11"
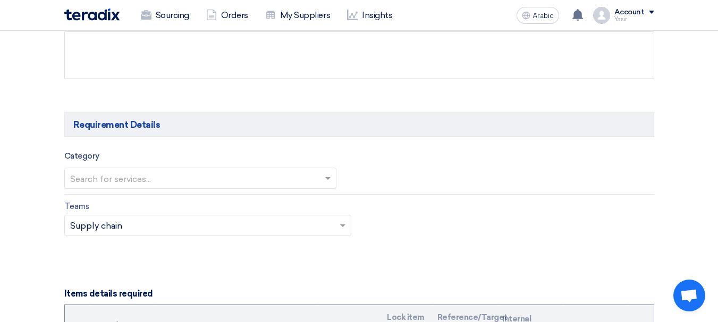
scroll to position [584, 0]
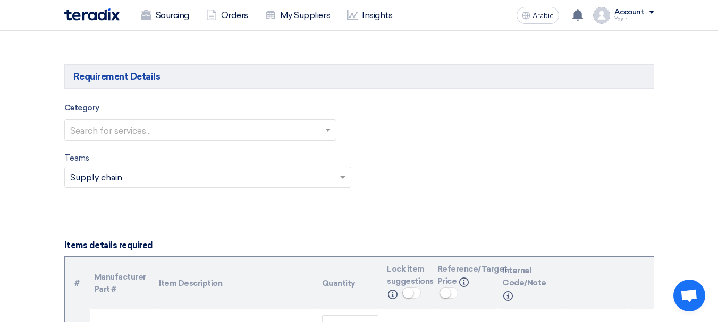
click at [157, 132] on input "text" at bounding box center [195, 131] width 250 height 18
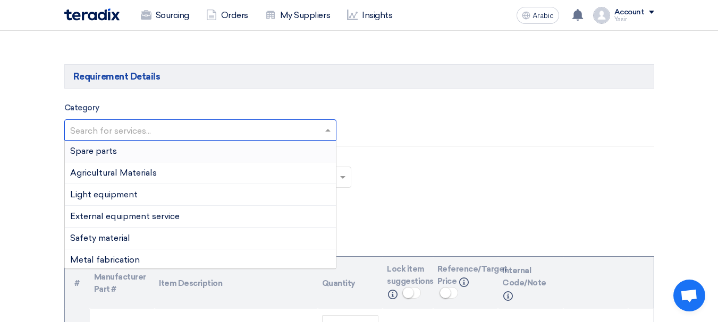
click at [117, 155] on div "Spare parts" at bounding box center [200, 152] width 271 height 22
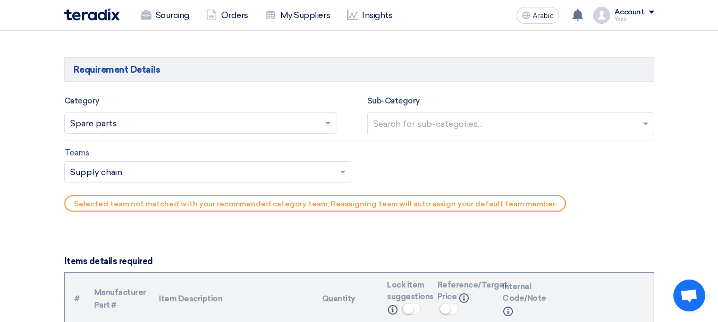
scroll to position [638, 0]
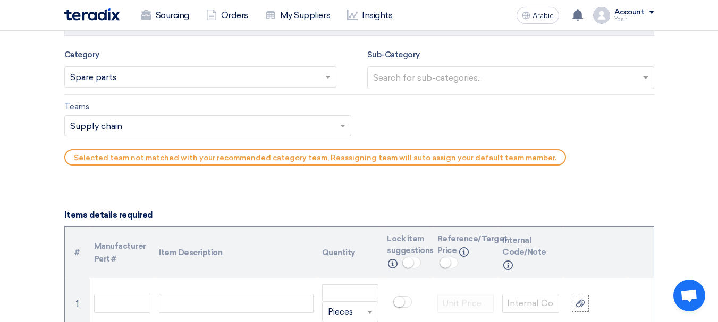
click at [434, 73] on input "text" at bounding box center [512, 79] width 278 height 18
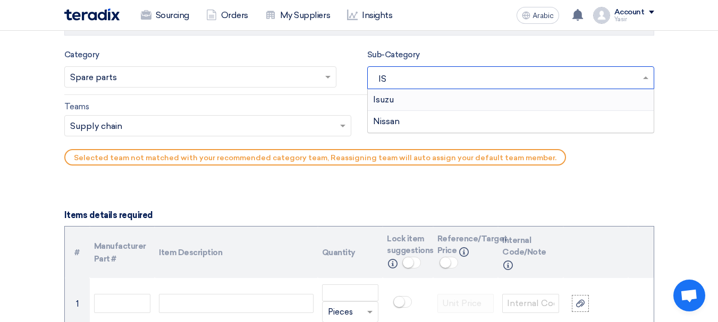
type input "ISU"
click at [419, 94] on div "Isuzu" at bounding box center [511, 99] width 286 height 21
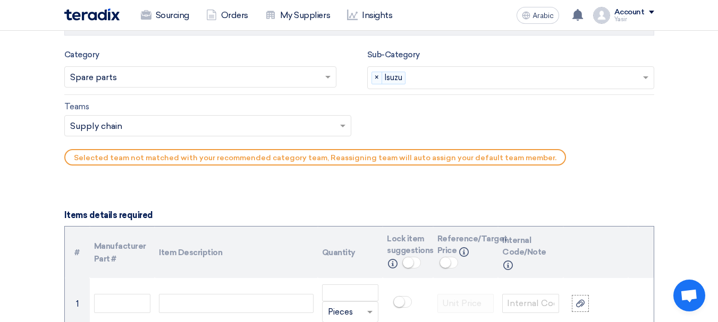
click at [113, 123] on input "text" at bounding box center [202, 127] width 265 height 18
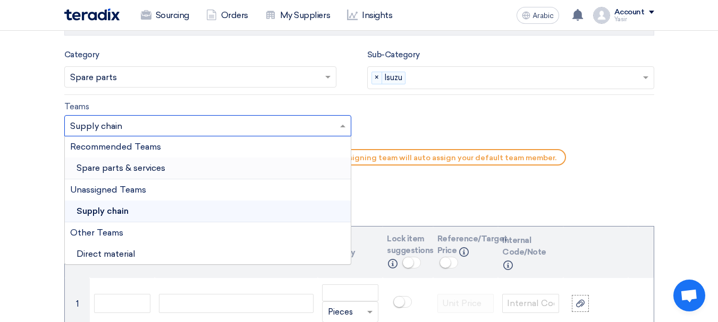
click at [144, 163] on font "Spare parts & services" at bounding box center [121, 168] width 89 height 10
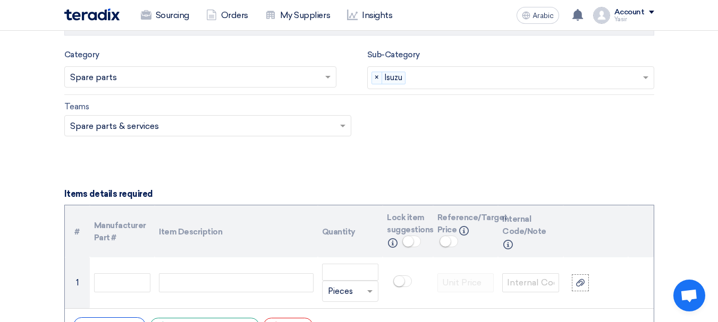
scroll to position [744, 0]
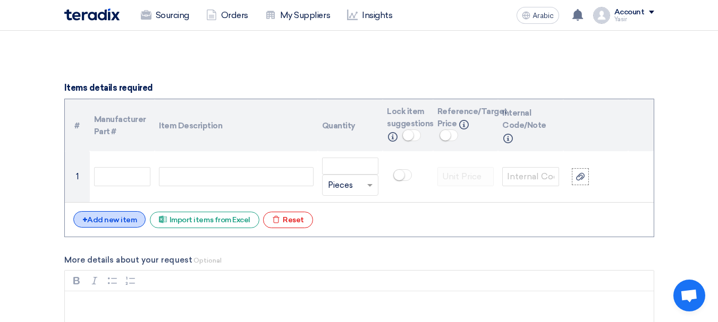
click at [137, 221] on div "+ Add new item" at bounding box center [109, 219] width 73 height 16
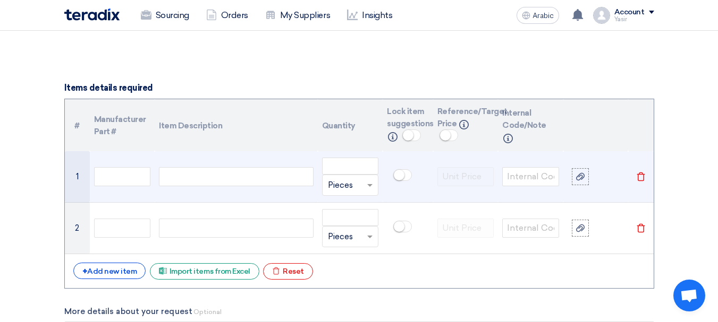
click at [239, 187] on td at bounding box center [236, 177] width 163 height 52
click at [215, 184] on div at bounding box center [236, 176] width 154 height 19
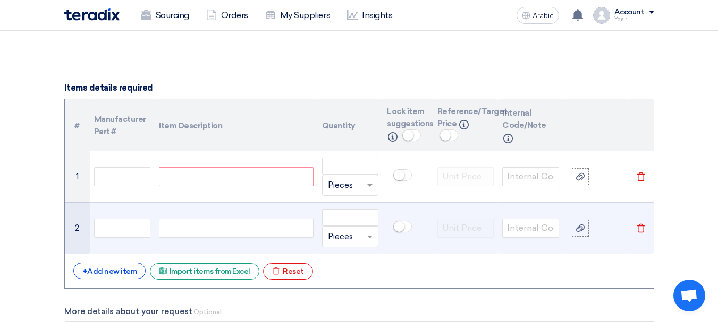
click at [210, 228] on div at bounding box center [236, 228] width 154 height 19
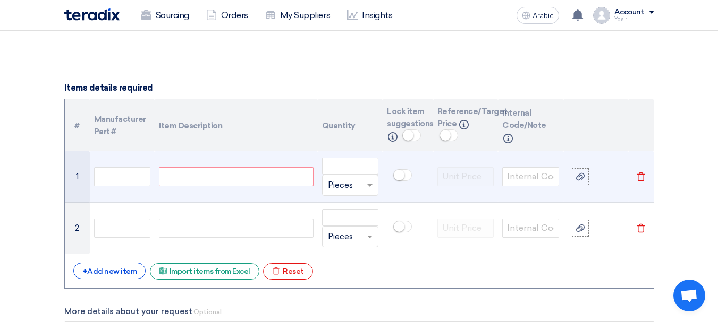
click at [237, 165] on td at bounding box center [236, 177] width 163 height 52
click at [236, 177] on div at bounding box center [236, 176] width 154 height 19
paste div
drag, startPoint x: 213, startPoint y: 178, endPoint x: 445, endPoint y: 190, distance: 233.0
click at [446, 190] on tr "1 FUEL FILTER : 1876100941 Unit × Pieces Delete" at bounding box center [359, 177] width 589 height 52
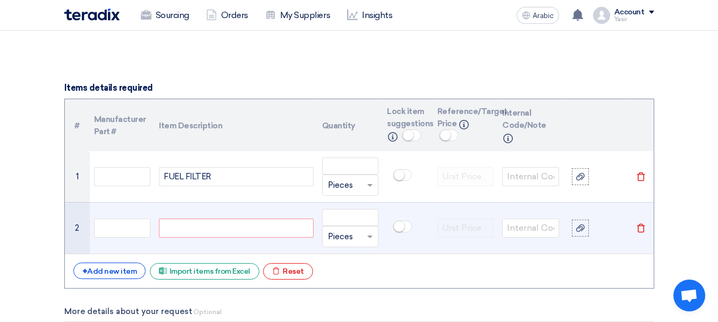
click at [211, 223] on div at bounding box center [236, 228] width 154 height 19
paste div
drag, startPoint x: 248, startPoint y: 226, endPoint x: 310, endPoint y: 233, distance: 62.6
click at [310, 233] on div "FILTER,FUEL,ELEMENT,P/N: 8982035990" at bounding box center [236, 228] width 154 height 29
click at [269, 232] on div "FILTER,FUEL,ELEMENT,P/N: 8982035990" at bounding box center [236, 228] width 154 height 29
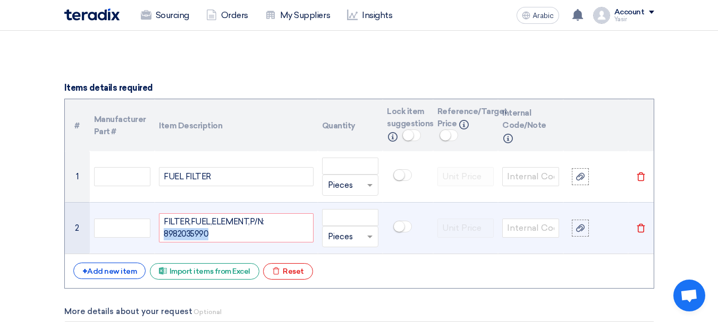
drag, startPoint x: 263, startPoint y: 231, endPoint x: 342, endPoint y: 236, distance: 78.8
click at [341, 236] on tr "2 FILTER,FUEL,ELEMENT,P/N: 8982035990 Unit × Pieces Delete" at bounding box center [359, 228] width 589 height 52
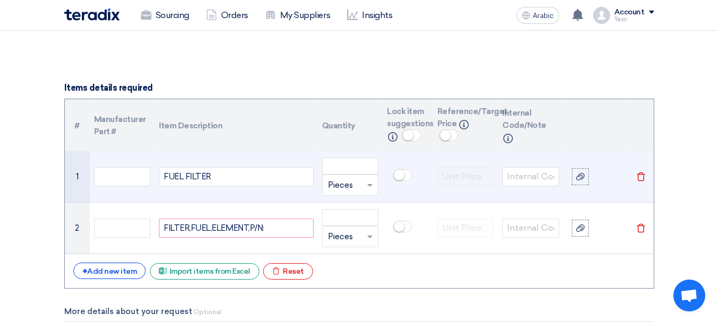
click at [230, 180] on div "FUEL FILTER" at bounding box center [236, 176] width 154 height 19
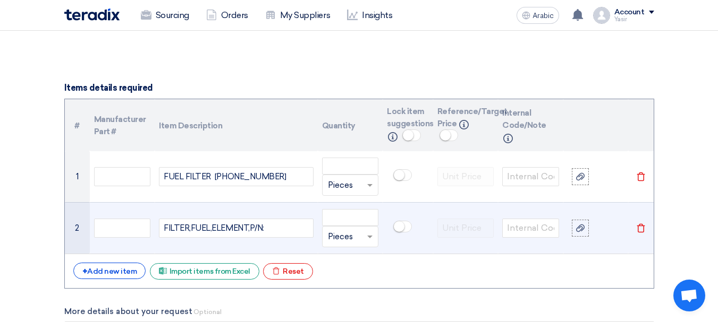
click at [234, 222] on div "FILTER,FUEL,ELEMENT,P/N:" at bounding box center [236, 228] width 154 height 19
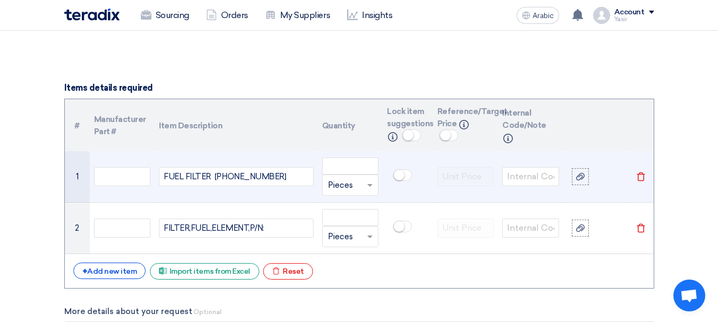
click at [213, 176] on div "FUEL FILTER 8-98092-481" at bounding box center [236, 176] width 154 height 19
drag, startPoint x: 209, startPoint y: 180, endPoint x: 400, endPoint y: 181, distance: 190.7
click at [400, 181] on tr "1 FUEL FILTER P/N:8-98092-481 Unit × Pieces Delete" at bounding box center [359, 177] width 589 height 52
click at [151, 172] on td at bounding box center [122, 177] width 65 height 52
click at [136, 175] on input "text" at bounding box center [122, 176] width 57 height 19
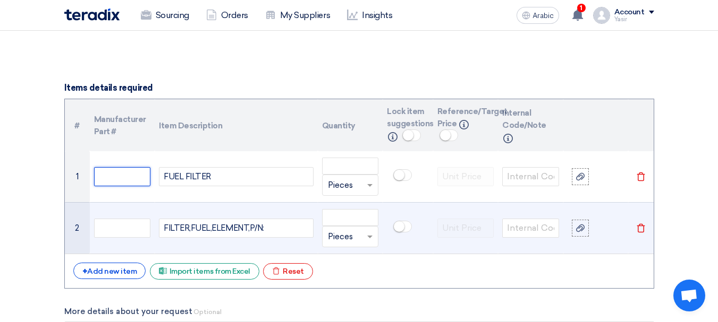
paste input "P/N:8-98092-481"
type input "P/N:8-98092-481"
click at [107, 223] on input "text" at bounding box center [122, 228] width 57 height 19
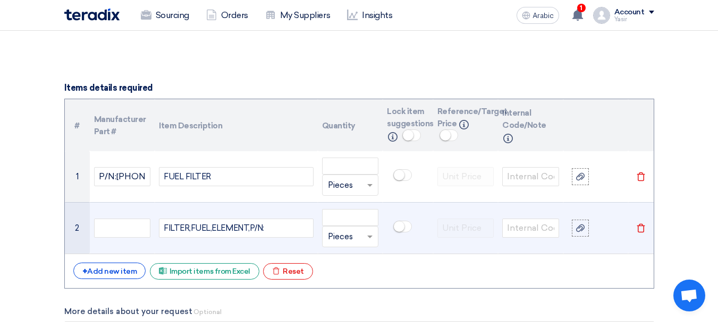
click at [265, 226] on div "FILTER,FUEL,ELEMENT,P/N:" at bounding box center [236, 228] width 154 height 19
click at [142, 224] on input "text" at bounding box center [122, 228] width 57 height 19
paste input "8-98037-011"
type input "8-98037-011"
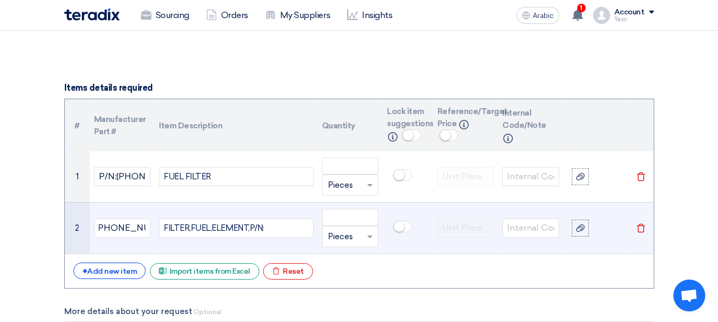
click at [286, 226] on div "FILTER,FUEL,ELEMENT,P/N:" at bounding box center [236, 228] width 154 height 19
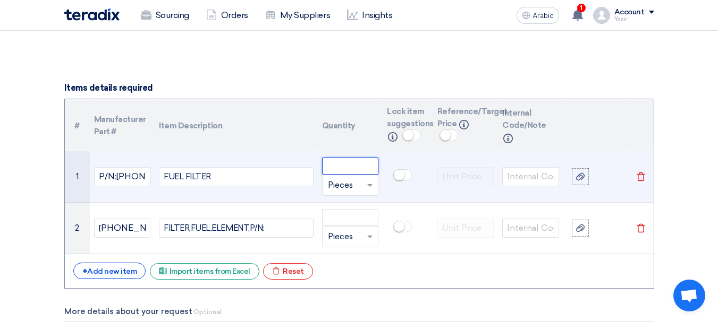
click at [352, 165] on input "number" at bounding box center [350, 166] width 57 height 17
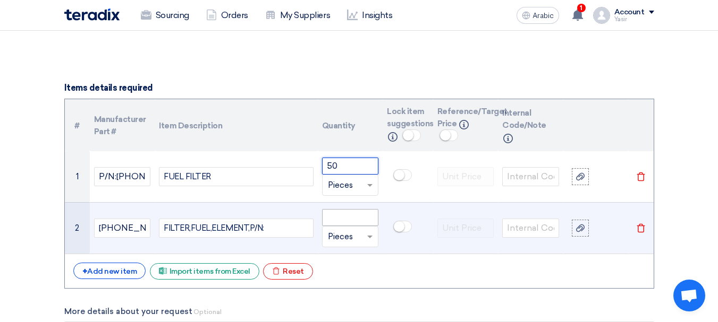
type input "50"
click at [341, 225] on input "number" at bounding box center [350, 217] width 57 height 17
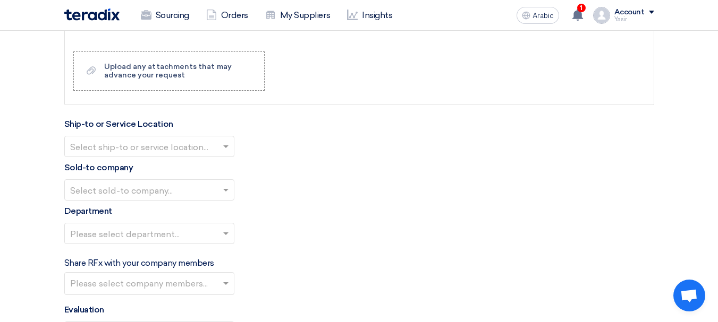
scroll to position [1169, 0]
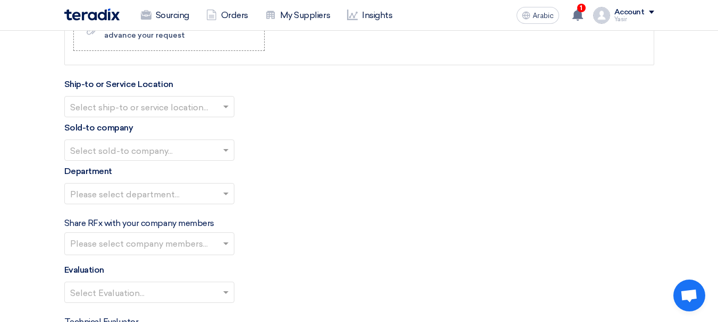
drag, startPoint x: 126, startPoint y: 98, endPoint x: 131, endPoint y: 114, distance: 17.3
click at [125, 98] on div at bounding box center [149, 107] width 169 height 18
type input "50"
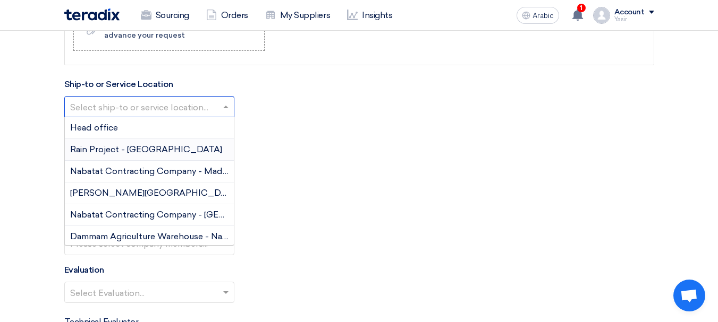
type input "F"
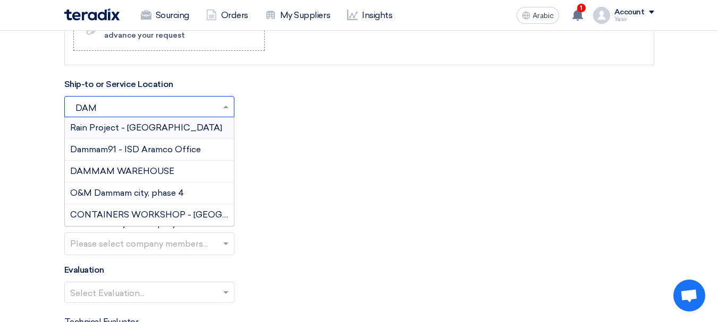
type input "DAMM"
click at [122, 170] on font "DAMMAM WAREHOUSE" at bounding box center [122, 171] width 104 height 10
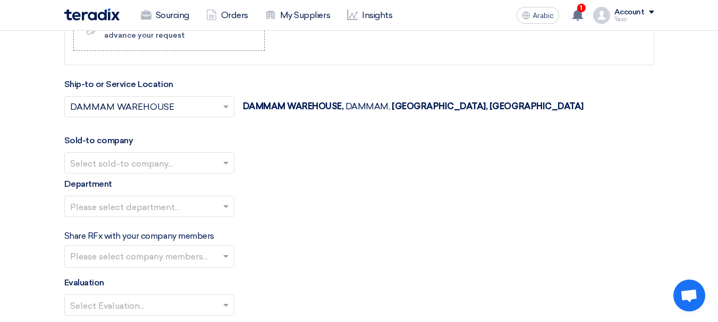
click at [130, 164] on input "text" at bounding box center [144, 164] width 148 height 18
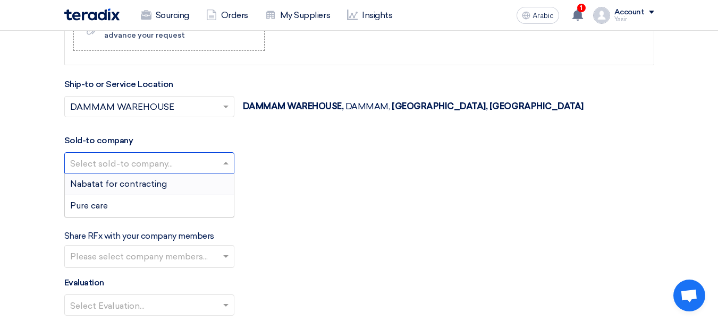
click at [112, 181] on font "Nabatat for contracting" at bounding box center [118, 184] width 97 height 10
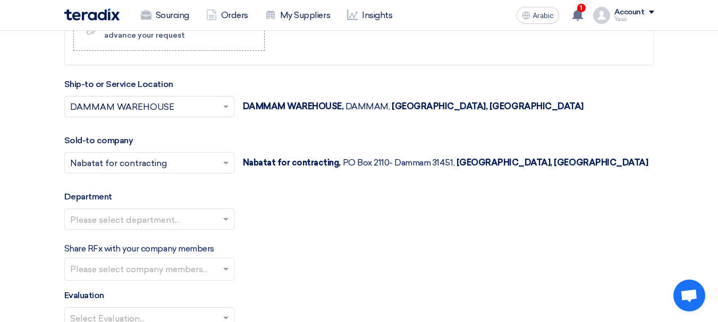
scroll to position [1222, 0]
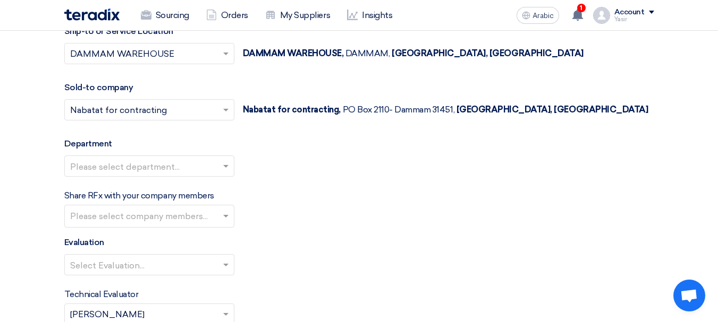
click at [132, 173] on input "text" at bounding box center [144, 167] width 148 height 18
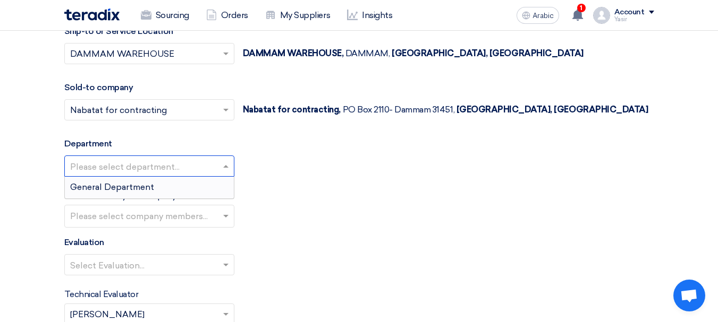
click at [105, 188] on font "General Department" at bounding box center [112, 187] width 84 height 10
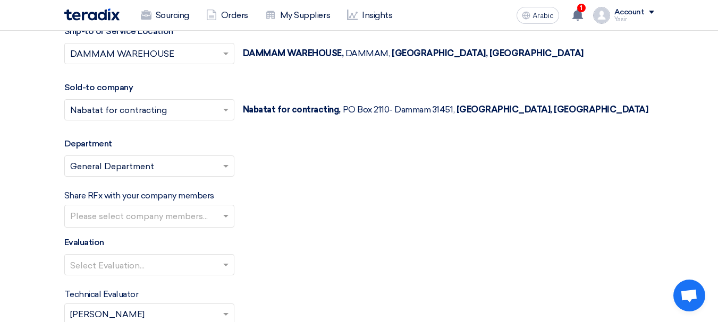
click at [111, 258] on input "text" at bounding box center [144, 266] width 148 height 18
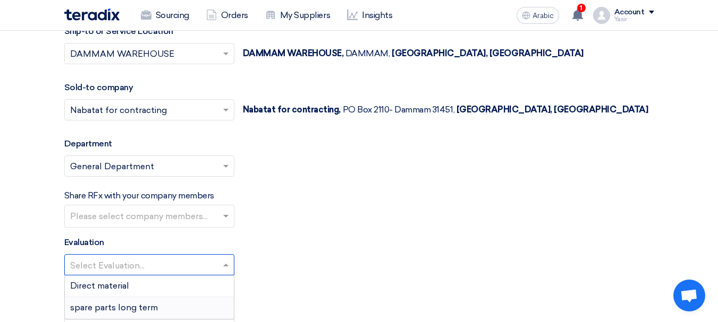
click at [99, 307] on font "spare parts long term" at bounding box center [114, 308] width 88 height 10
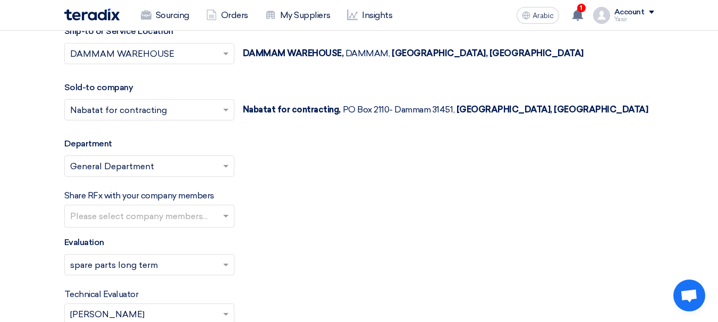
scroll to position [1328, 0]
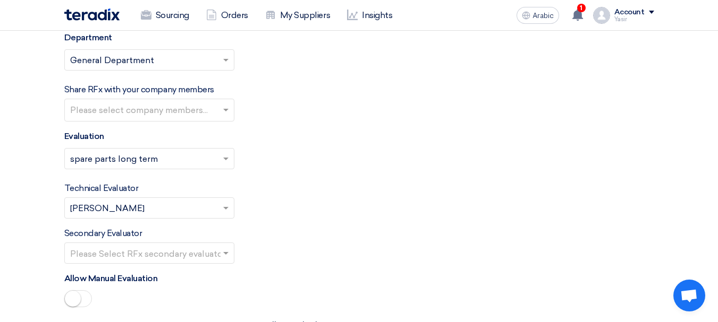
click at [168, 112] on input "text" at bounding box center [150, 112] width 161 height 18
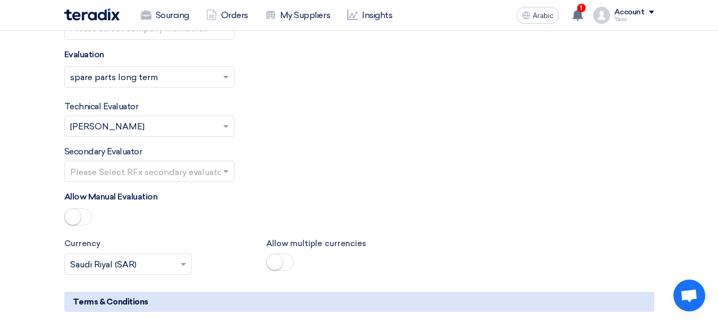
scroll to position [1488, 0]
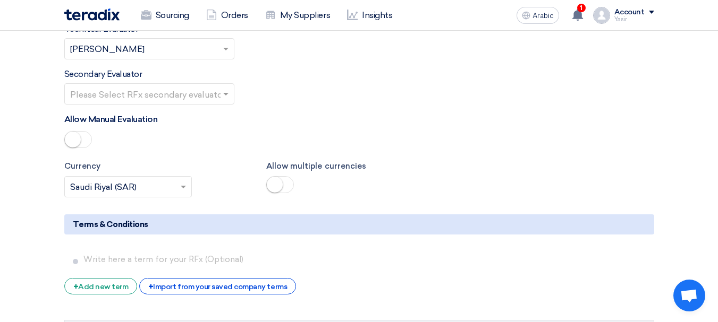
click at [155, 96] on input "text" at bounding box center [144, 95] width 148 height 18
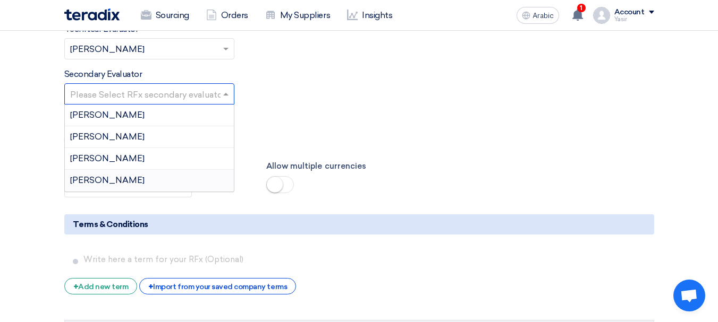
click at [107, 182] on div "[PERSON_NAME]" at bounding box center [149, 180] width 169 height 21
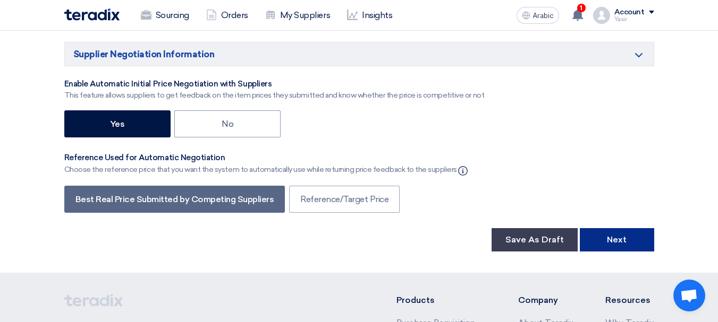
scroll to position [1806, 0]
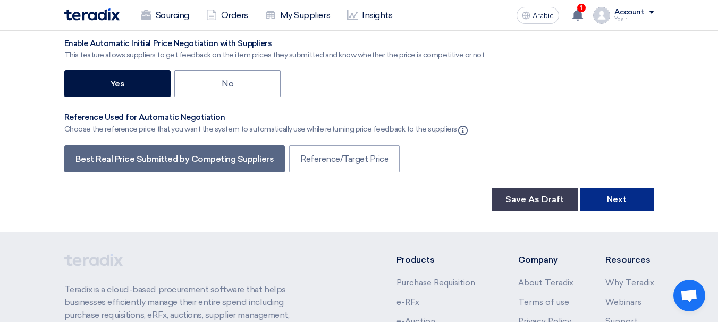
click at [627, 200] on button "Next" at bounding box center [617, 199] width 74 height 23
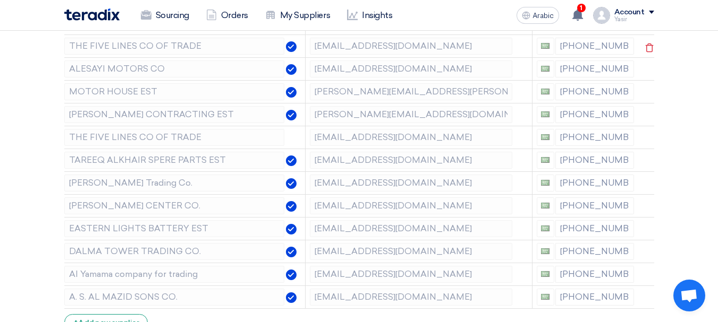
scroll to position [159, 0]
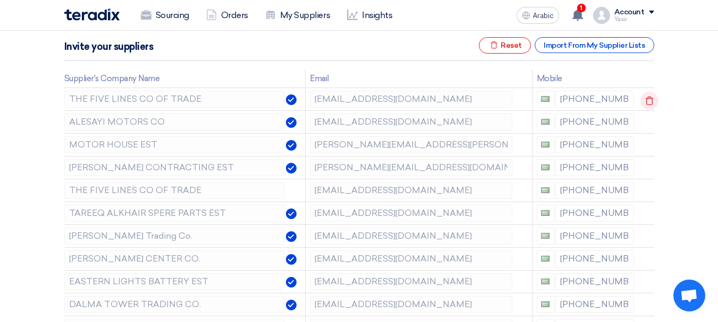
click at [653, 97] on icon at bounding box center [649, 101] width 18 height 18
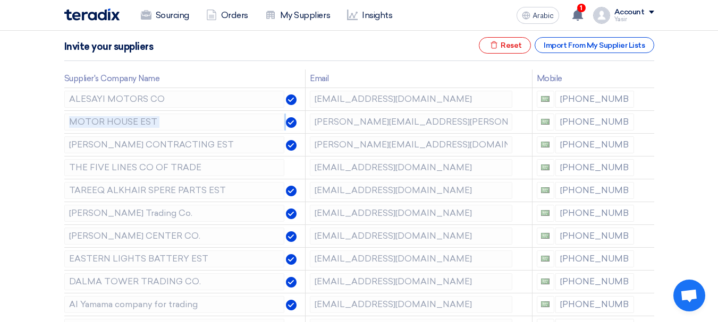
click at [0, 0] on icon at bounding box center [0, 0] width 0 height 0
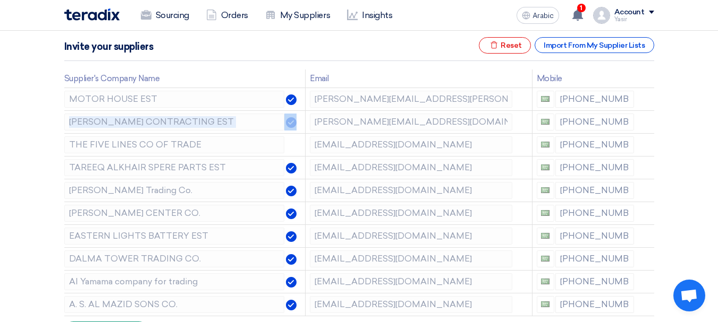
click at [0, 0] on icon at bounding box center [0, 0] width 0 height 0
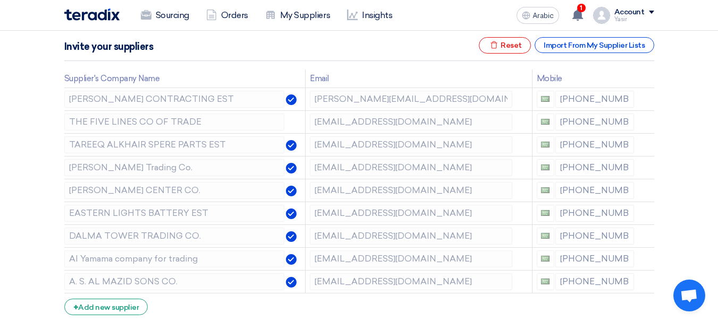
click at [0, 0] on icon at bounding box center [0, 0] width 0 height 0
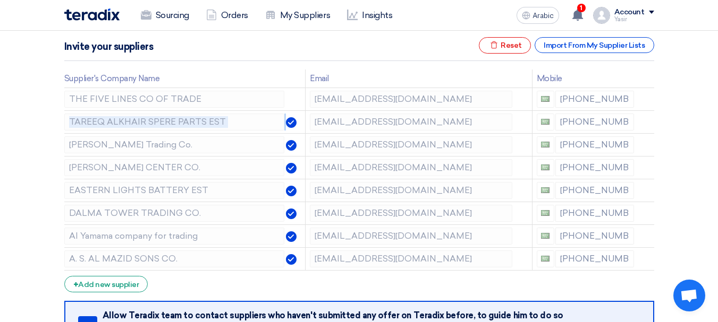
click at [0, 0] on icon at bounding box center [0, 0] width 0 height 0
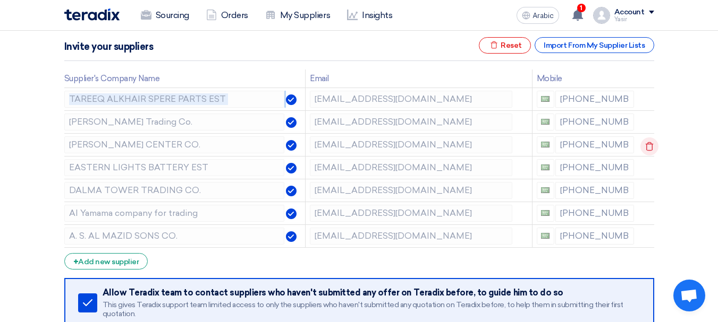
click at [640, 148] on icon at bounding box center [649, 147] width 18 height 18
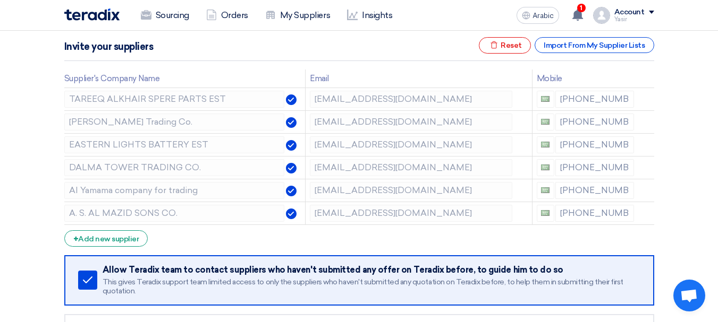
click at [0, 0] on icon at bounding box center [0, 0] width 0 height 0
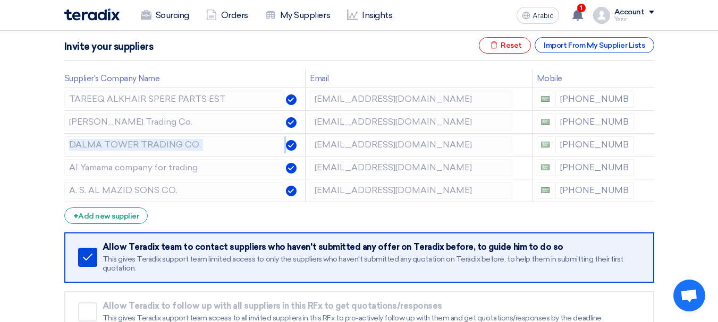
click at [0, 0] on icon at bounding box center [0, 0] width 0 height 0
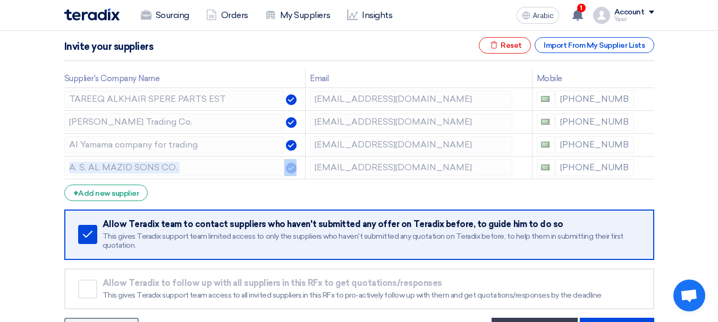
click at [0, 0] on icon at bounding box center [0, 0] width 0 height 0
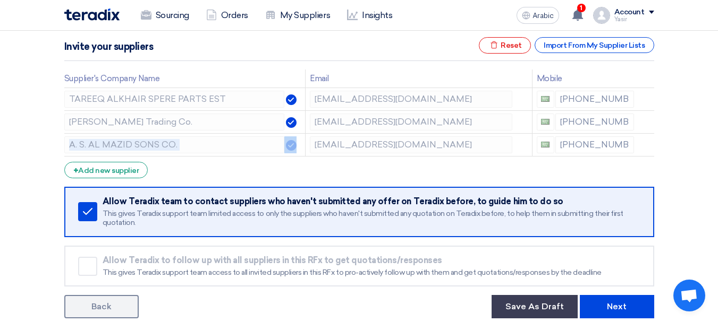
click at [0, 0] on icon at bounding box center [0, 0] width 0 height 0
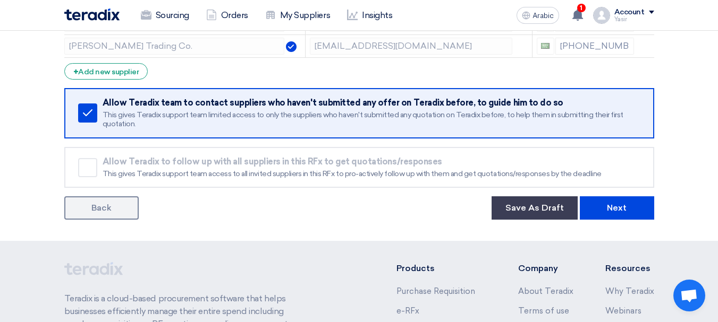
scroll to position [213, 0]
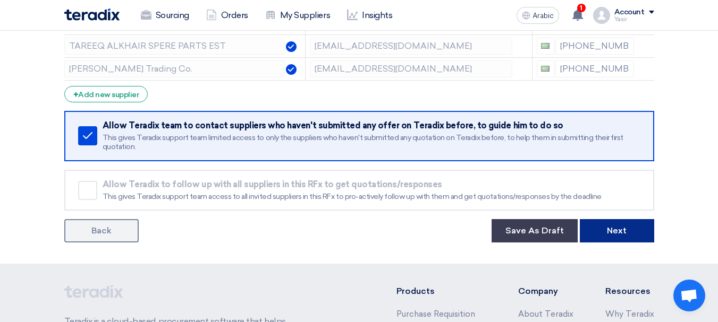
click at [605, 228] on button "Next" at bounding box center [617, 230] width 74 height 23
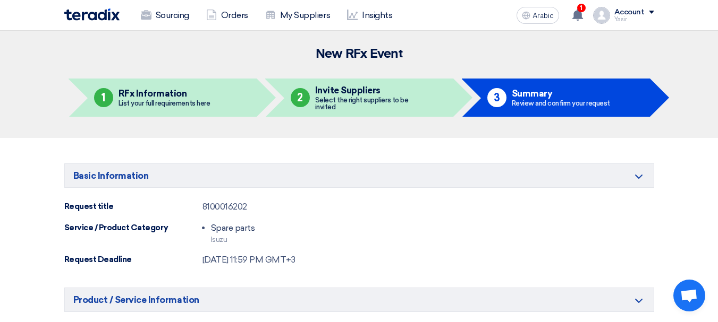
click at [219, 200] on div "Basic Information Minimize/Maximize Category Request title 8100016202 Service /…" at bounding box center [359, 215] width 590 height 103
copy font "8100016202"
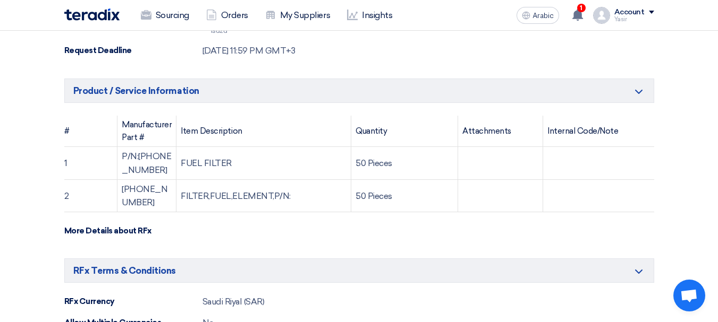
scroll to position [266, 0]
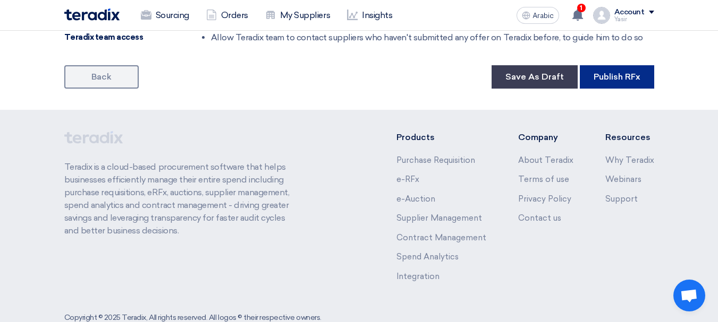
click at [638, 72] on font "Publish RFx" at bounding box center [616, 77] width 47 height 10
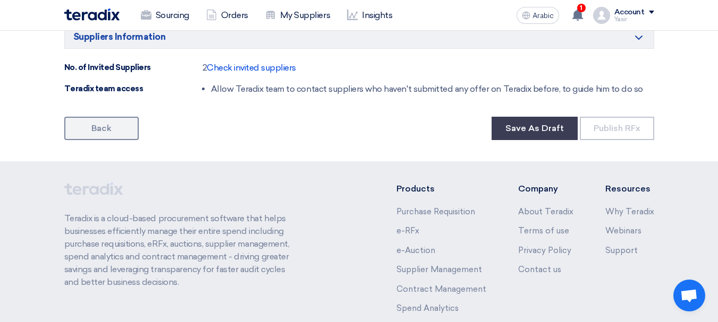
scroll to position [691, 0]
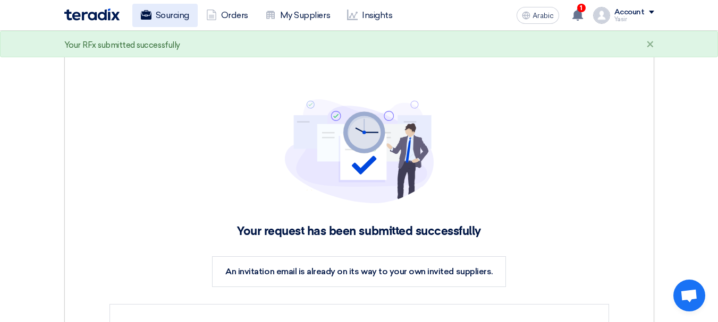
click at [176, 15] on font "Sourcing" at bounding box center [172, 15] width 33 height 10
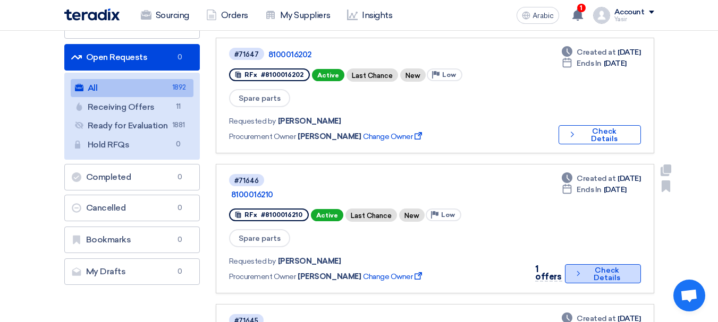
scroll to position [106, 0]
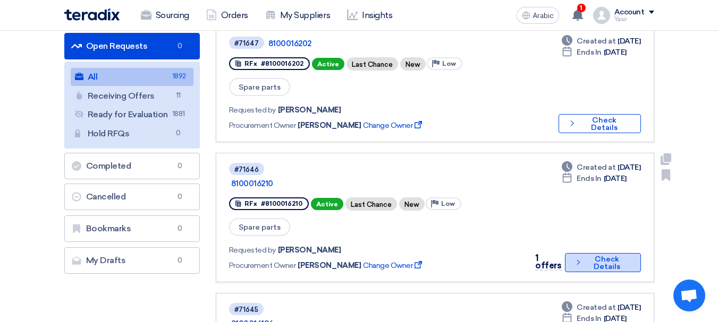
click at [581, 253] on button "Check details Check Details" at bounding box center [603, 262] width 76 height 19
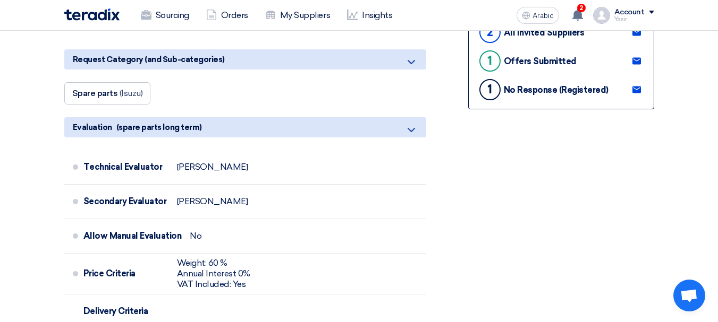
scroll to position [372, 0]
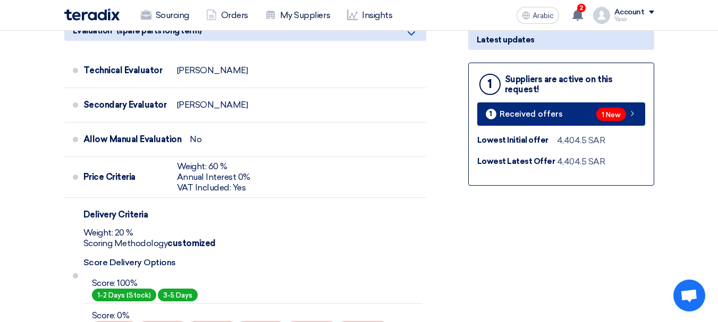
click at [602, 117] on font "1 New" at bounding box center [610, 115] width 19 height 8
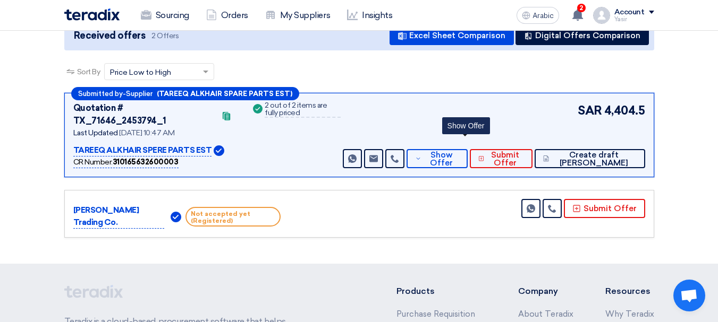
scroll to position [159, 0]
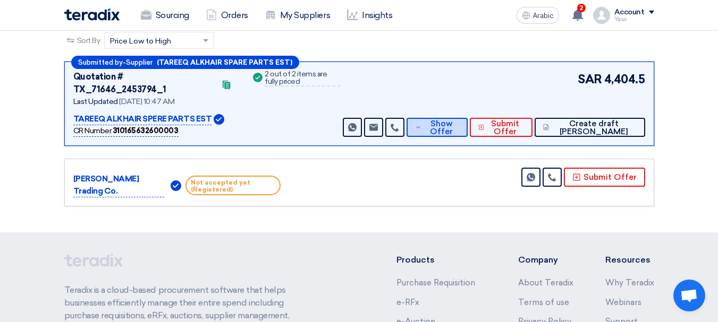
click at [453, 119] on font "Show Offer" at bounding box center [441, 128] width 23 height 18
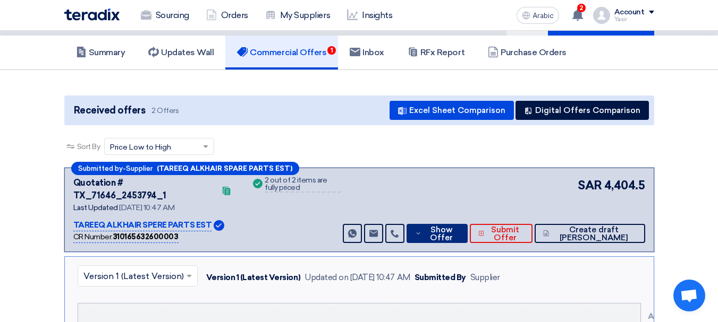
scroll to position [0, 0]
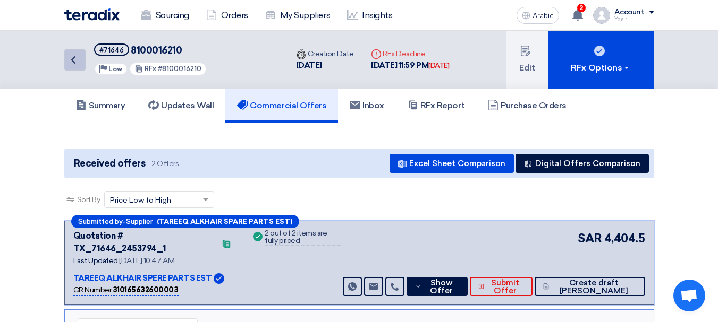
click at [80, 67] on link "Back" at bounding box center [74, 59] width 21 height 21
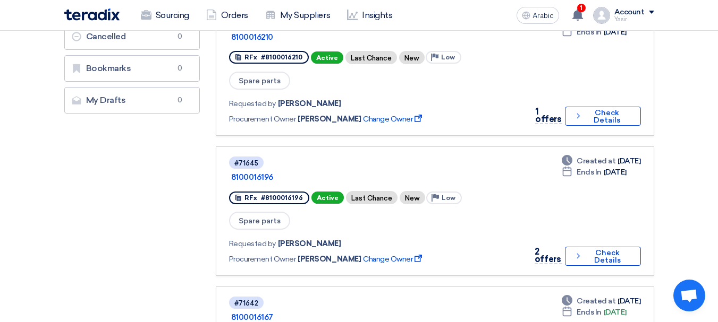
scroll to position [372, 0]
